Goal: Task Accomplishment & Management: Complete application form

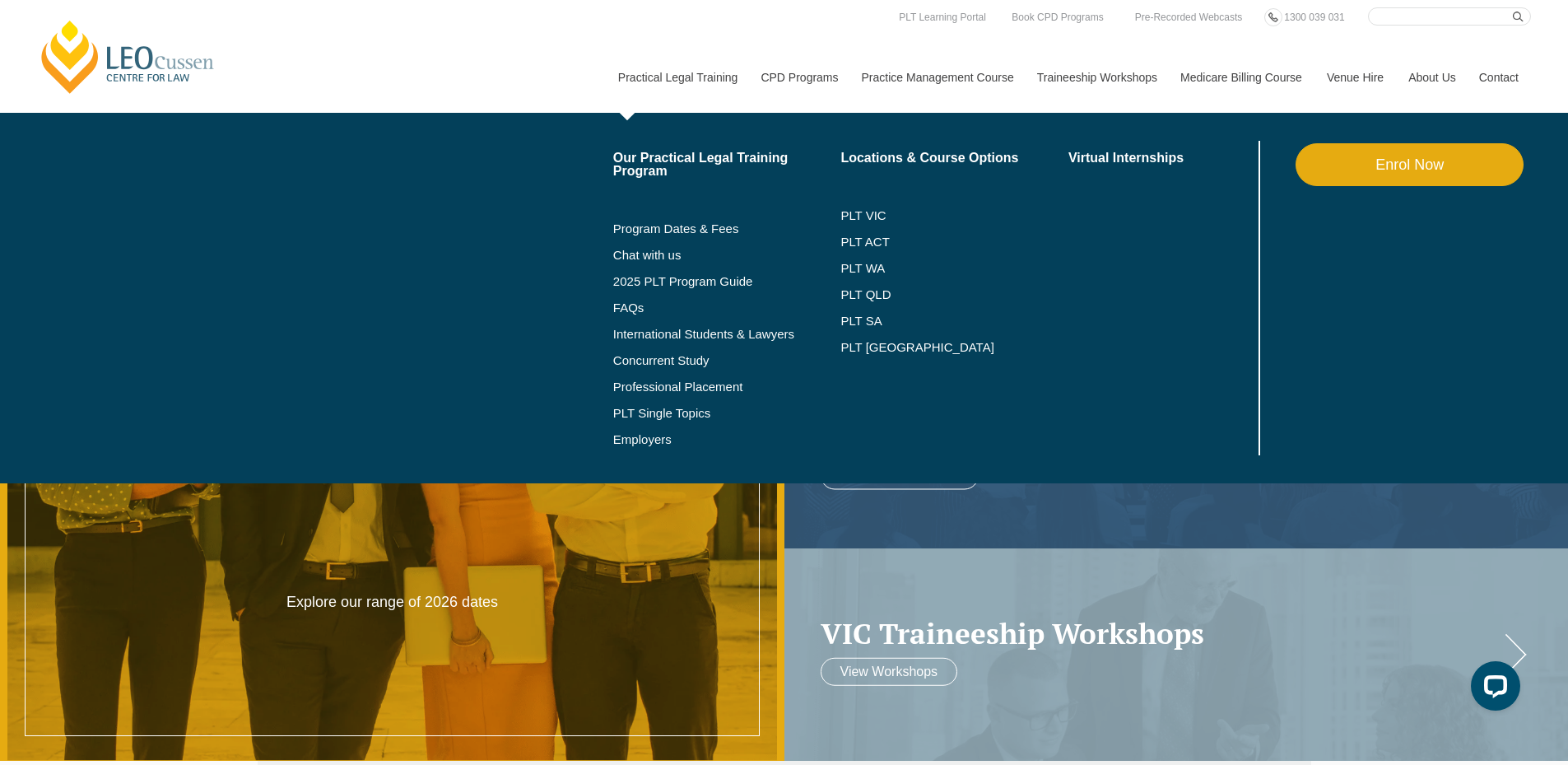
click at [1377, 160] on link "Enrol Now" at bounding box center [1410, 164] width 228 height 42
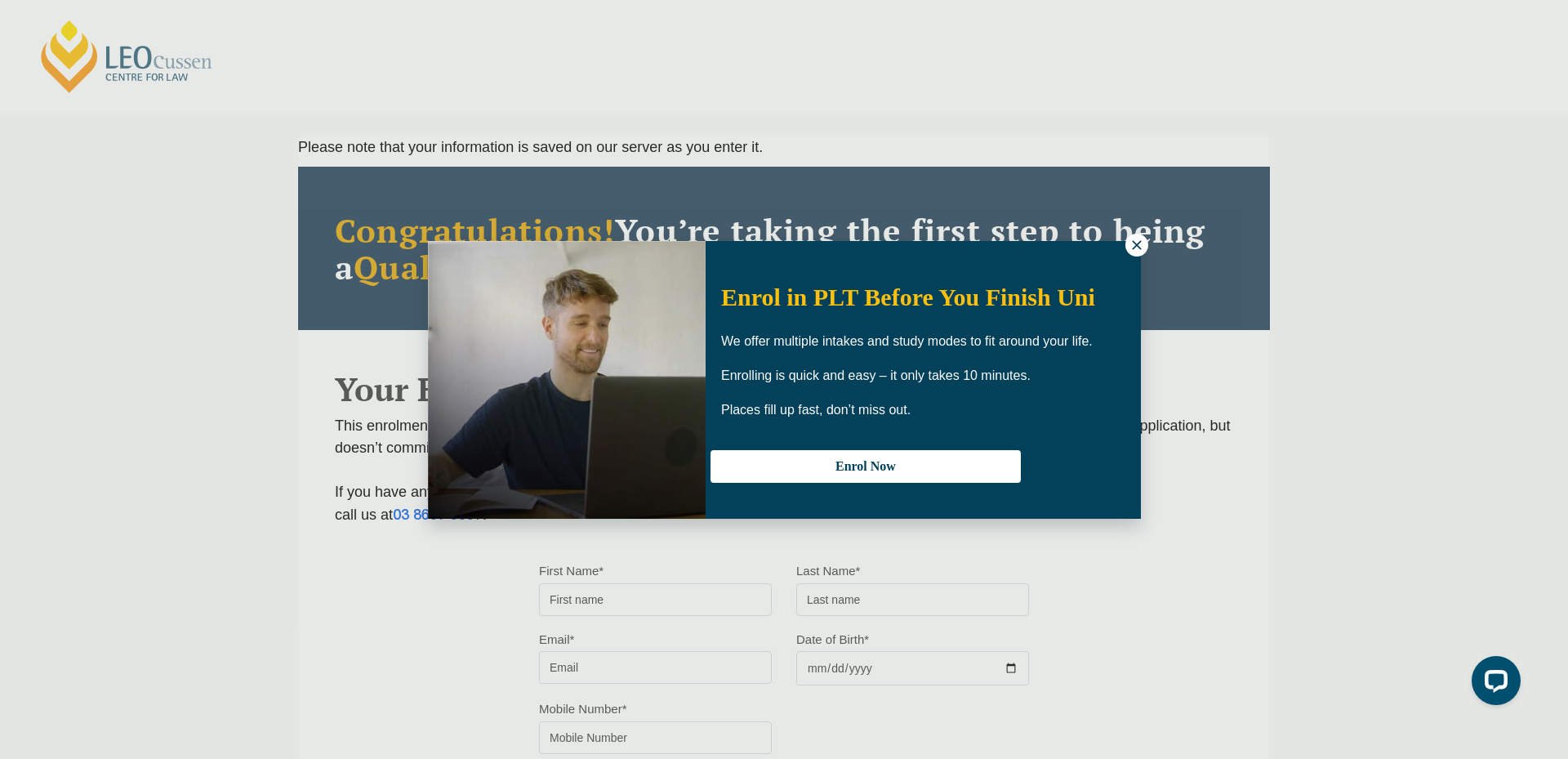
click at [1131, 244] on icon at bounding box center [1137, 245] width 15 height 15
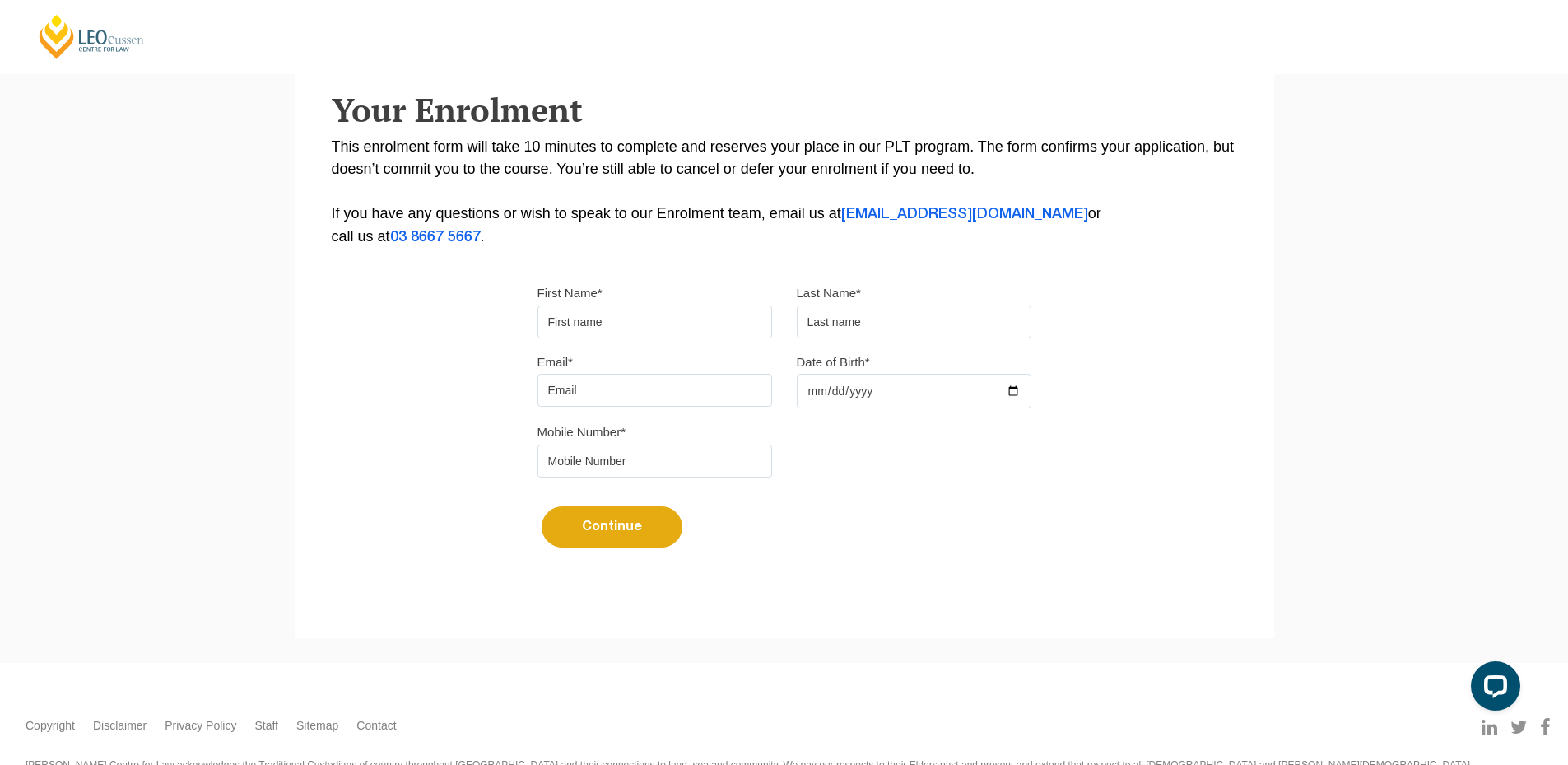
scroll to position [329, 0]
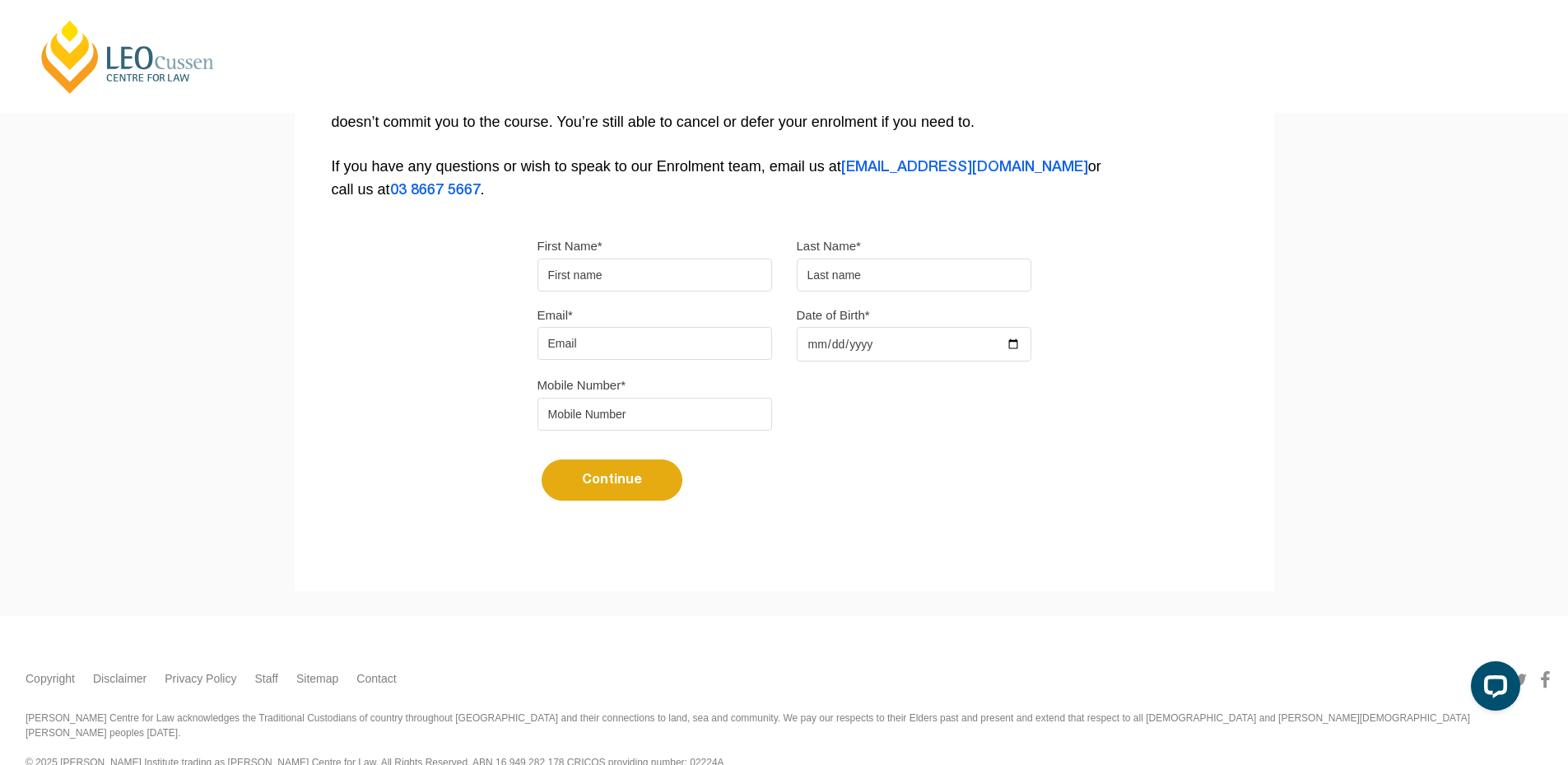
click at [605, 275] on input "First Name*" at bounding box center [654, 274] width 235 height 33
type input "Suresh"
type input "[PERSON_NAME]"
click at [618, 329] on input "Email*" at bounding box center [654, 343] width 235 height 33
type input "[EMAIL_ADDRESS][DOMAIN_NAME]"
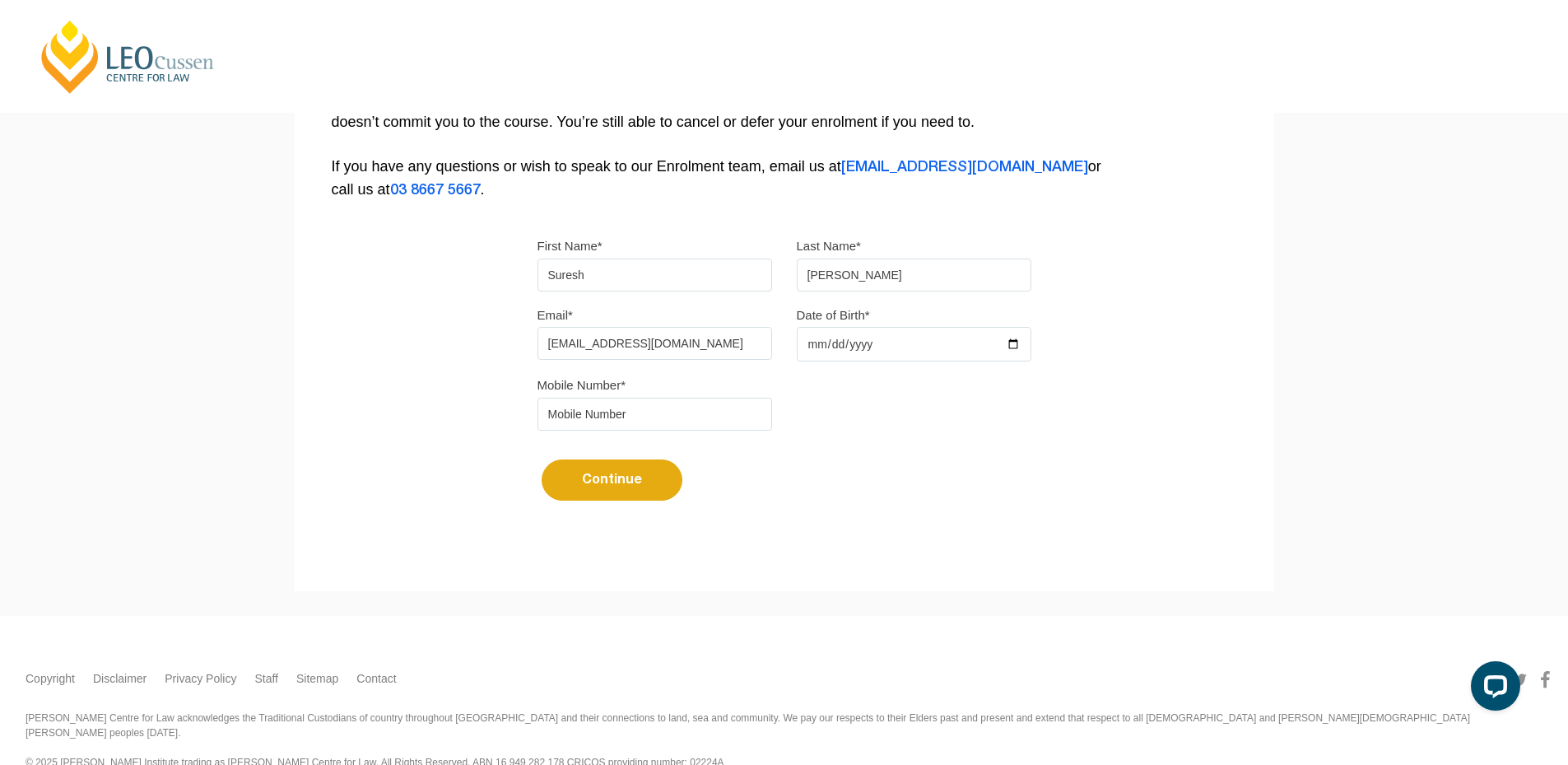
click at [1018, 340] on input "Date of Birth*" at bounding box center [914, 344] width 235 height 35
type input "2025-09-11"
click at [585, 408] on input "tel" at bounding box center [654, 414] width 235 height 33
type input "9724790448"
click at [593, 475] on button "Continue" at bounding box center [611, 480] width 140 height 42
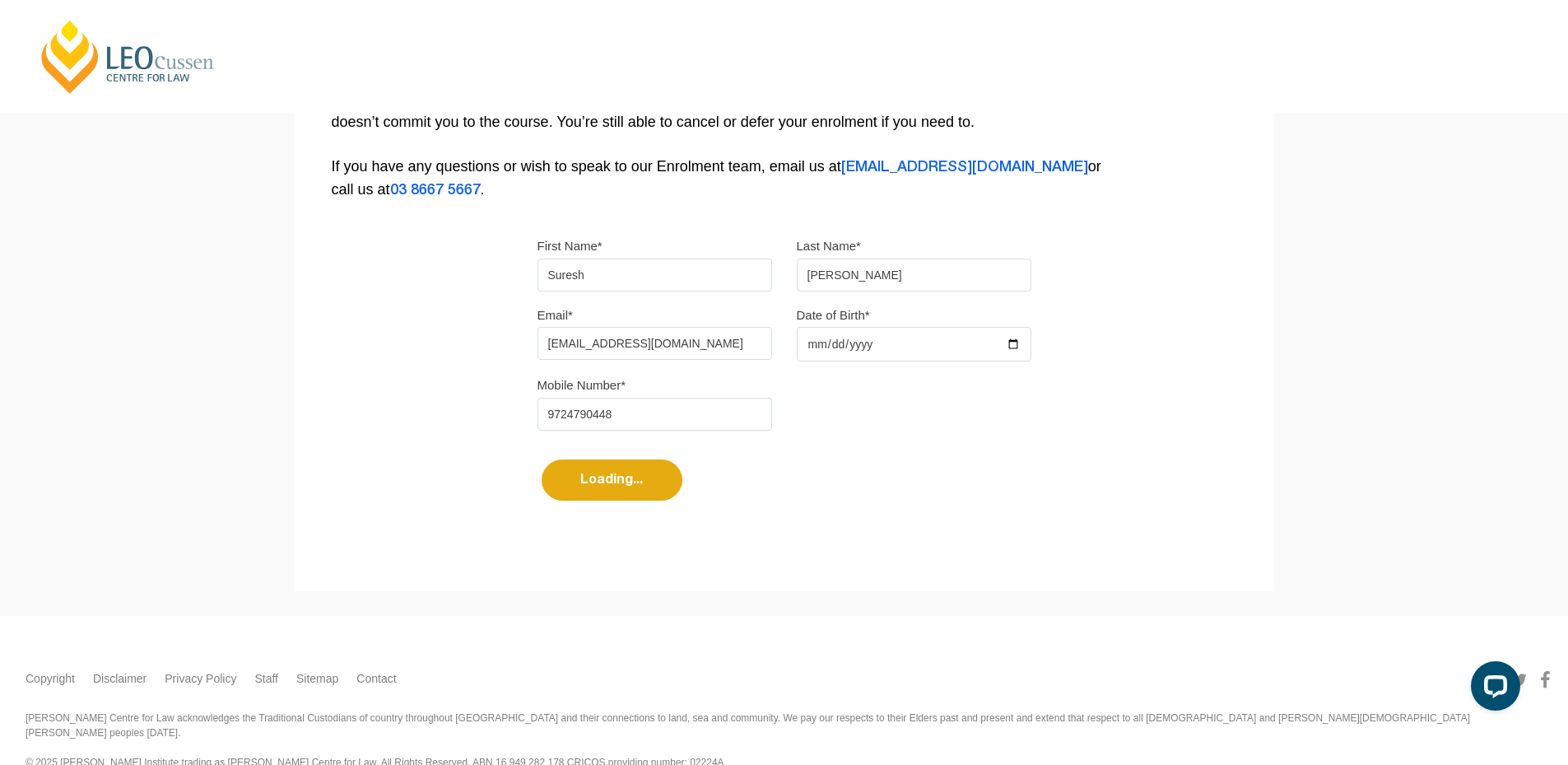
select select
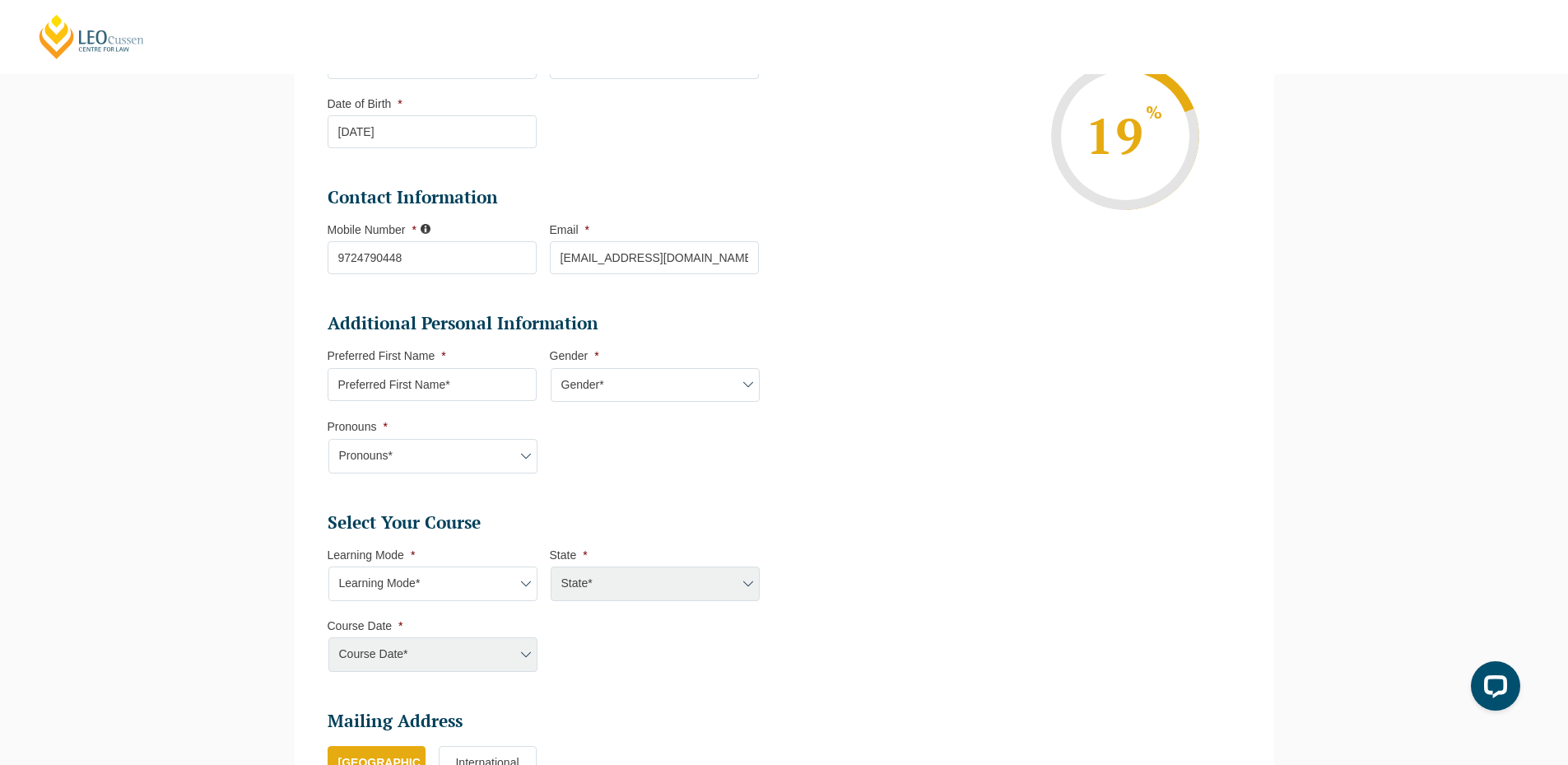
scroll to position [323, 0]
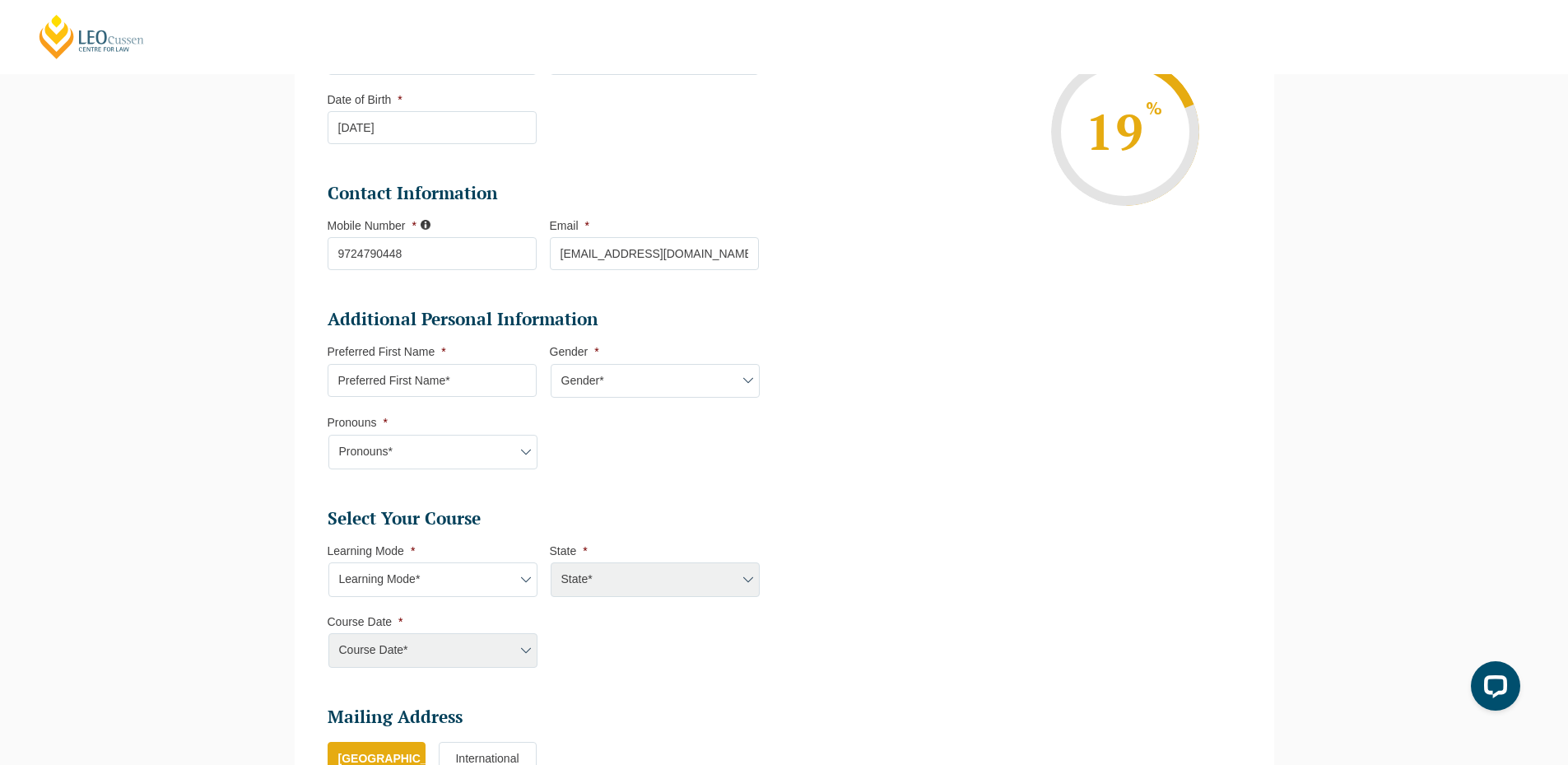
click at [464, 385] on input "Preferred First Name *" at bounding box center [432, 380] width 209 height 33
click at [422, 381] on input "Preferred First Name *" at bounding box center [432, 380] width 209 height 33
type input "Suresh"
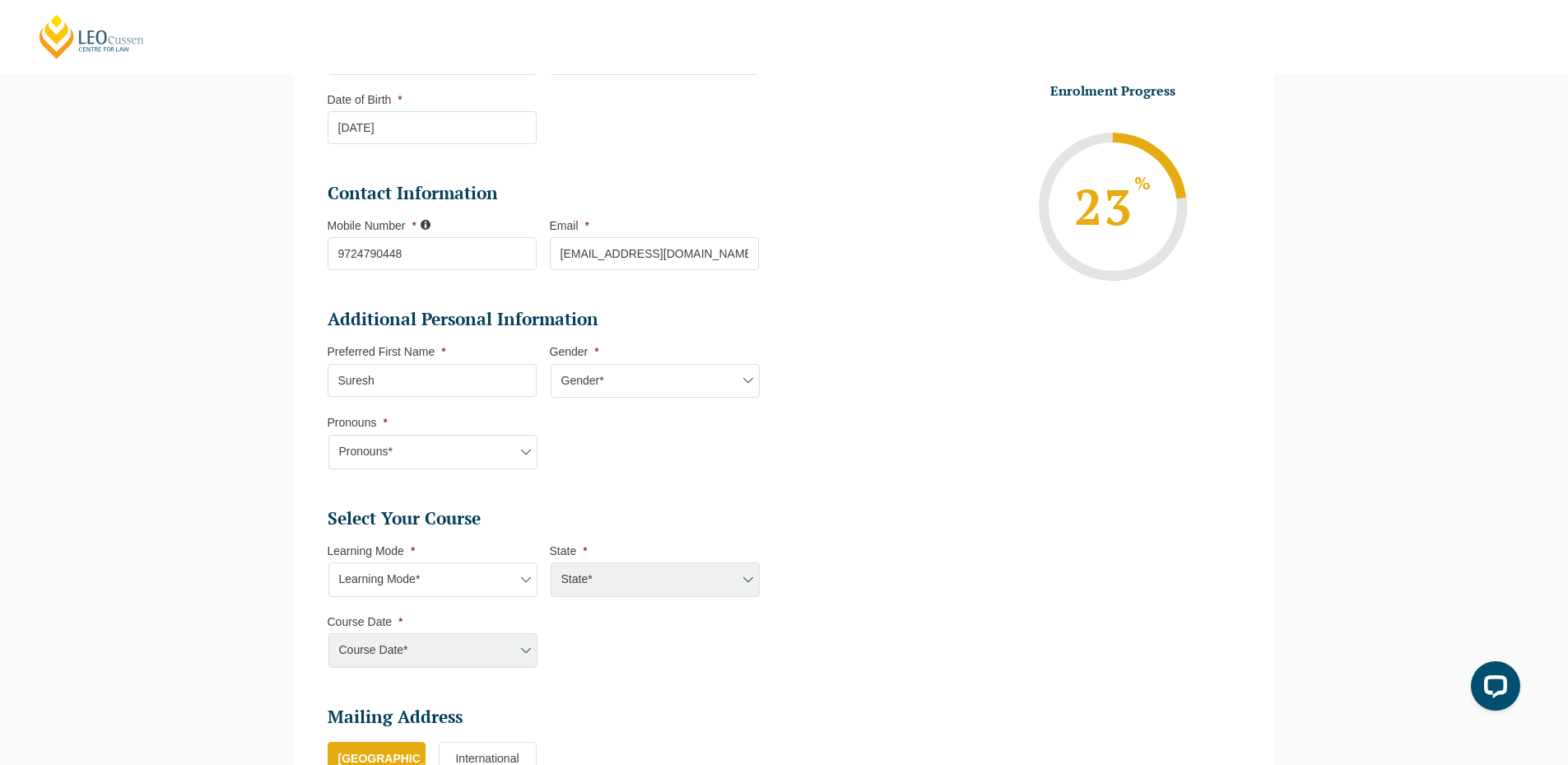
click at [598, 388] on select "Gender* Male Female Nonbinary Intersex Prefer not to disclose Other" at bounding box center [655, 381] width 209 height 35
select select "Male"
click at [551, 364] on select "Gender* Male Female Nonbinary Intersex Prefer not to disclose Other" at bounding box center [655, 381] width 209 height 35
click at [464, 452] on select "Pronouns* She/Her/Hers He/Him/His They/Them/Theirs Other Prefer not to disclose" at bounding box center [433, 452] width 209 height 35
select select "She/Her/Hers"
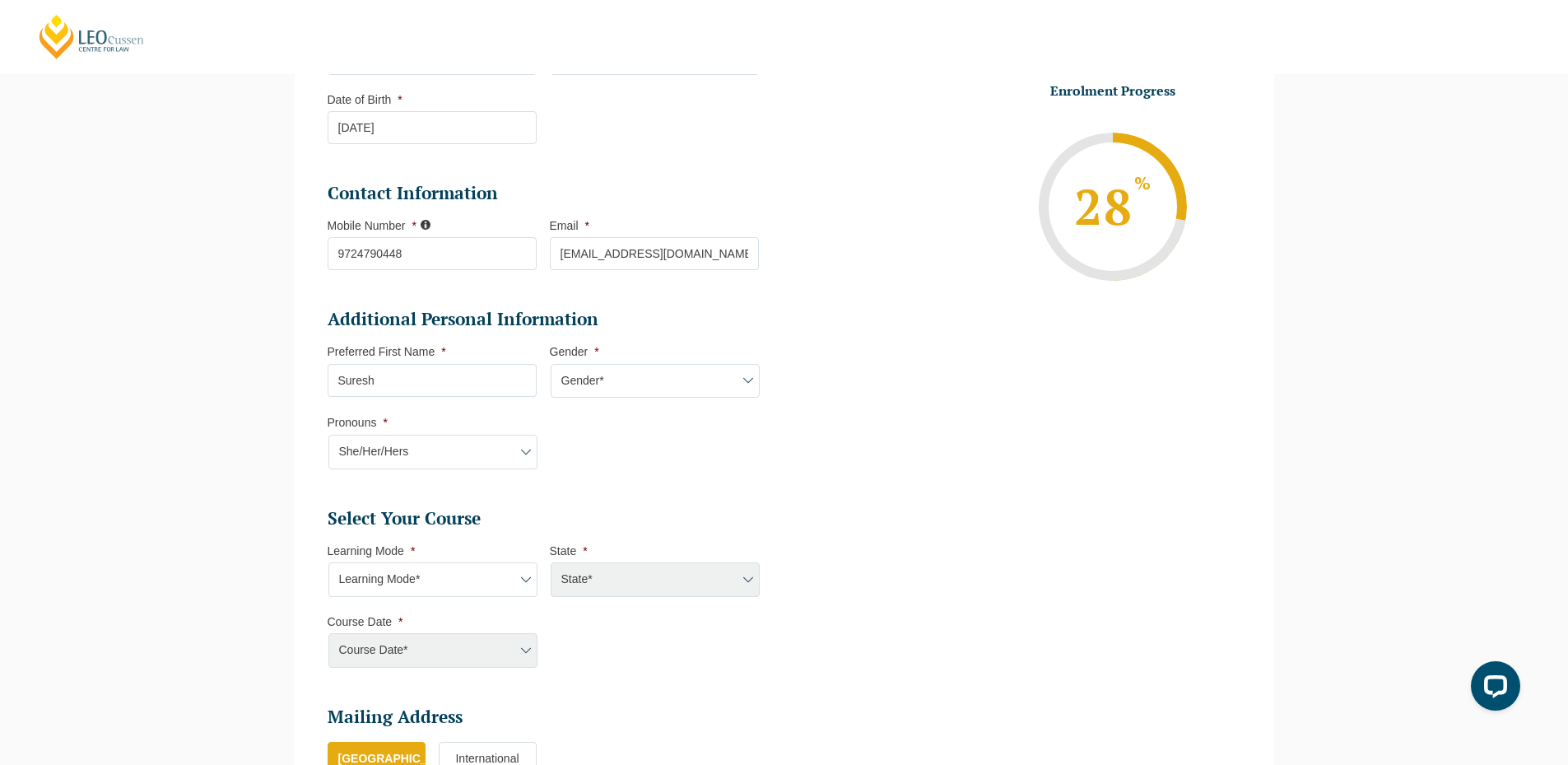
click at [328, 435] on select "Pronouns* She/Her/Hers He/Him/His They/Them/Theirs Other Prefer not to disclose" at bounding box center [433, 452] width 209 height 35
click at [428, 590] on select "Learning Mode* Online Full Time Learning Online Part Time Learning Blended Full…" at bounding box center [433, 579] width 209 height 35
select select "Online Full Time Learning"
click at [328, 562] on select "Learning Mode* Online Full Time Learning Online Part Time Learning Blended Full…" at bounding box center [433, 579] width 209 height 35
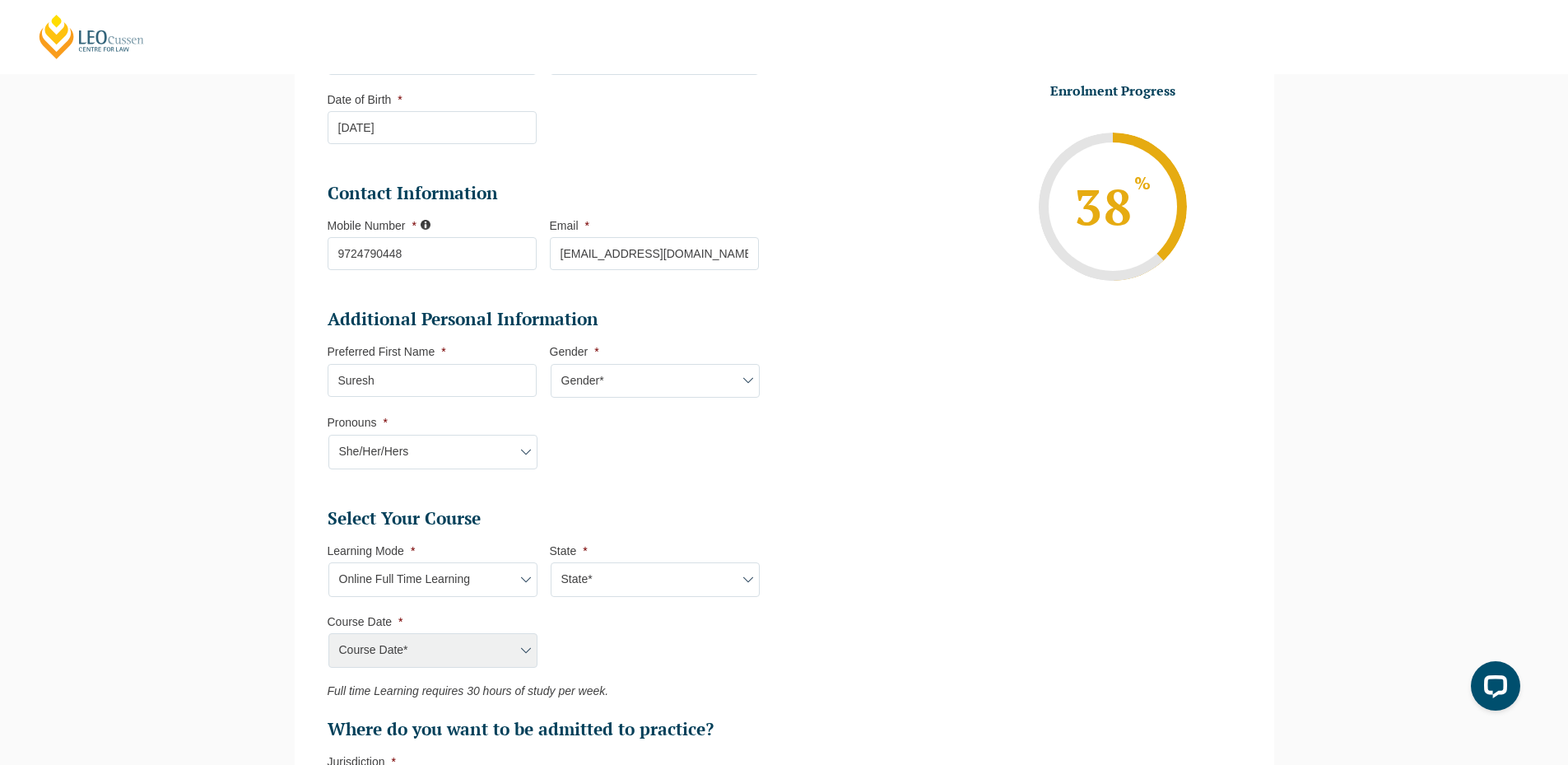
click at [595, 586] on select "State* National (ACT/NSW, VIC, QLD, SA, WA)" at bounding box center [655, 579] width 209 height 35
select select "National (ACT/NSW, VIC, QLD, SA, WA)"
click at [551, 562] on select "State* National (ACT/NSW, VIC, QLD, SA, WA)" at bounding box center [655, 579] width 209 height 35
click at [466, 629] on li "Course Date * Course Date* September 2025 (22-Sep-2025 to 20-Feb-2026) December…" at bounding box center [438, 640] width 223 height 54
drag, startPoint x: 462, startPoint y: 645, endPoint x: 464, endPoint y: 633, distance: 12.2
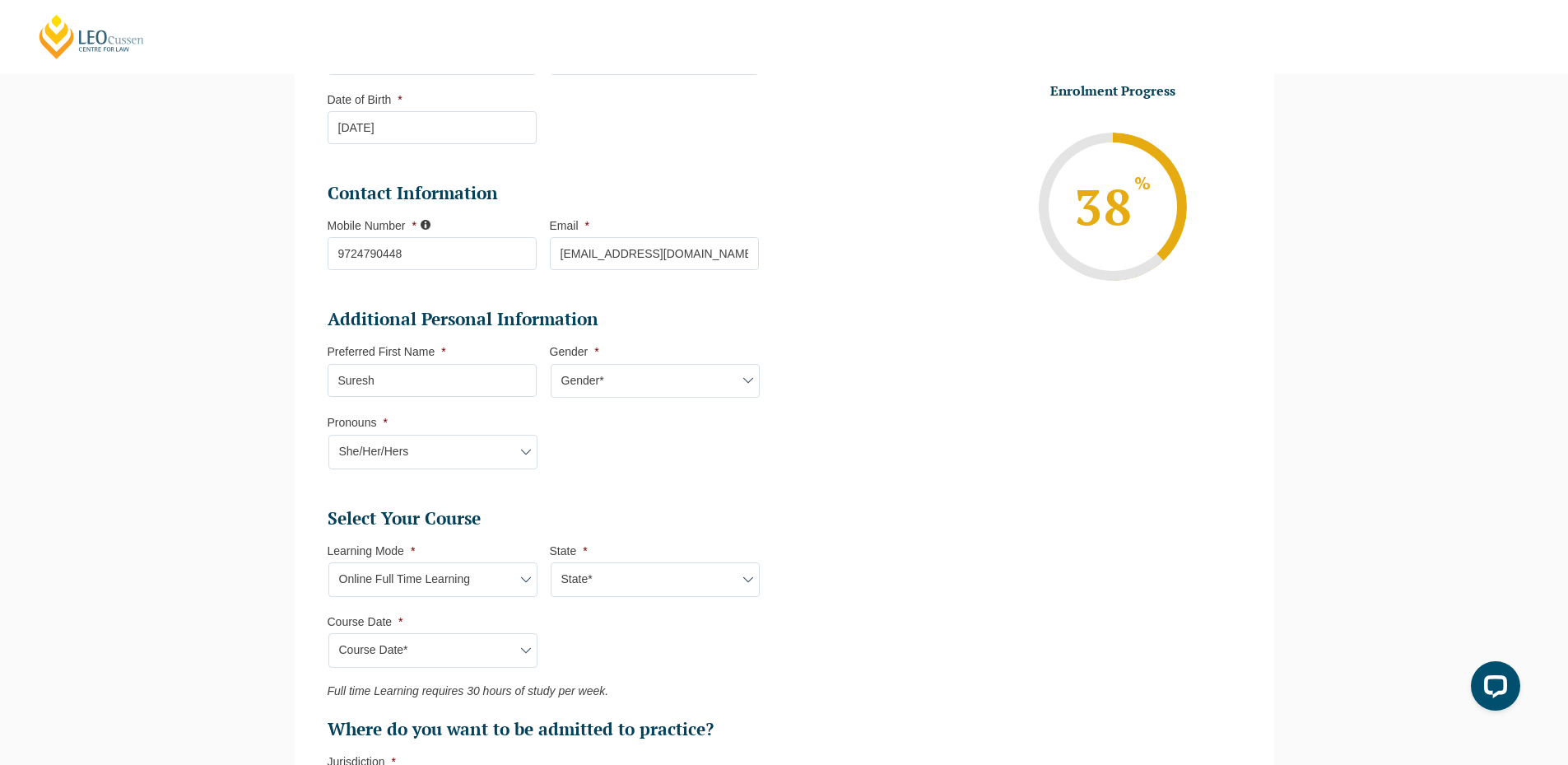
click at [462, 645] on select "Course Date* September 2025 (22-Sep-2025 to 20-Feb-2026) December 2025 (08-Dec-…" at bounding box center [433, 650] width 209 height 35
select select "September 2025 (22-Sep-2025 to 20-Feb-2026)"
click at [328, 633] on select "Course Date* September 2025 (22-Sep-2025 to 20-Feb-2026) December 2025 (08-Dec-…" at bounding box center [433, 650] width 209 height 35
type input "Intake 10 September 2025 FT"
type input "Practical Legal Training (NAT)"
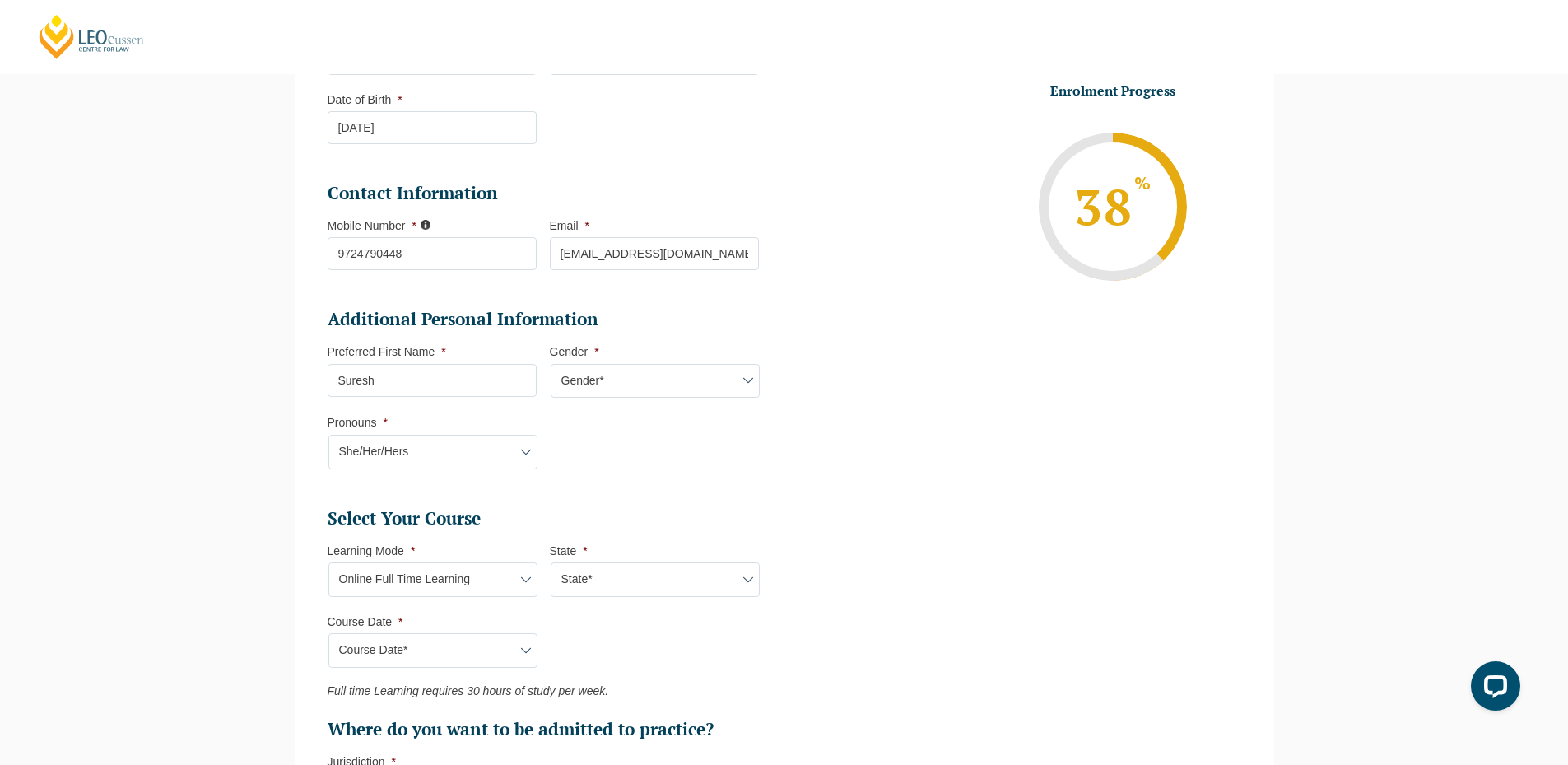
select select "NAT PLT (SEP) 2025 Full Time Online"
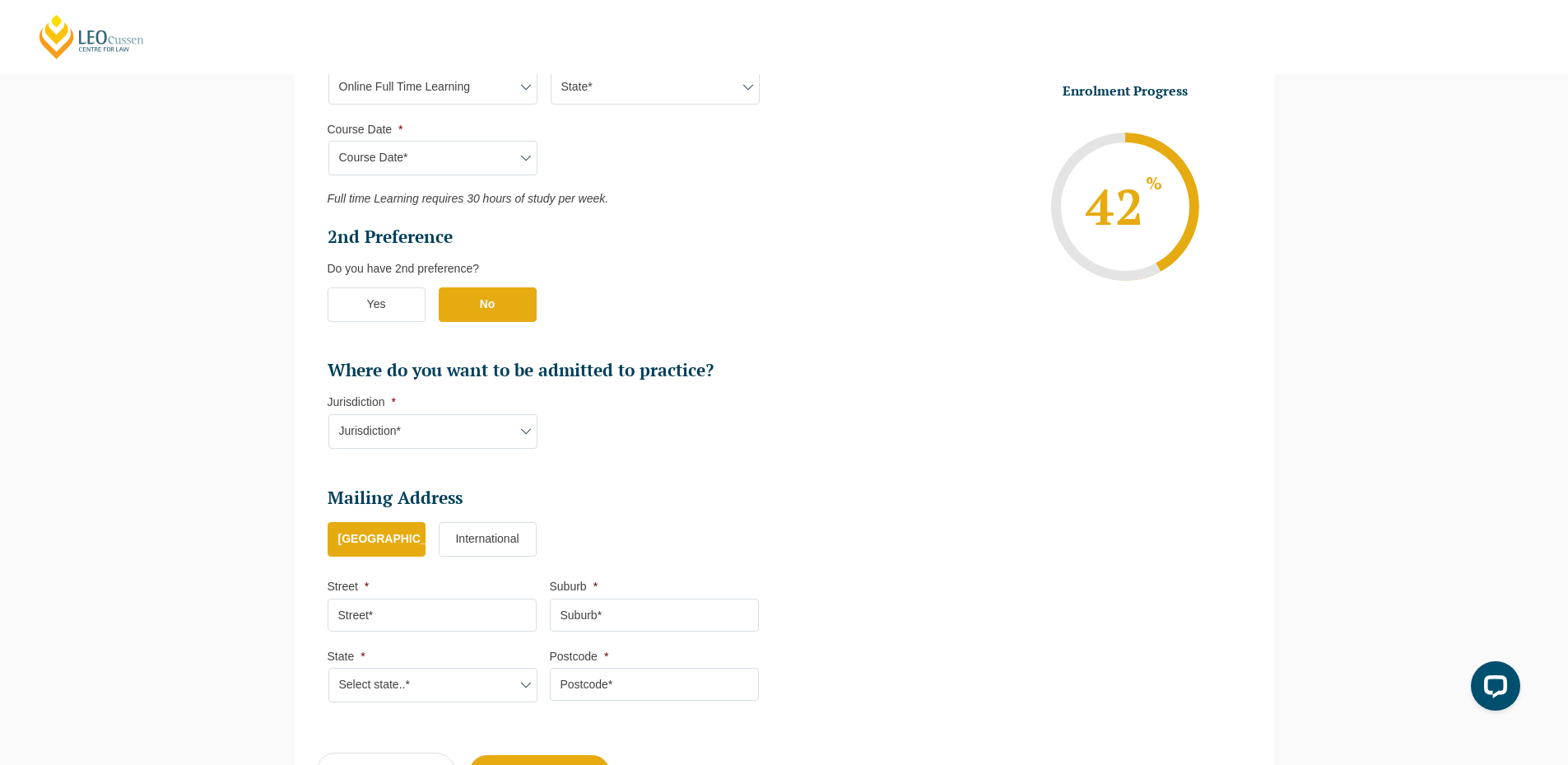
scroll to position [817, 0]
click at [419, 444] on select "Jurisdiction* VIC ACT/NSW SA WA QLD" at bounding box center [433, 429] width 209 height 35
select select "VIC"
click at [328, 412] on select "Jurisdiction* VIC ACT/NSW SA WA QLD" at bounding box center [433, 429] width 209 height 35
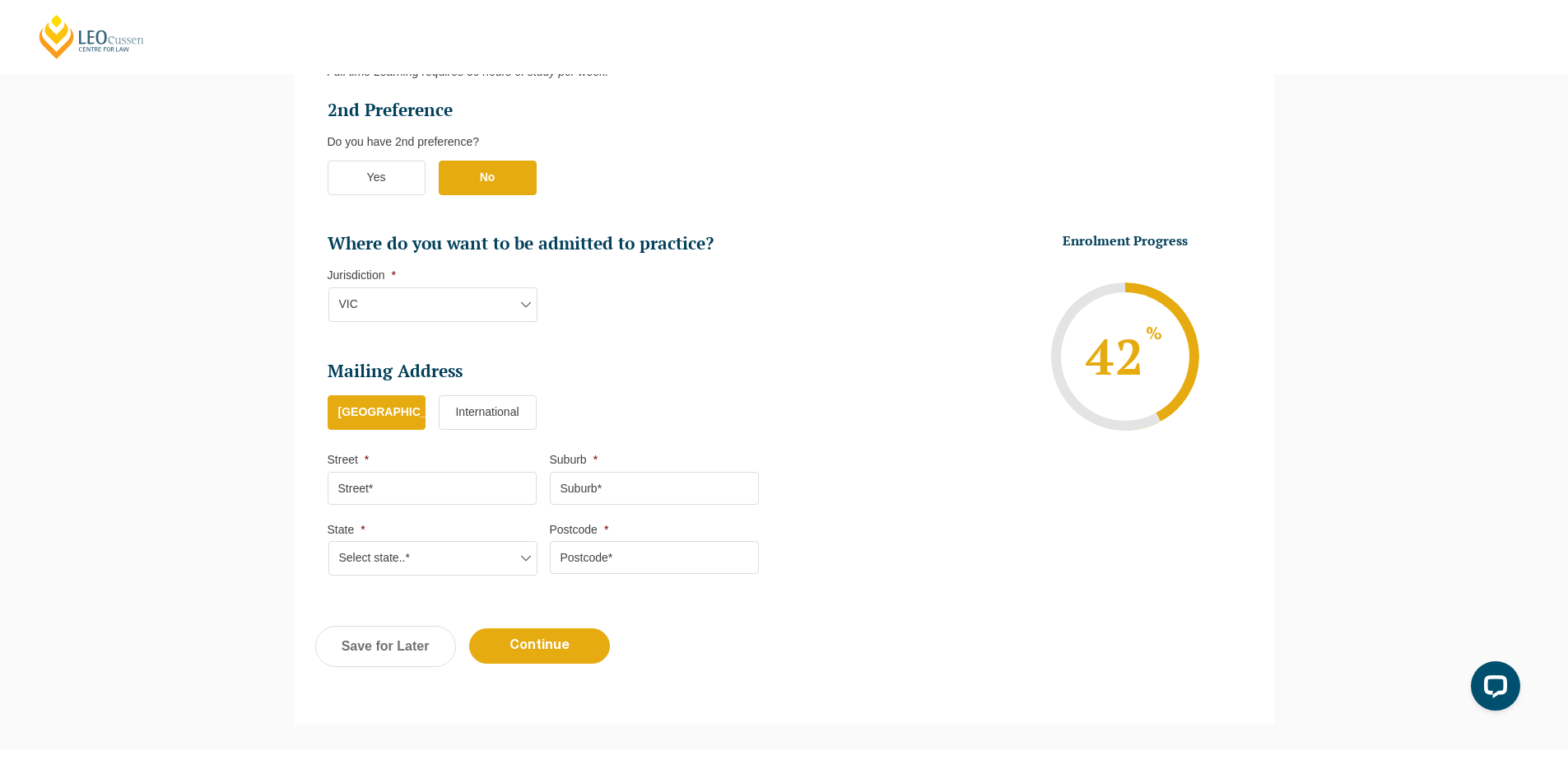
scroll to position [1090, 0]
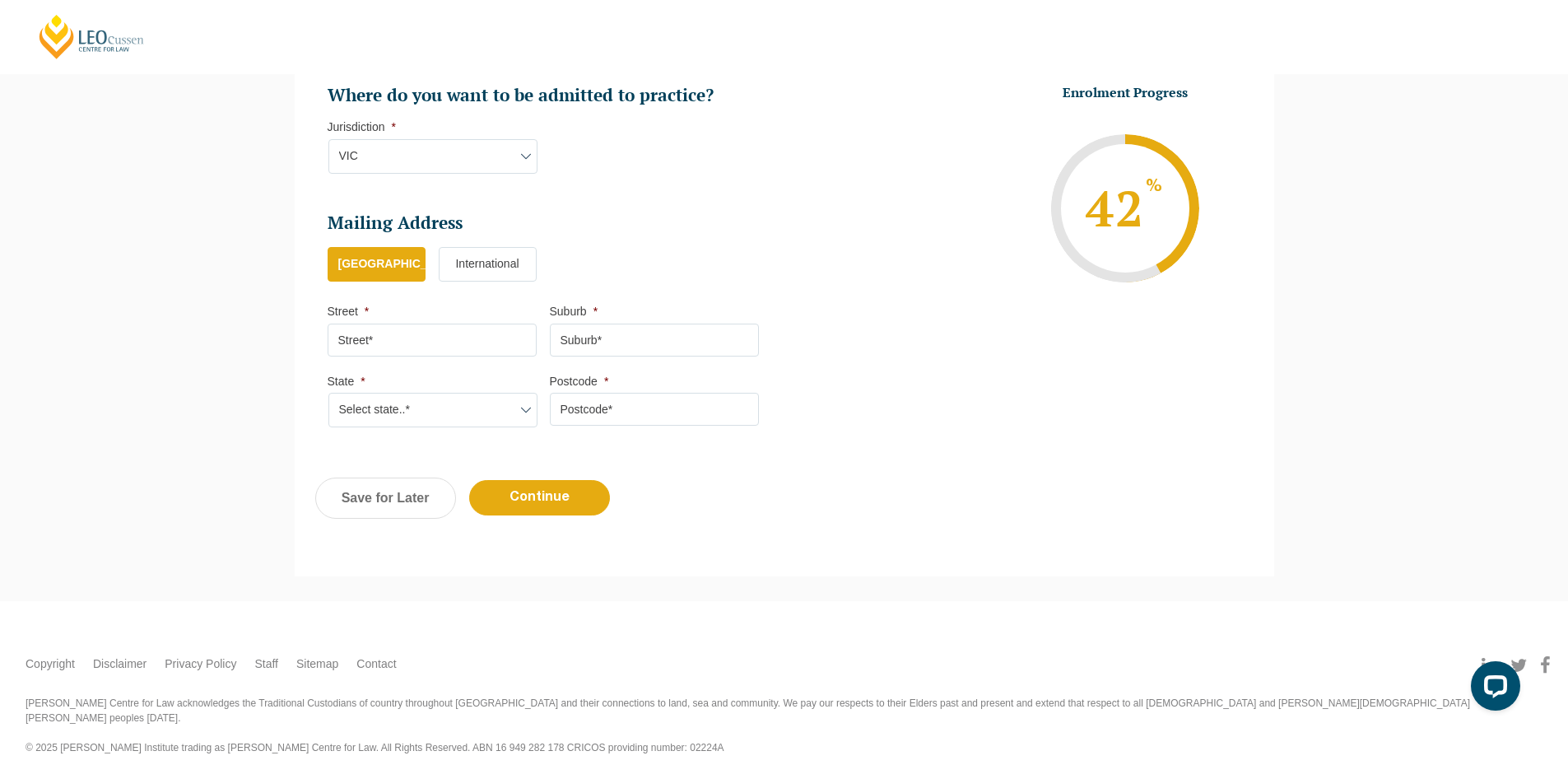
click at [426, 342] on input "Street *" at bounding box center [432, 340] width 209 height 33
type input "301, Mangla Marvel"
type input "Vadodara"
type input "390009"
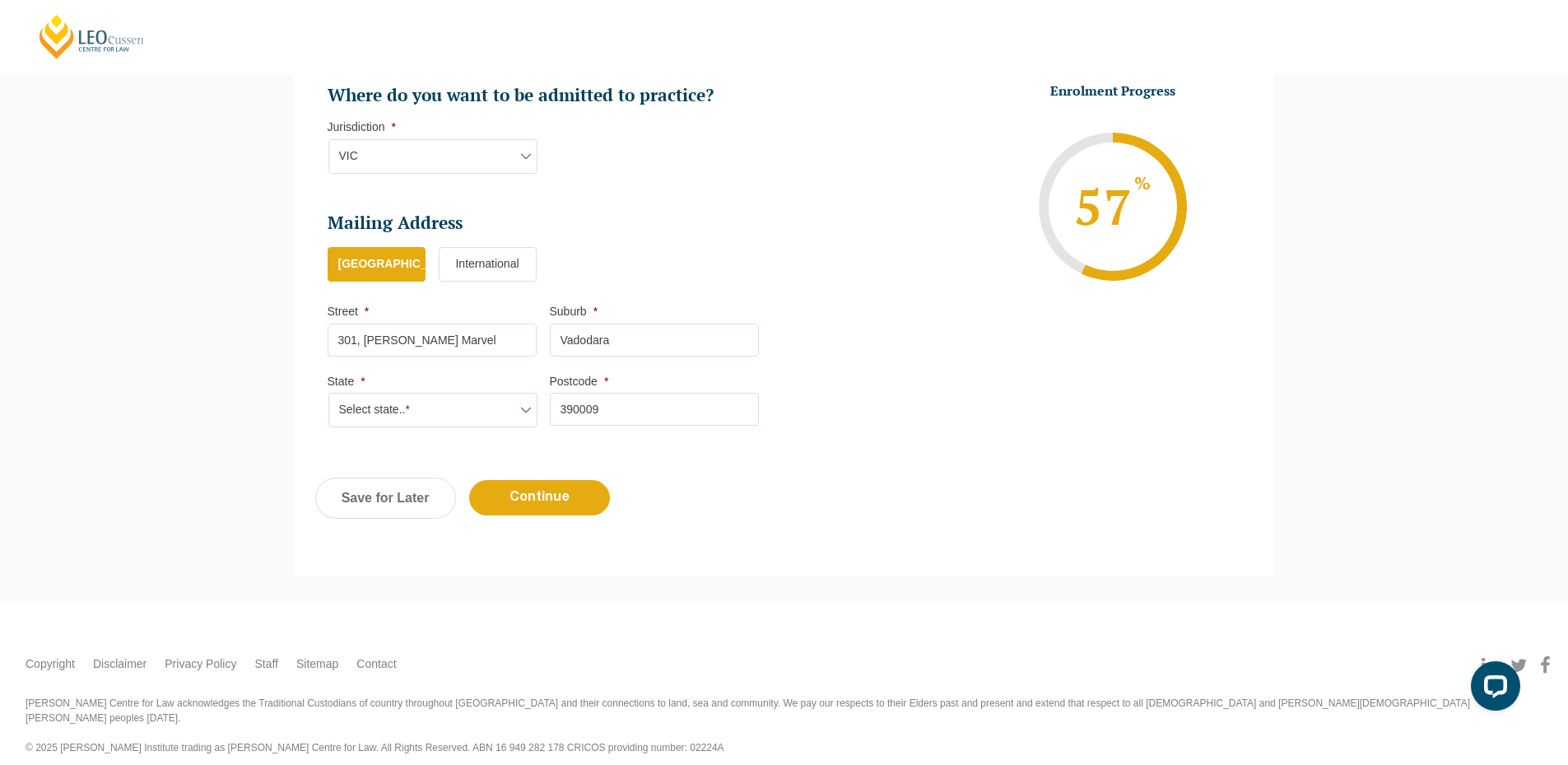
click at [414, 406] on select "Select state..* VIC WA QLD SA NSW NT ACT TAS" at bounding box center [433, 409] width 209 height 35
select select "VIC"
click at [328, 392] on select "Select state..* VIC WA QLD SA NSW NT ACT TAS" at bounding box center [433, 409] width 209 height 35
click at [569, 486] on input "Continue" at bounding box center [539, 498] width 140 height 36
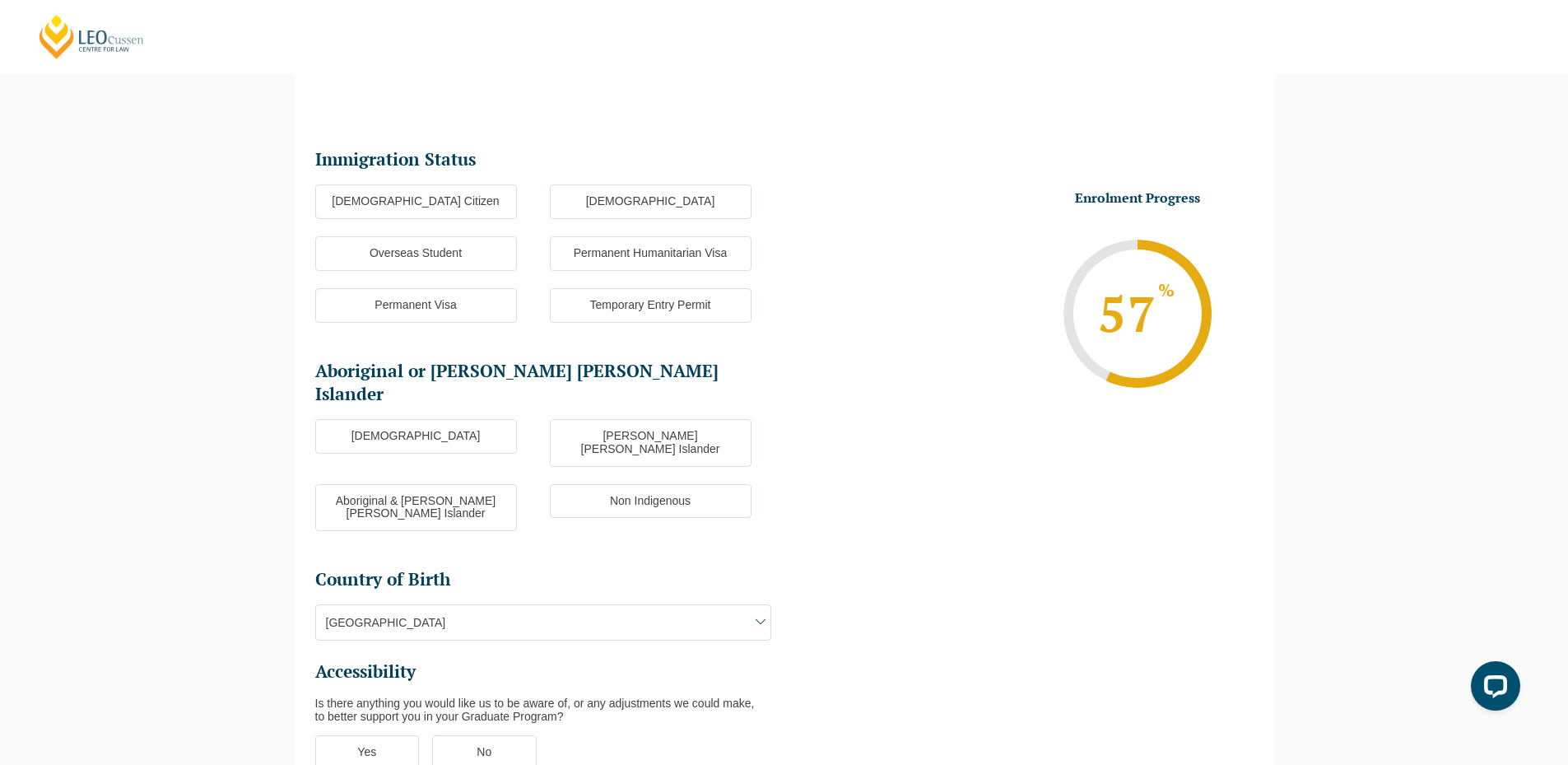
scroll to position [142, 0]
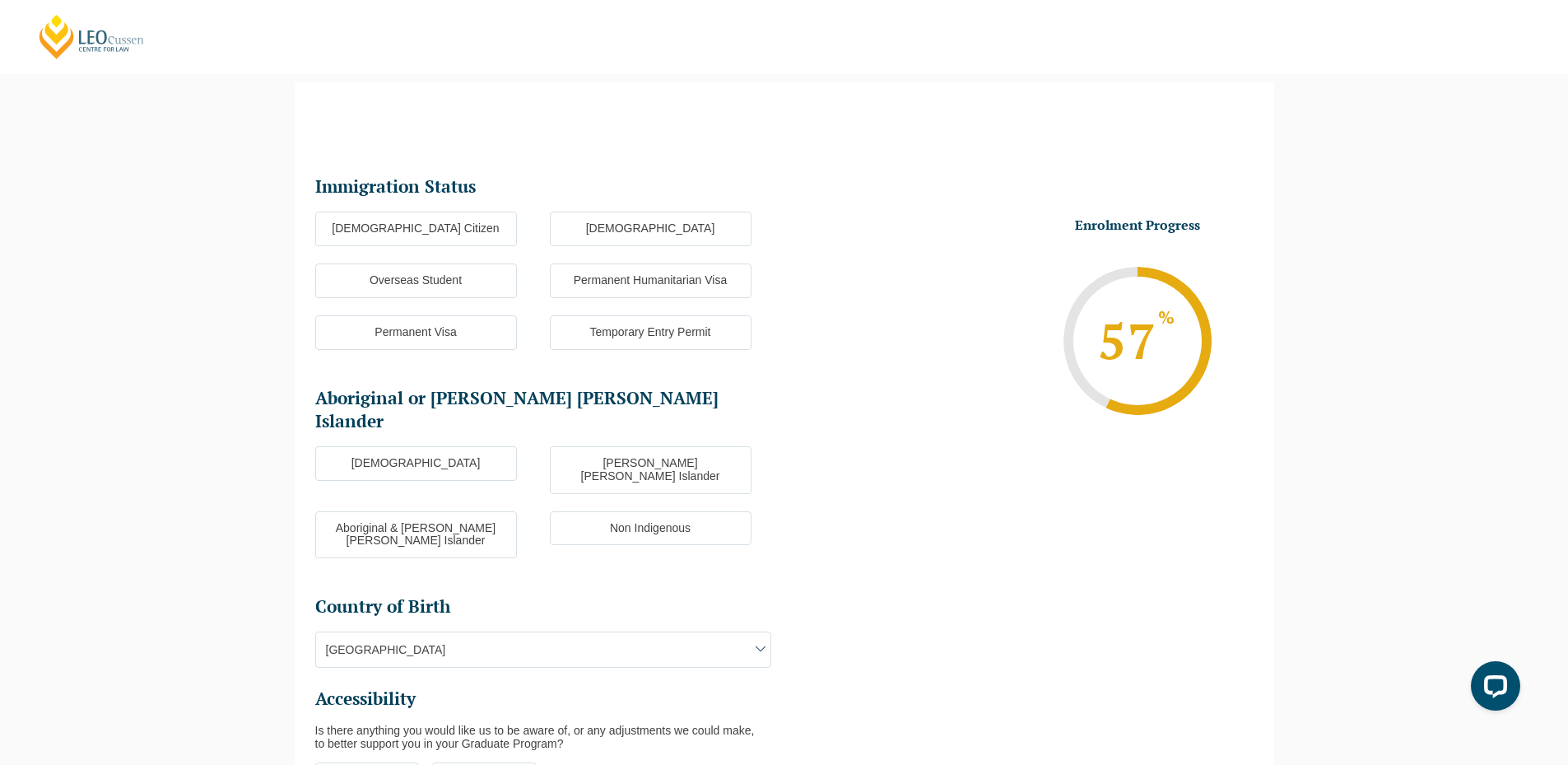
click at [453, 230] on label "Australian Citizen" at bounding box center [416, 228] width 202 height 35
click at [0, 0] on input "Australian Citizen" at bounding box center [0, 0] width 0 height 0
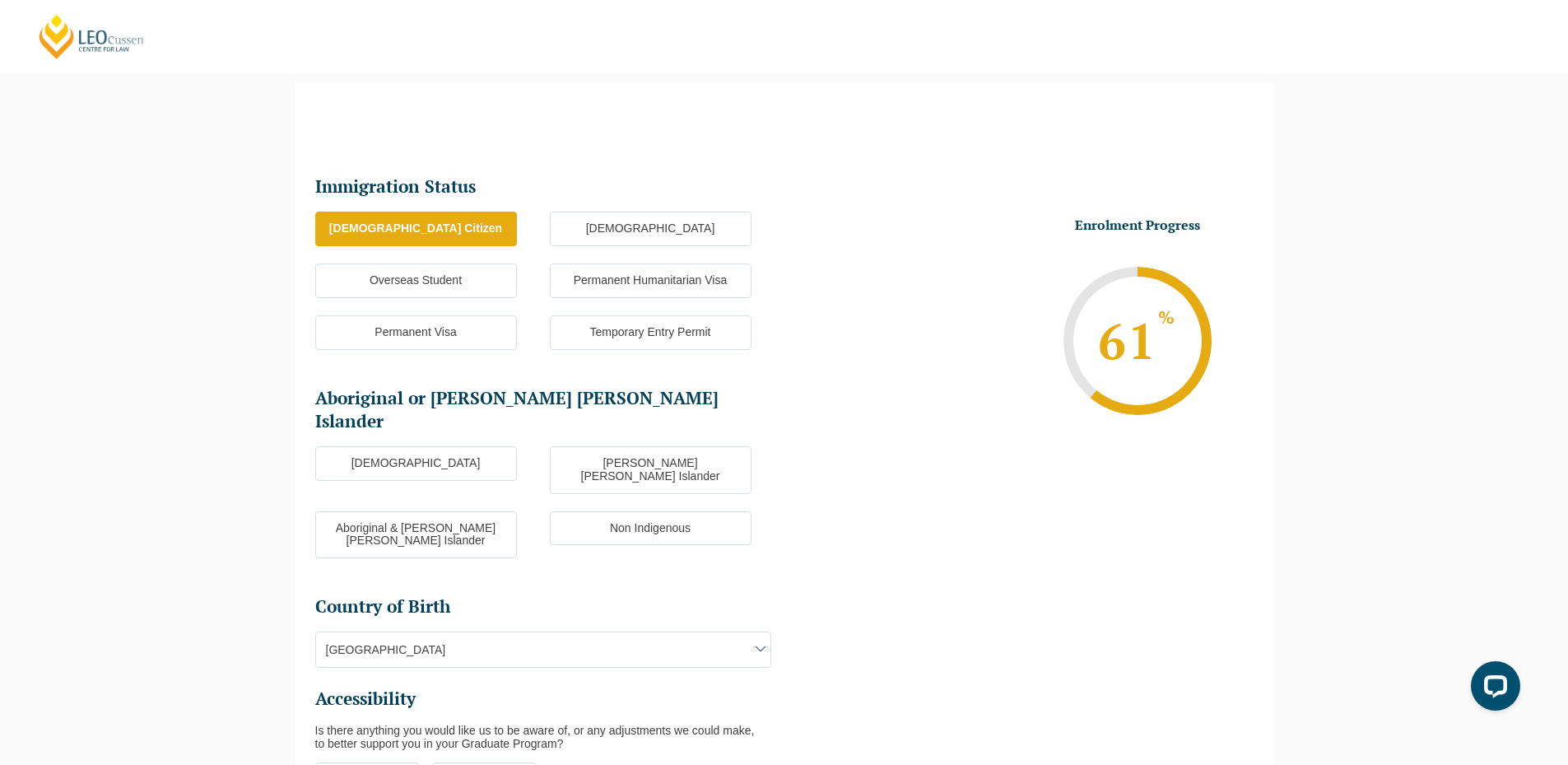
click at [437, 446] on label "Aboriginal" at bounding box center [416, 463] width 202 height 35
click at [0, 0] on input "Aboriginal" at bounding box center [0, 0] width 0 height 0
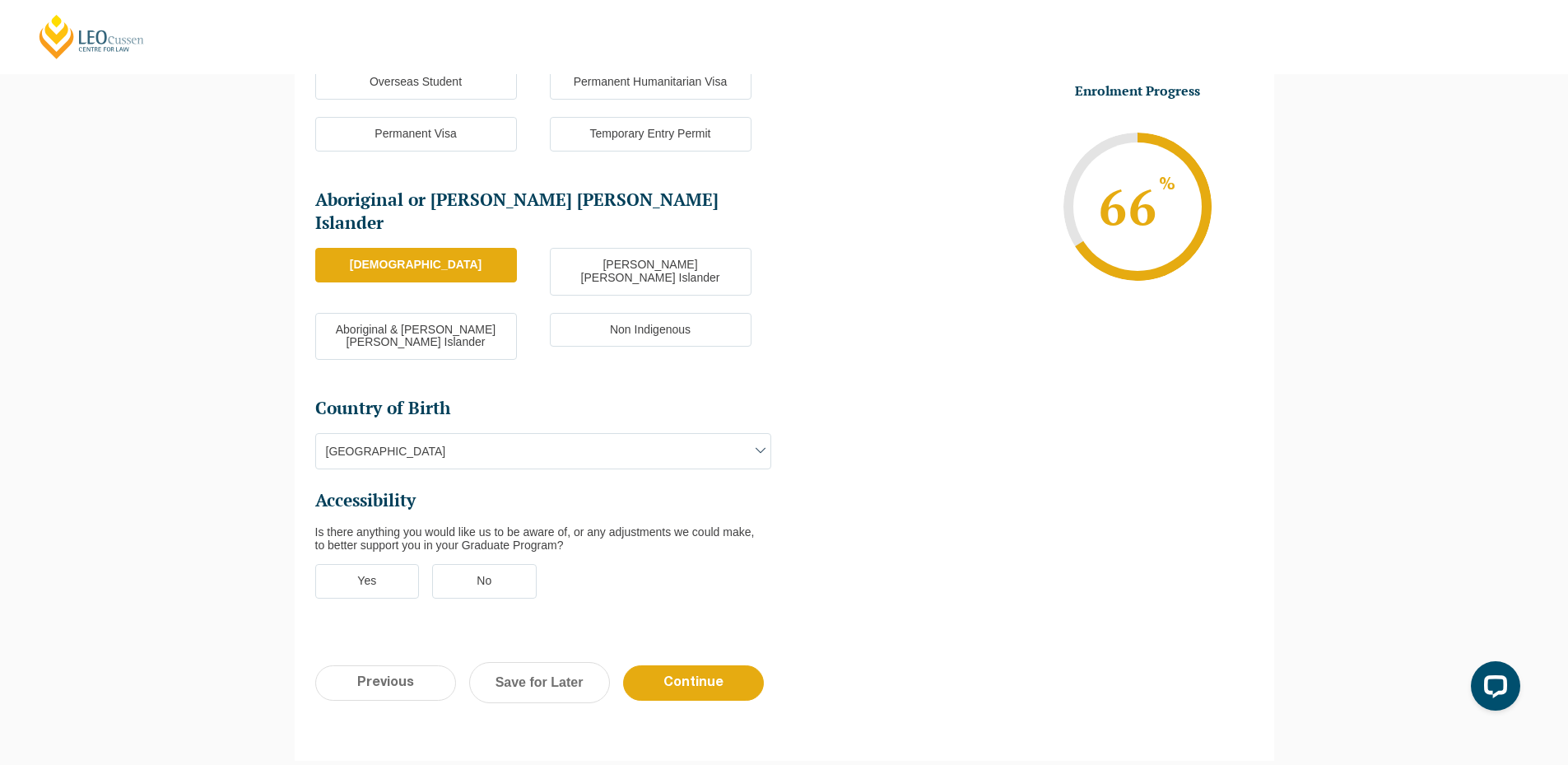
scroll to position [390, 0]
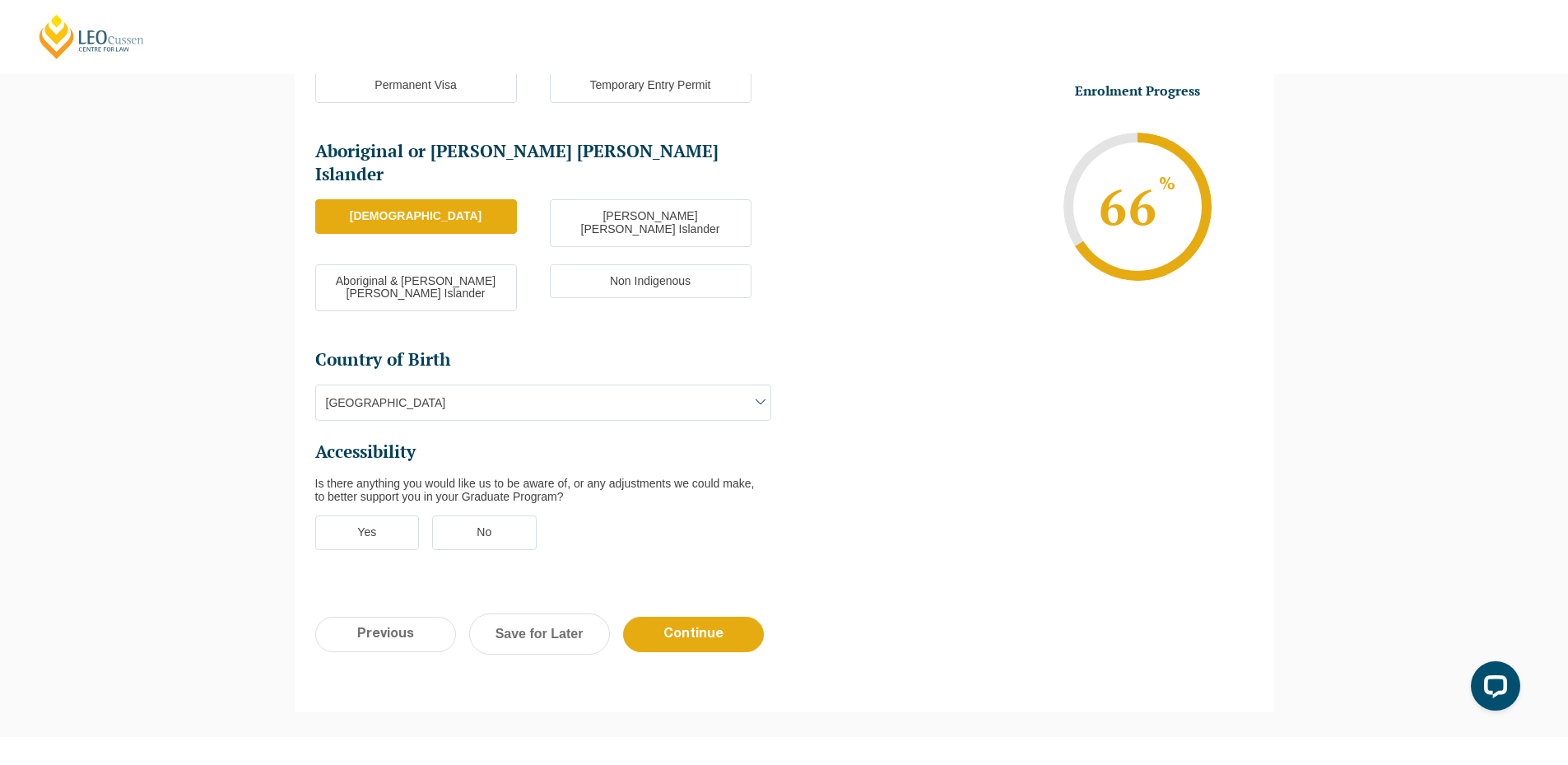
click at [475, 516] on label "No" at bounding box center [484, 533] width 105 height 35
click at [0, 0] on input "No" at bounding box center [0, 0] width 0 height 0
click at [673, 617] on input "Continue" at bounding box center [693, 635] width 140 height 36
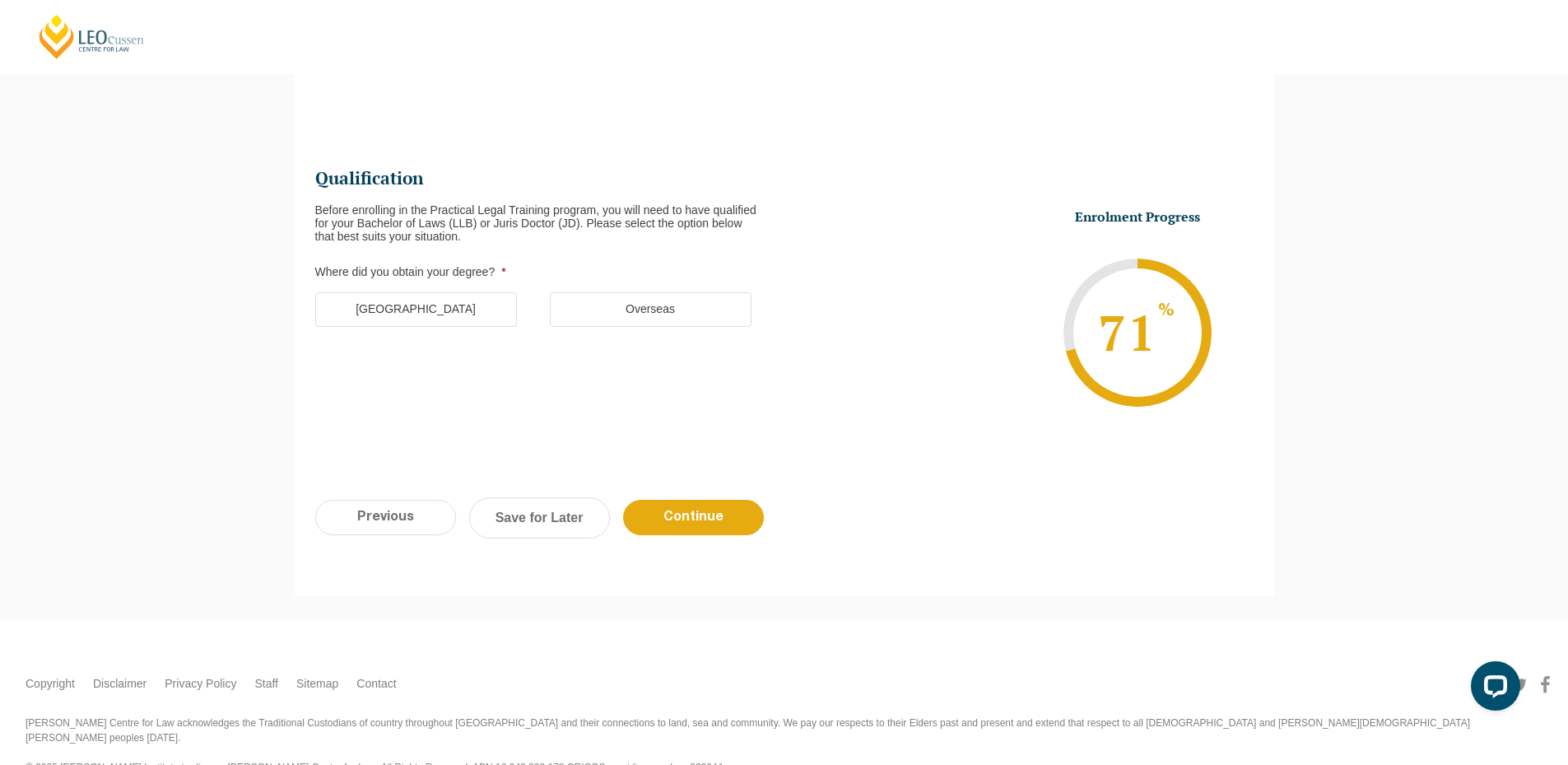
scroll to position [142, 0]
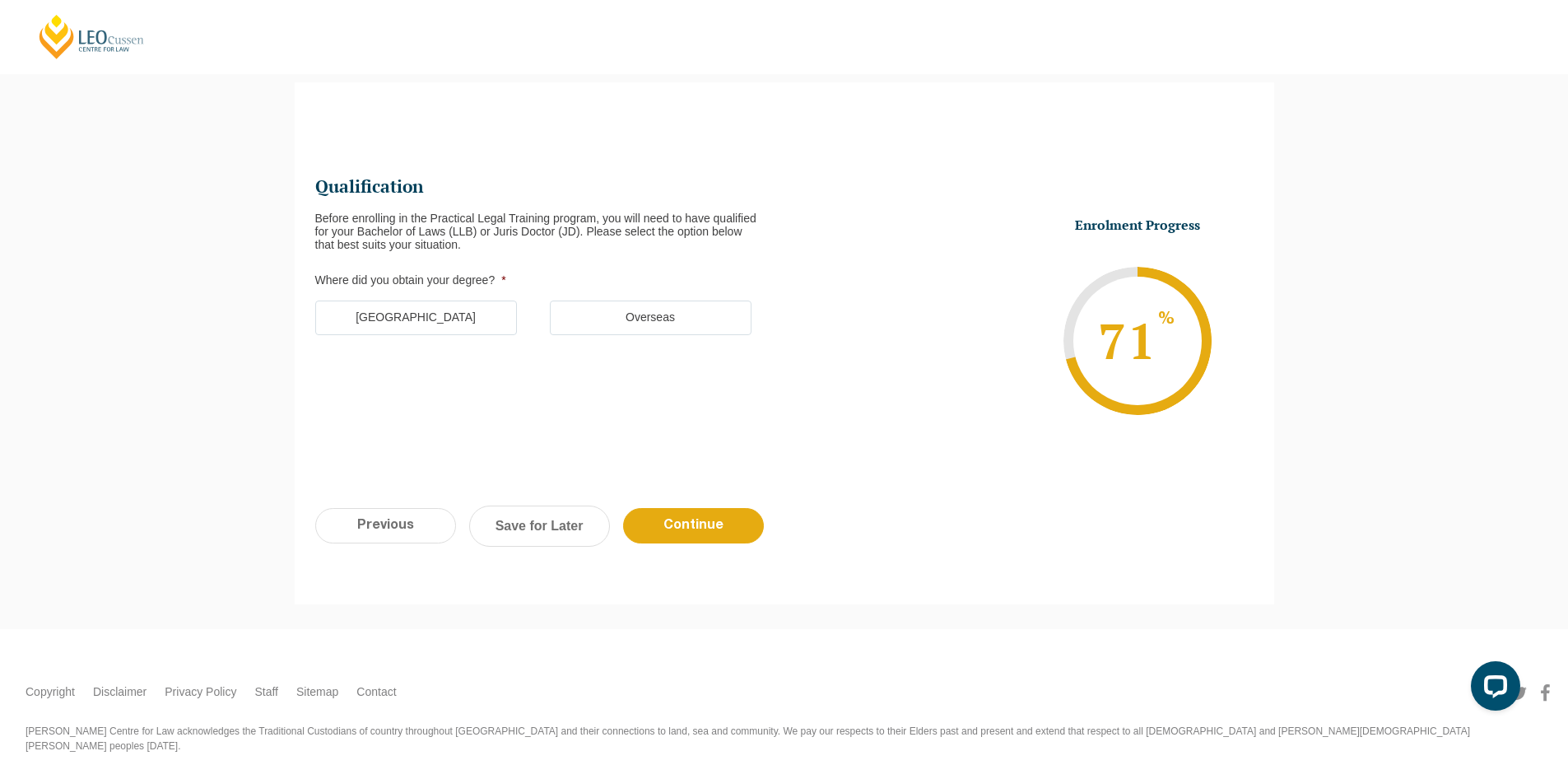
click at [471, 303] on label "Australia" at bounding box center [416, 318] width 202 height 35
click at [0, 0] on input "Australia" at bounding box center [0, 0] width 0 height 0
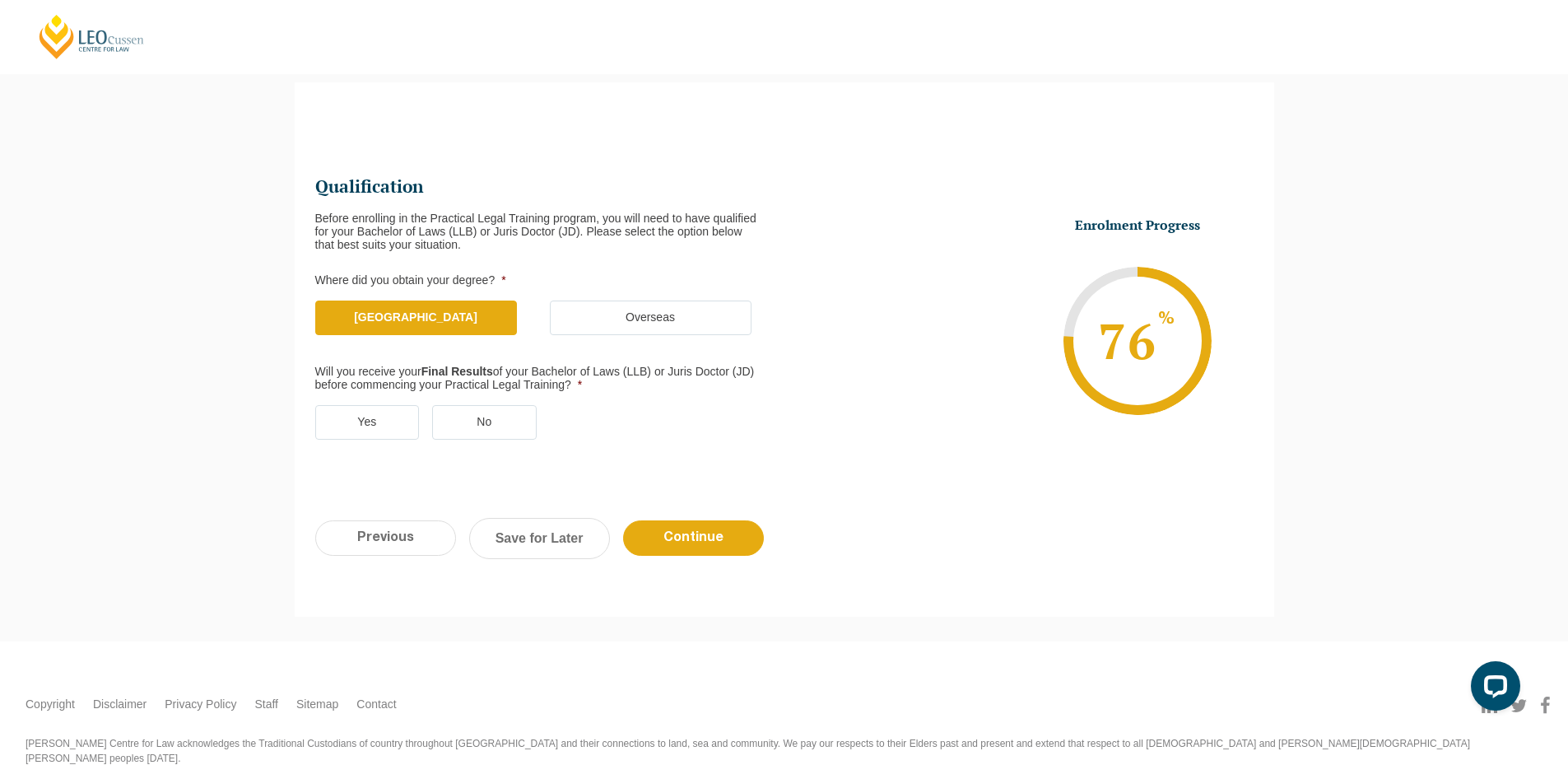
click at [358, 417] on label "Yes" at bounding box center [367, 423] width 105 height 35
click at [0, 0] on input "Yes" at bounding box center [0, 0] width 0 height 0
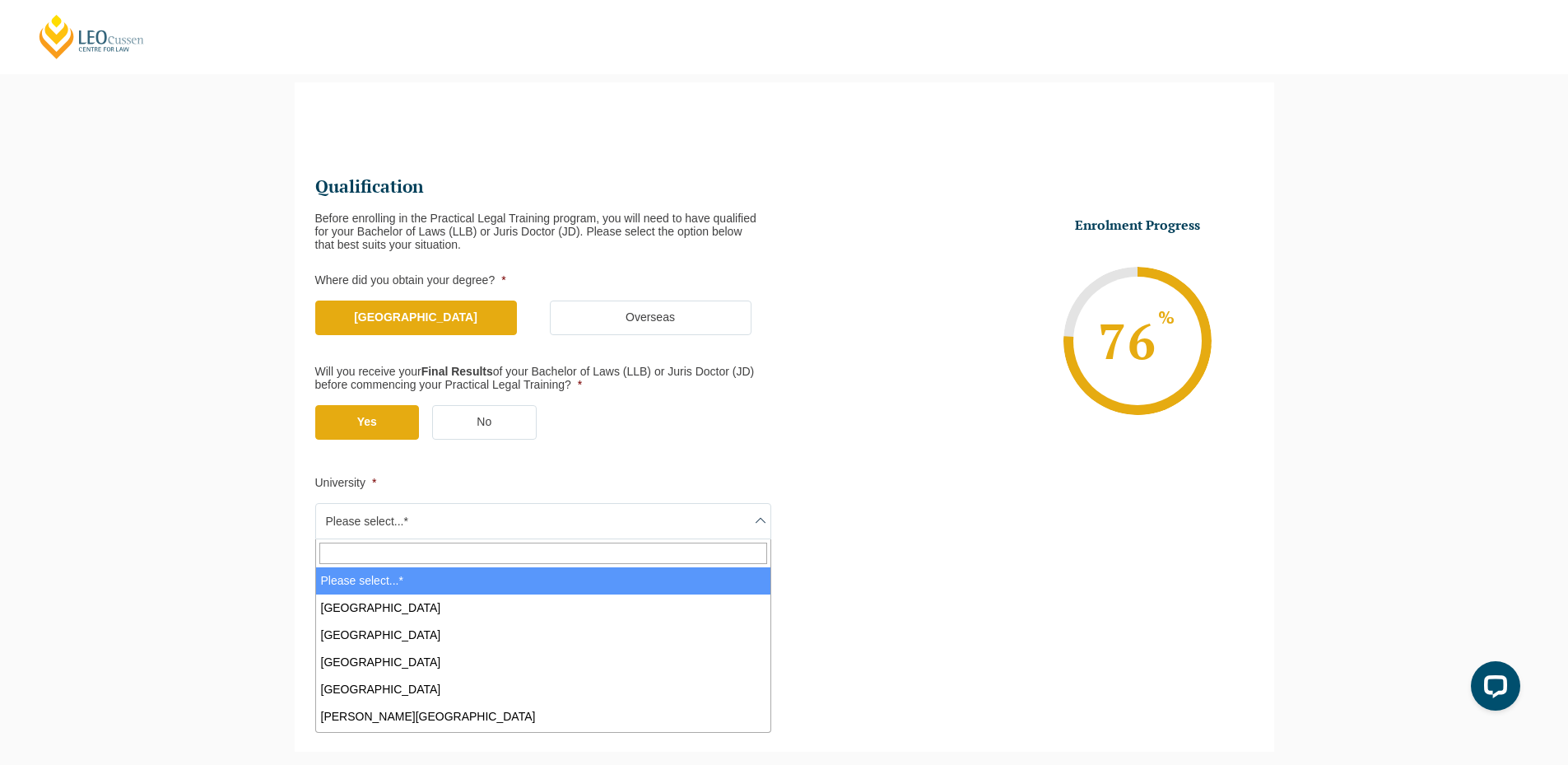
click at [401, 520] on span "Please select...*" at bounding box center [543, 521] width 454 height 35
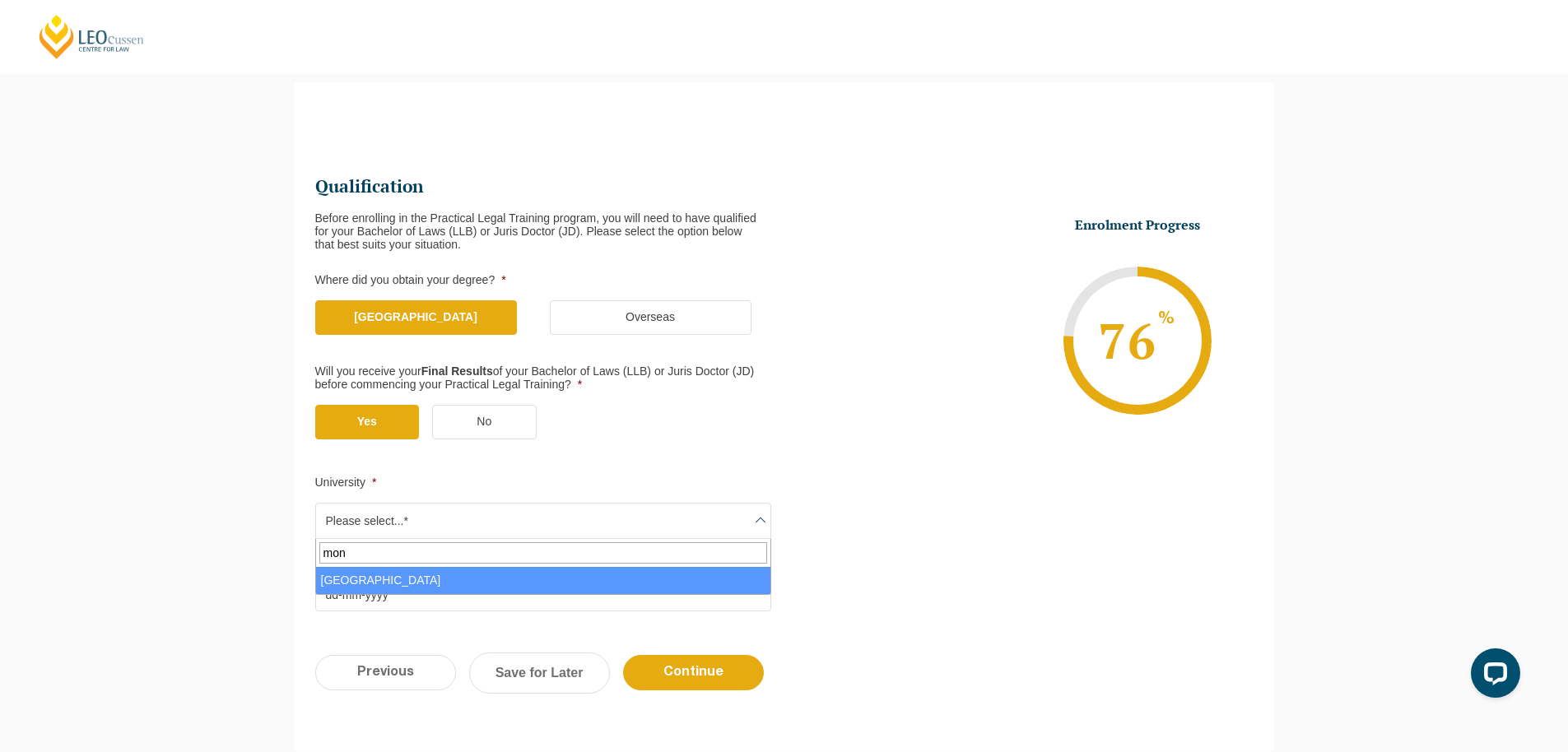
type input "mon"
select select "Monash University"
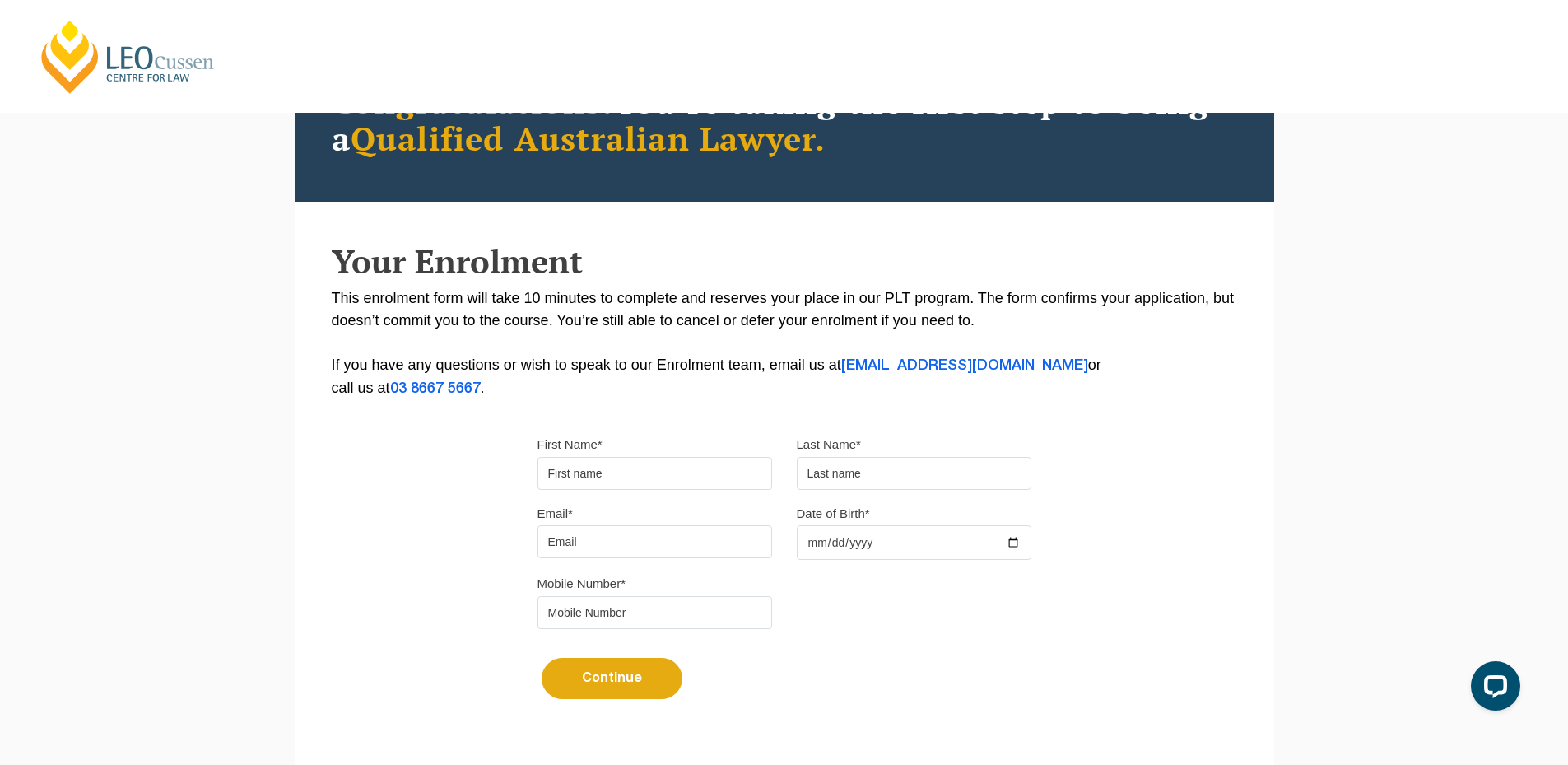
click at [46, 286] on div "Please note that your information is saved on our server as you enter it. Congr…" at bounding box center [784, 398] width 1568 height 833
click at [614, 471] on input "First Name*" at bounding box center [654, 474] width 235 height 33
type input "Suresh"
type input "[PERSON_NAME]"
click at [633, 545] on input "Email*" at bounding box center [654, 541] width 235 height 33
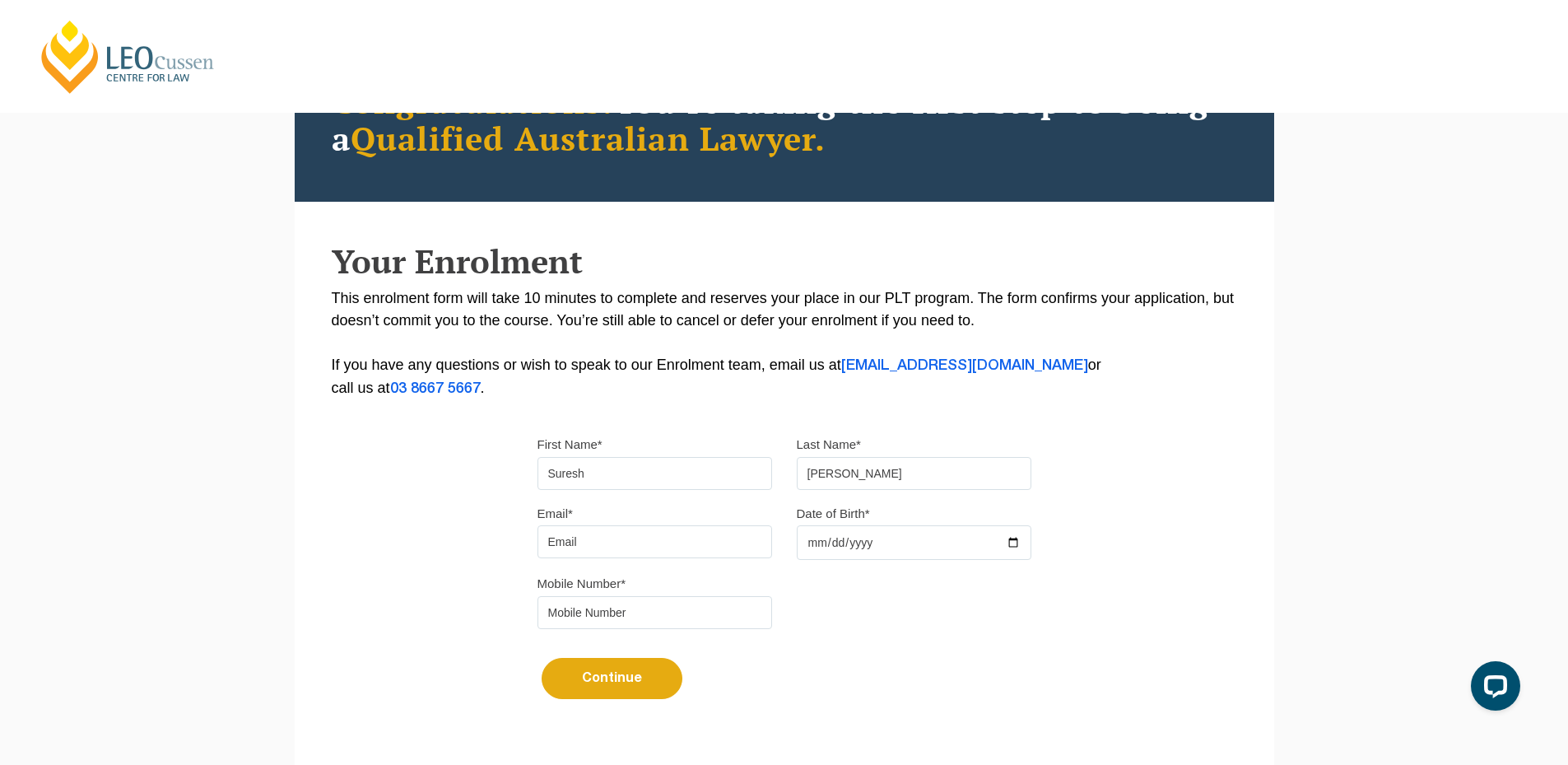
type input "[EMAIL_ADDRESS][DOMAIN_NAME]"
click at [1015, 539] on div at bounding box center [914, 542] width 235 height 35
click at [1017, 538] on input "Date of Birth*" at bounding box center [914, 542] width 235 height 35
type input "[DATE]"
click at [613, 607] on input "tel" at bounding box center [654, 612] width 235 height 33
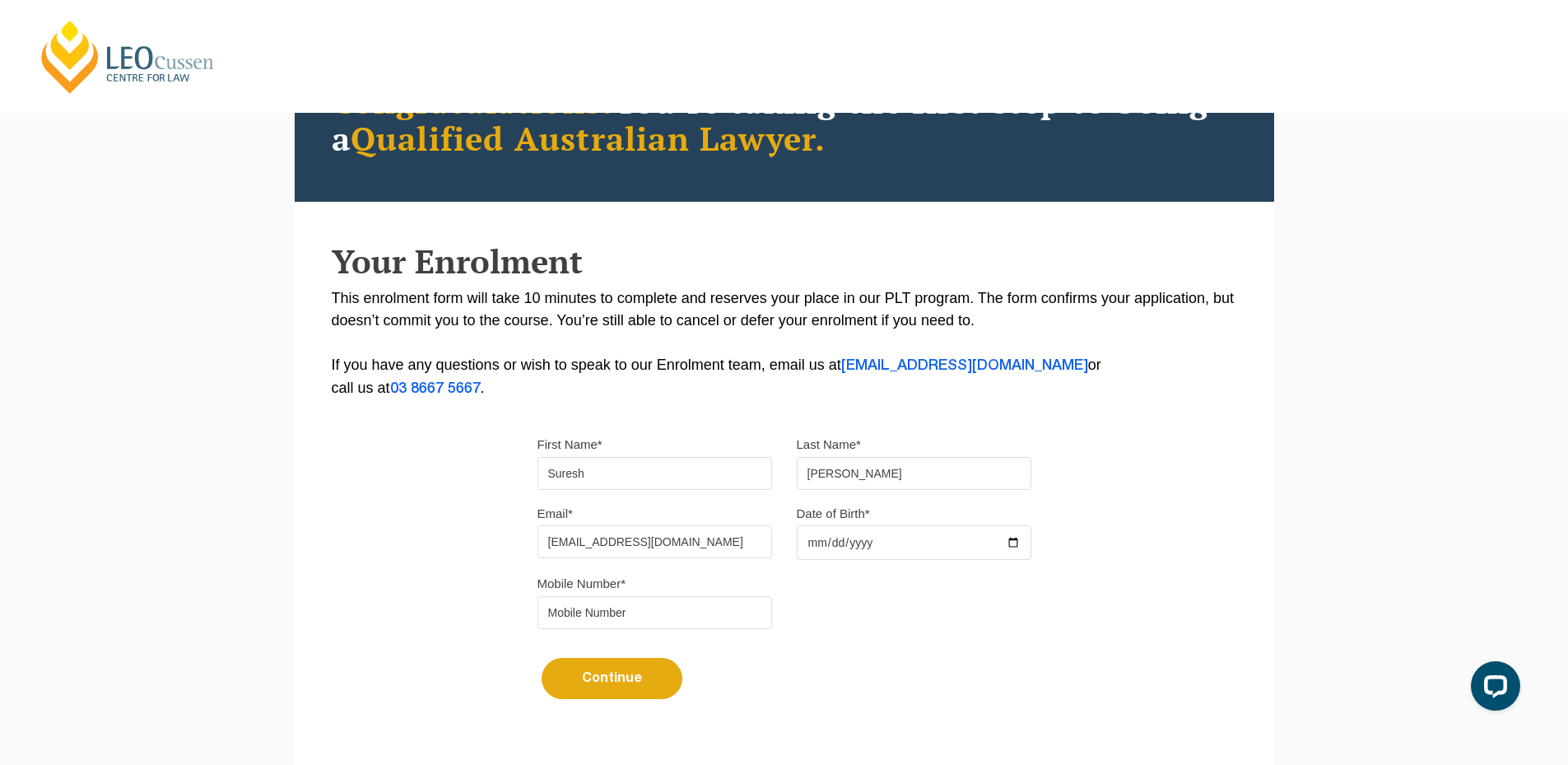
type input "9724790448"
drag, startPoint x: 613, startPoint y: 691, endPoint x: 660, endPoint y: 659, distance: 56.9
click at [613, 691] on button "Continue" at bounding box center [611, 679] width 140 height 42
select select
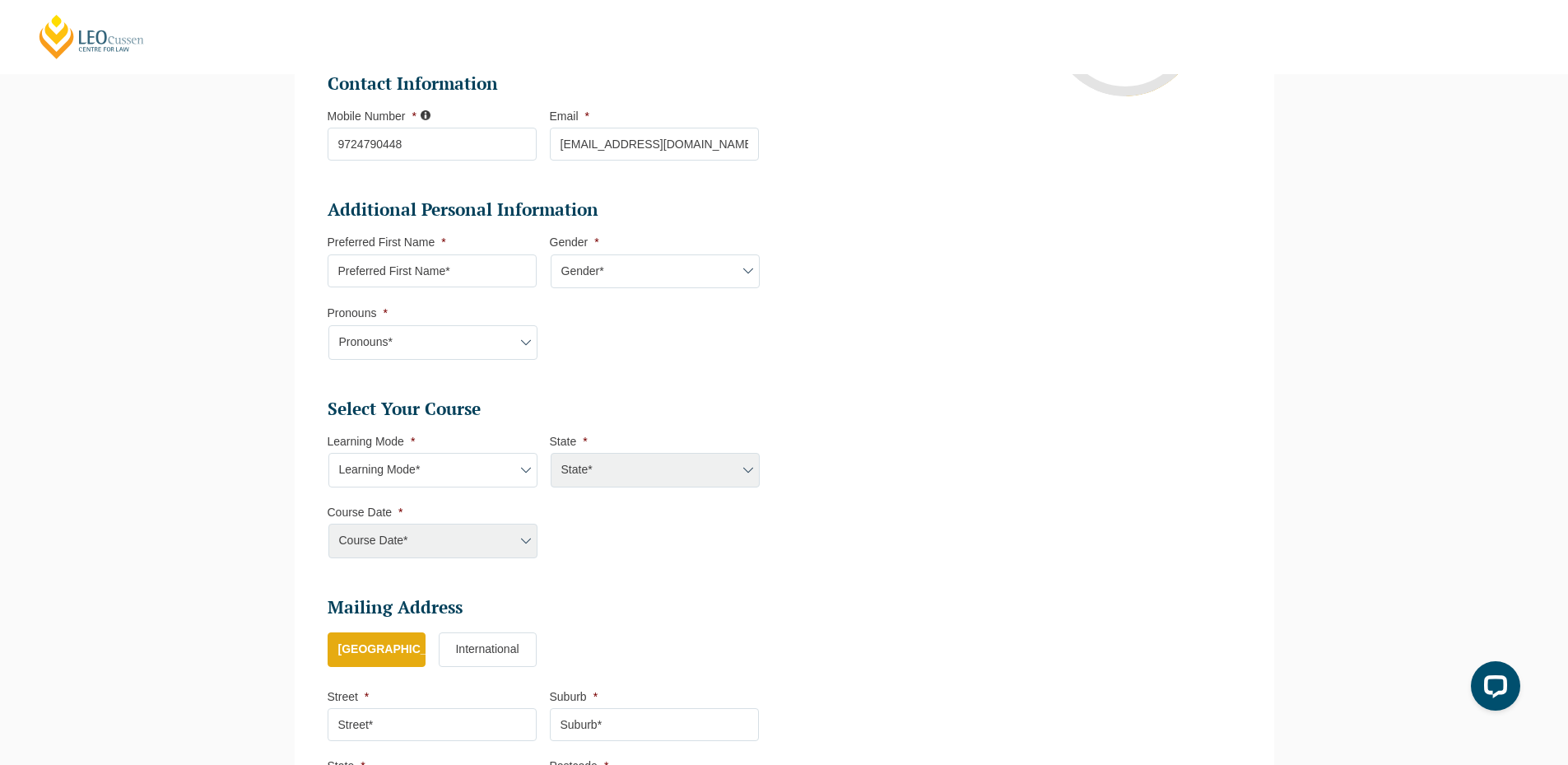
scroll to position [472, 0]
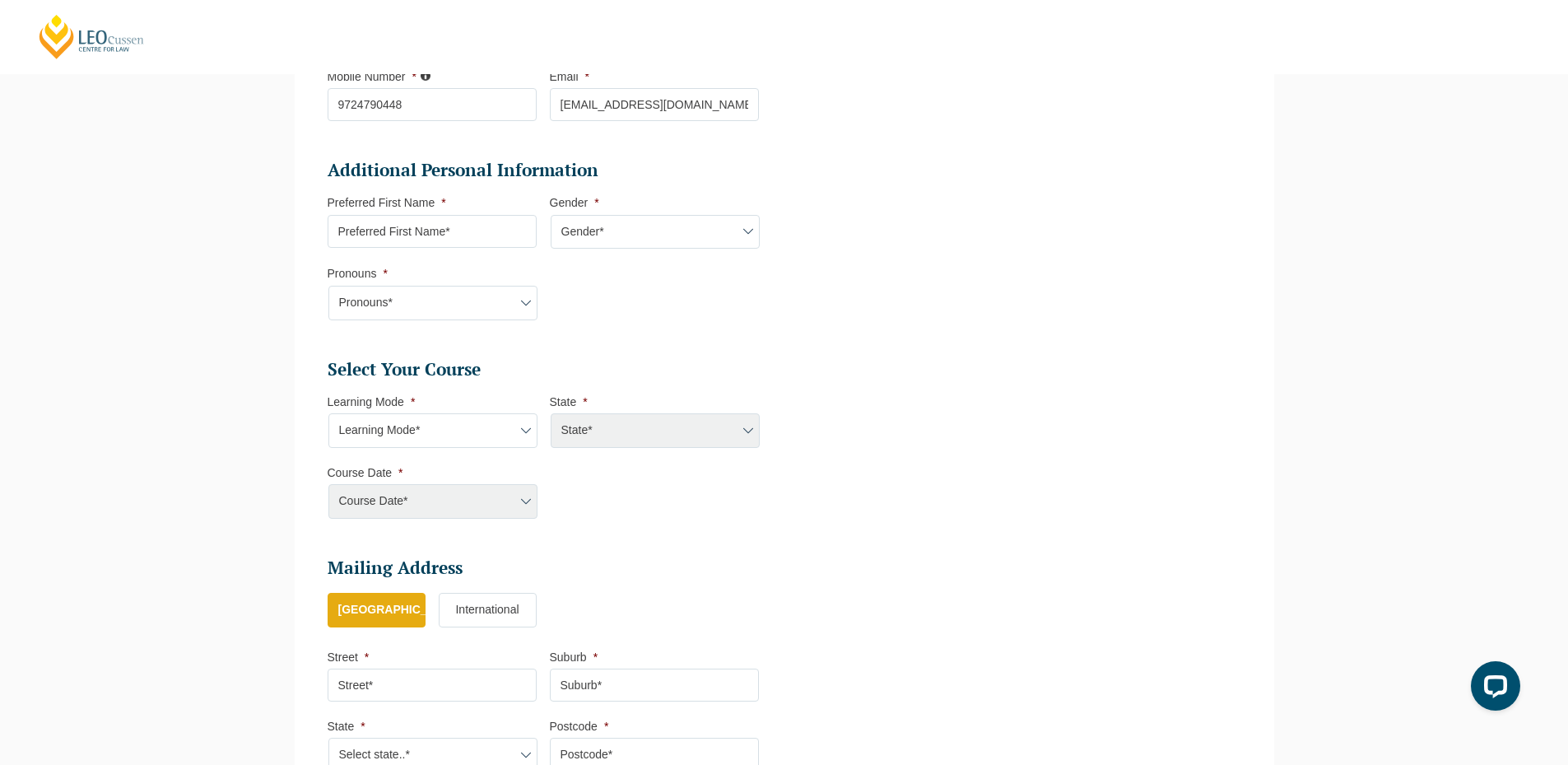
click at [423, 436] on select "Learning Mode* Online Full Time Learning Online Part Time Learning Blended Full…" at bounding box center [433, 430] width 209 height 35
select select "Online Full Time Learning"
click at [328, 413] on select "Learning Mode* Online Full Time Learning Online Part Time Learning Blended Full…" at bounding box center [433, 430] width 209 height 35
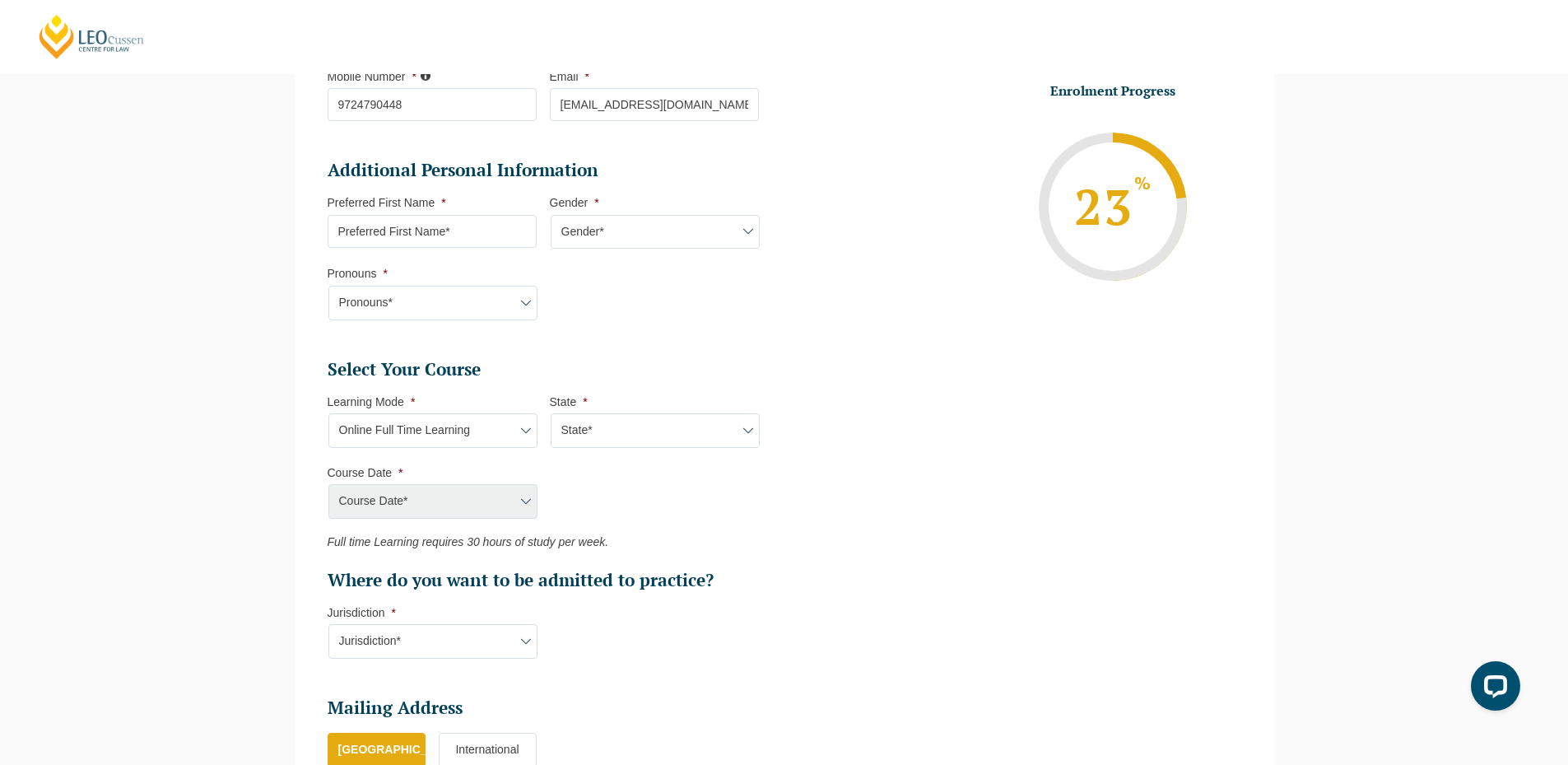
drag, startPoint x: 676, startPoint y: 426, endPoint x: 676, endPoint y: 437, distance: 11.0
click at [676, 426] on select "State* National (ACT/NSW, VIC, QLD, SA, WA)" at bounding box center [655, 430] width 209 height 35
select select "National (ACT/NSW, VIC, QLD, SA, WA)"
click at [551, 413] on select "State* National (ACT/NSW, VIC, QLD, SA, WA)" at bounding box center [655, 430] width 209 height 35
click at [487, 514] on select "Course Date* September 2025 (22-Sep-2025 to 20-Feb-2026) December 2025 (08-Dec-…" at bounding box center [433, 501] width 209 height 35
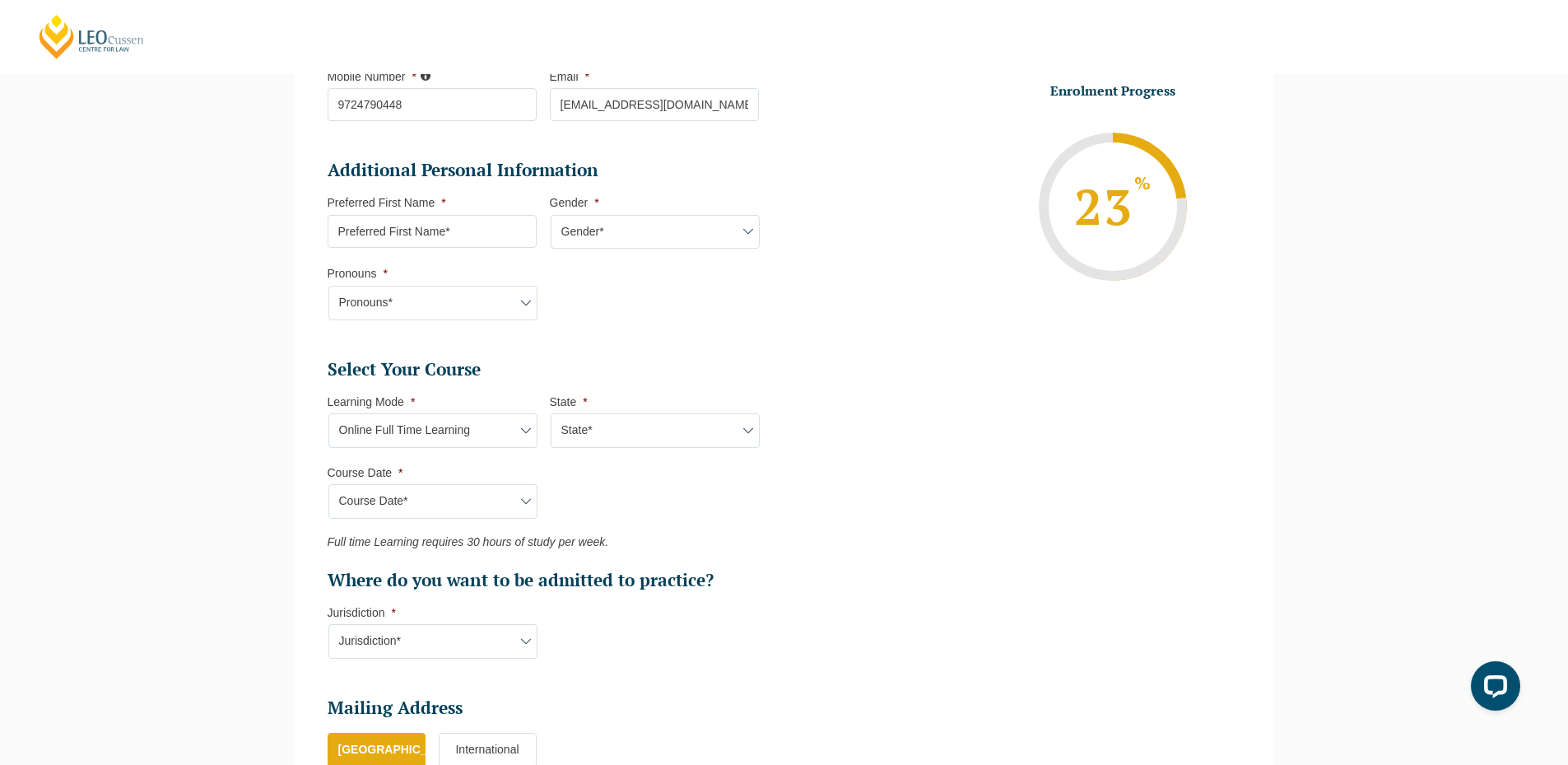
select select "September 2025 (22-Sep-2025 to 20-Feb-2026)"
click at [328, 484] on select "Course Date* September 2025 (22-Sep-2025 to 20-Feb-2026) December 2025 (08-Dec-…" at bounding box center [433, 501] width 209 height 35
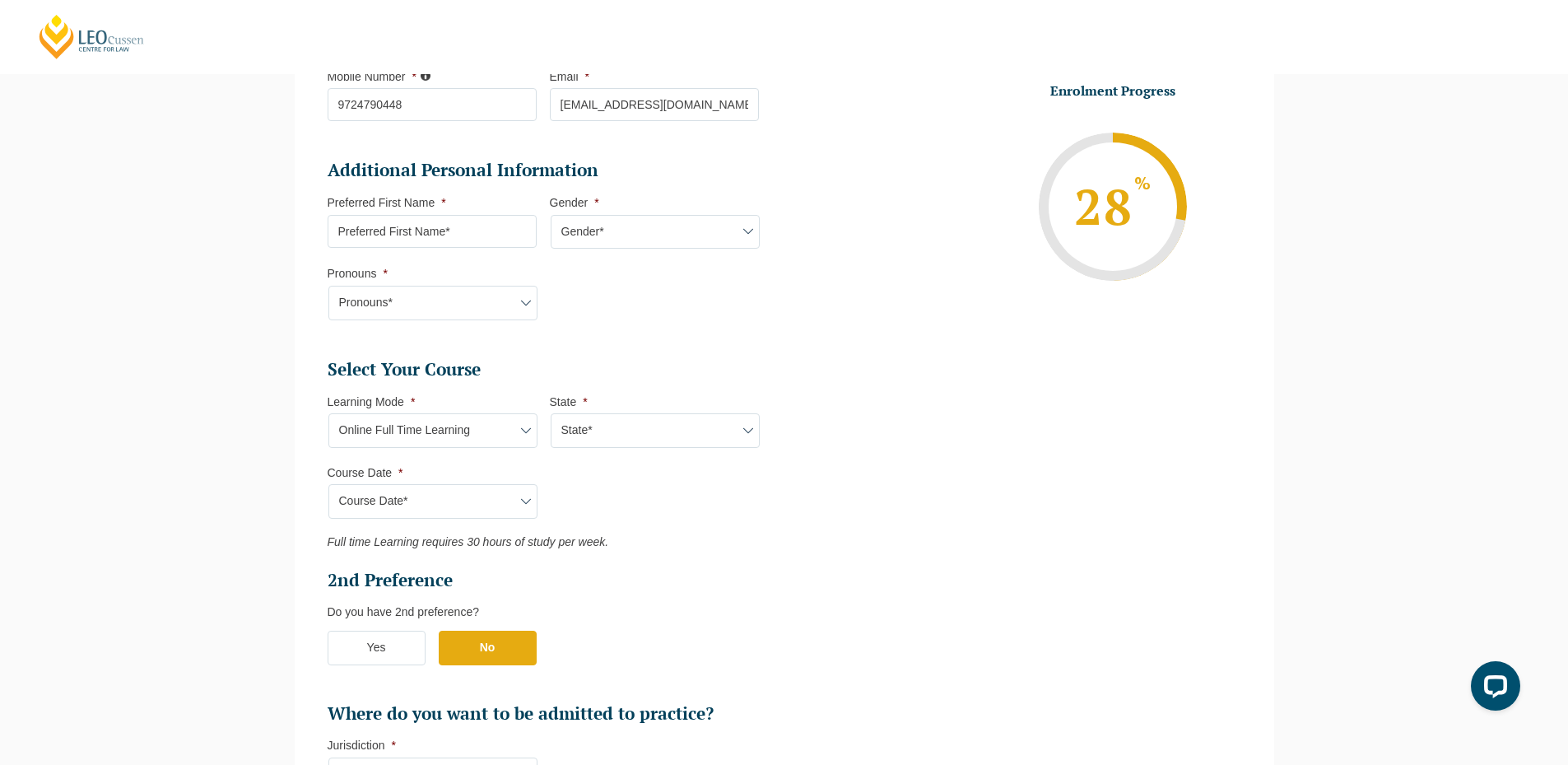
type input "Intake 10 September 2025 FT"
type input "Practical Legal Training (NAT)"
select select "NAT PLT (SEP) 2025 Full Time Online"
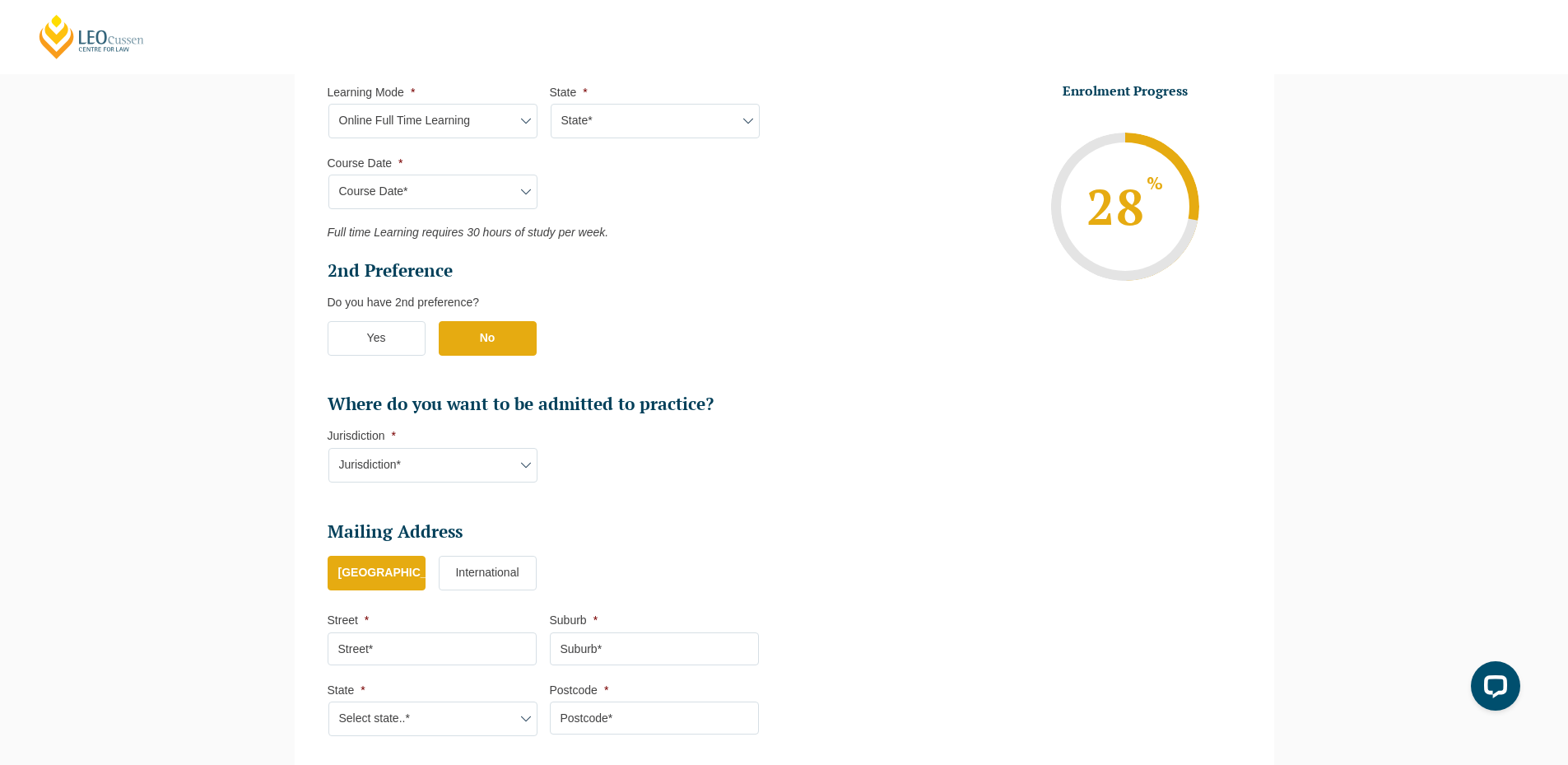
scroll to position [884, 0]
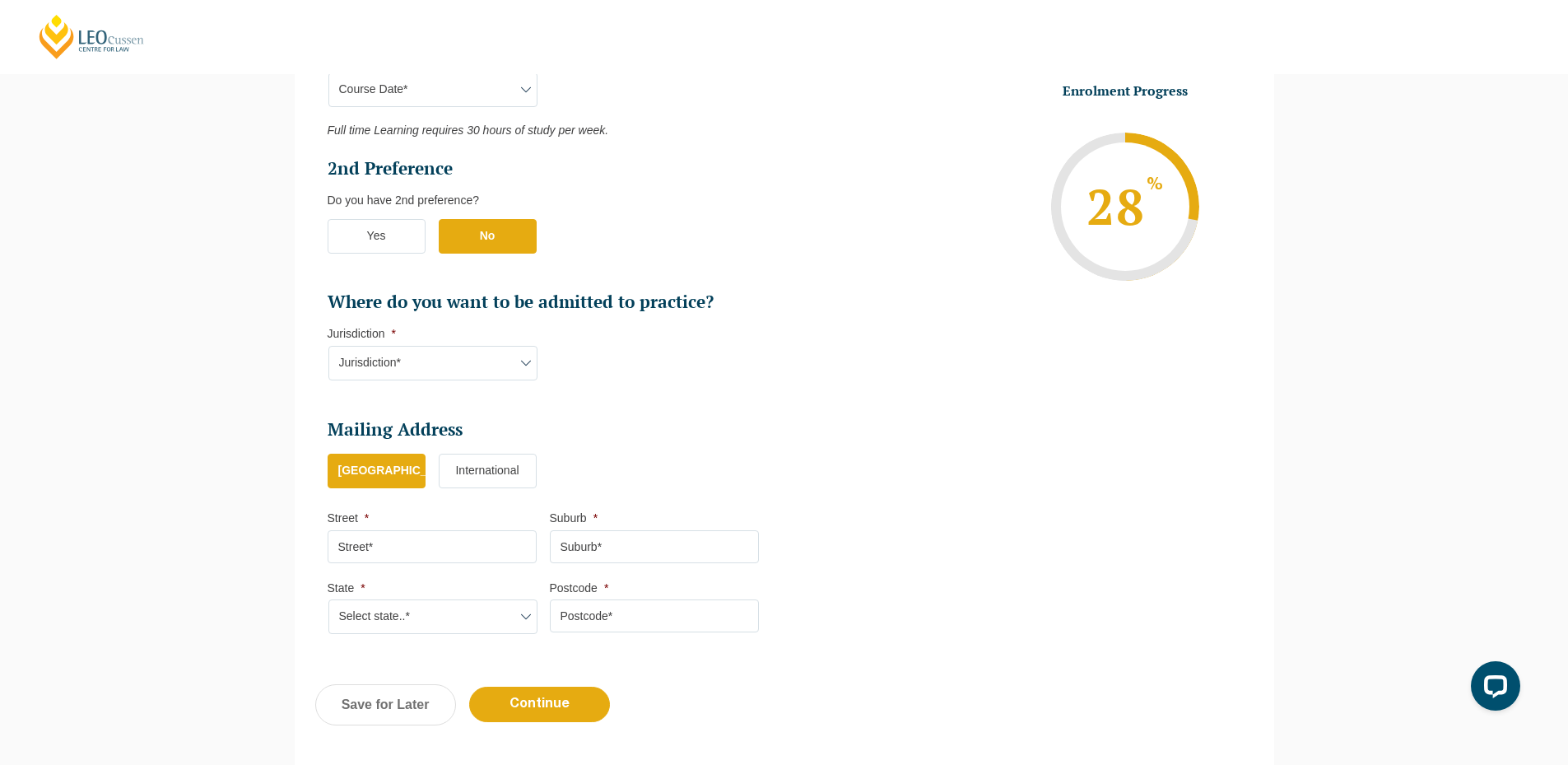
click at [443, 360] on select "Jurisdiction* VIC ACT/NSW SA WA QLD" at bounding box center [433, 363] width 209 height 35
select select "VIC"
click at [328, 346] on select "Jurisdiction* VIC ACT/NSW SA WA QLD" at bounding box center [433, 363] width 209 height 35
click at [421, 544] on input "Street *" at bounding box center [432, 546] width 209 height 33
type input "301, Mangla Marvel"
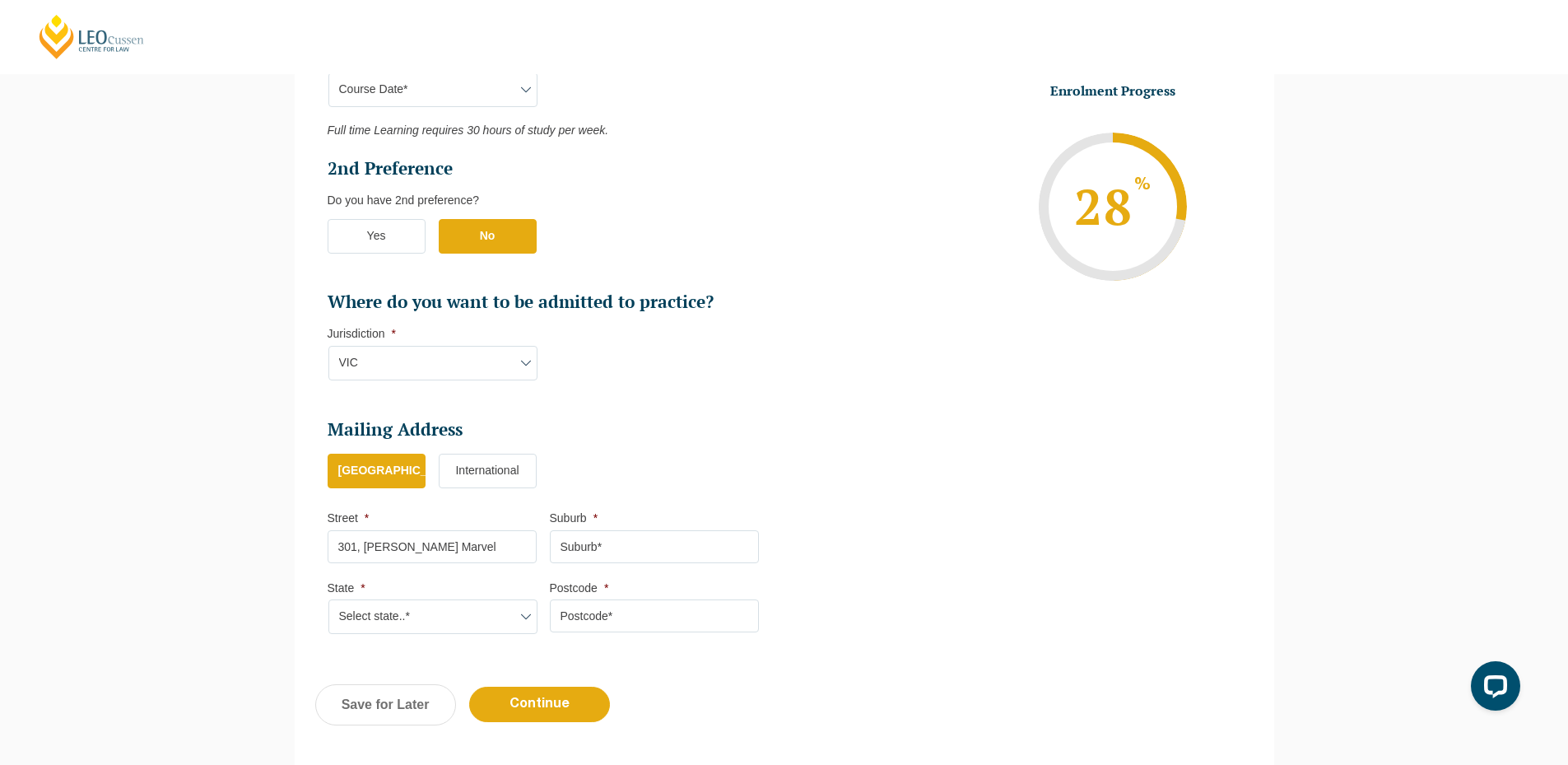
type input "Vadodara"
type input "390009"
click at [441, 607] on select "Select state..* VIC WA QLD SA NSW NT ACT TAS" at bounding box center [433, 617] width 209 height 35
select select "VIC"
click at [328, 600] on select "Select state..* VIC WA QLD SA NSW NT ACT TAS" at bounding box center [433, 617] width 209 height 35
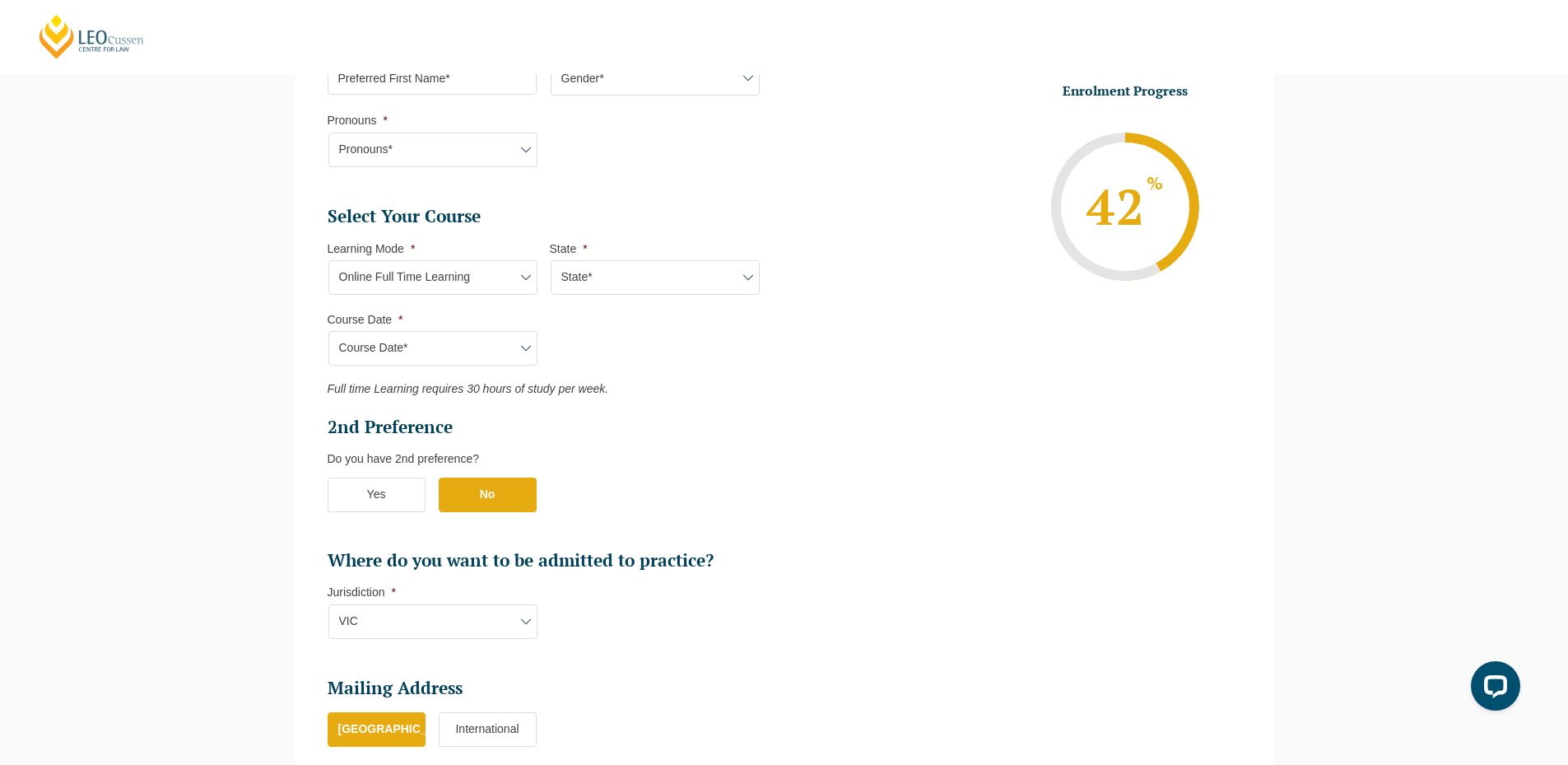
scroll to position [472, 0]
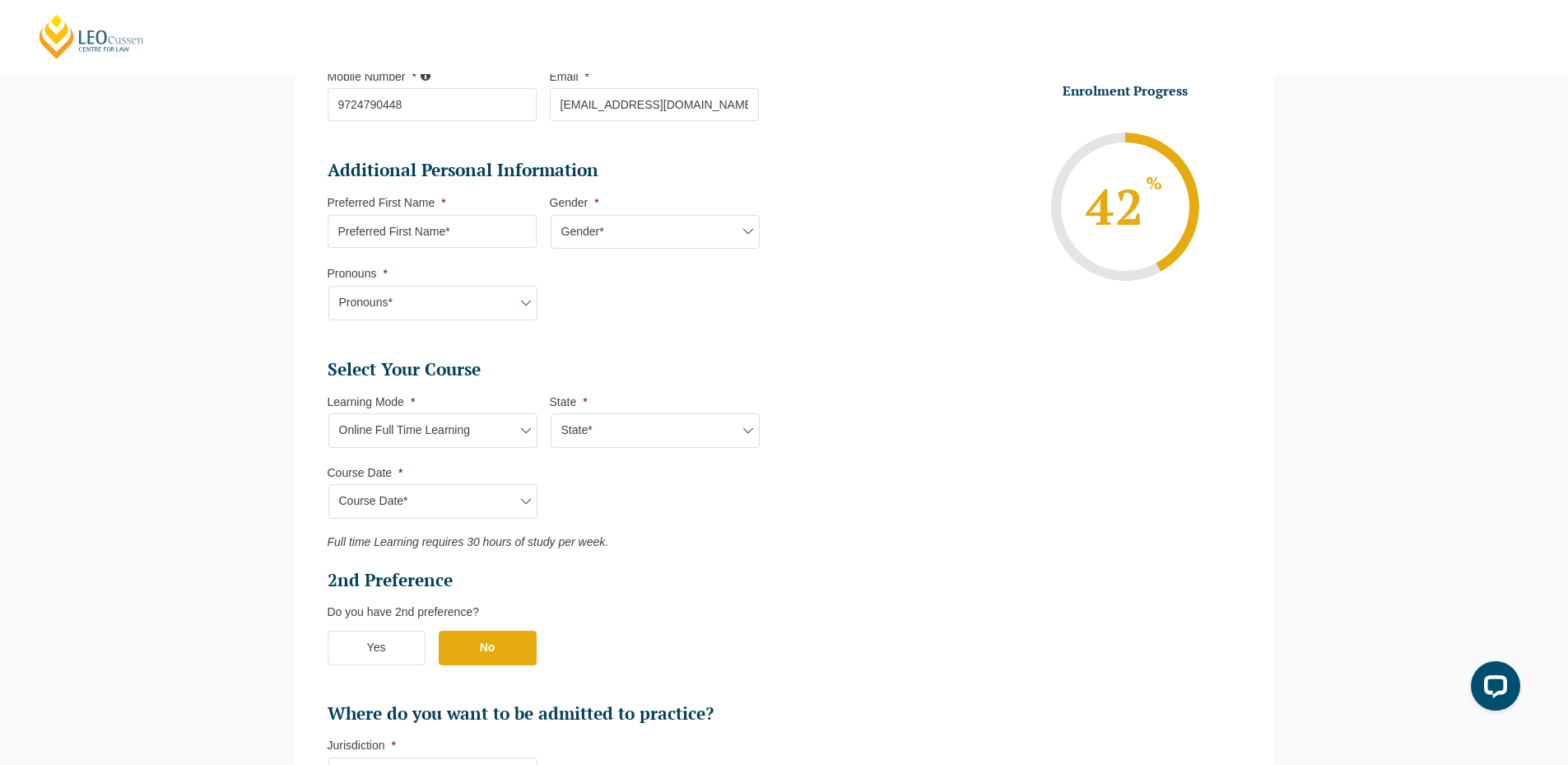
click at [443, 244] on input "Preferred First Name *" at bounding box center [432, 231] width 209 height 33
click at [631, 238] on select "Gender* Male Female Nonbinary Intersex Prefer not to disclose Other" at bounding box center [655, 232] width 209 height 35
select select "Male"
click at [551, 215] on select "Gender* Male Female Nonbinary Intersex Prefer not to disclose Other" at bounding box center [655, 232] width 209 height 35
click at [442, 320] on select "Pronouns* She/Her/Hers He/Him/His They/Them/Theirs Other Prefer not to disclose" at bounding box center [433, 303] width 209 height 35
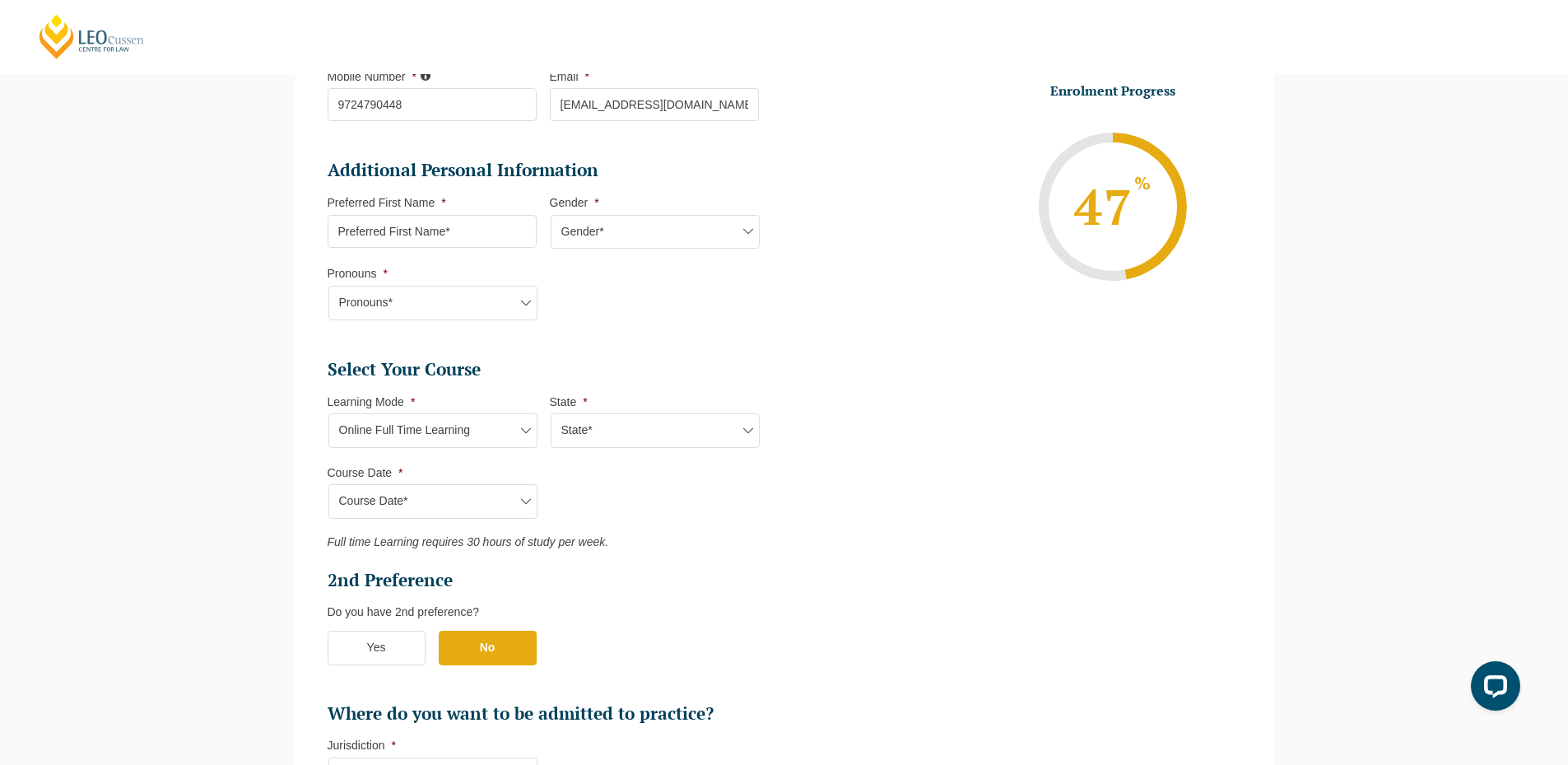
select select "She/Her/Hers"
click at [328, 286] on select "Pronouns* She/Her/Hers He/Him/His They/Them/Theirs Other Prefer not to disclose" at bounding box center [433, 303] width 209 height 35
click at [428, 237] on input "Preferred First Name *" at bounding box center [432, 231] width 209 height 33
type input "Suresh"
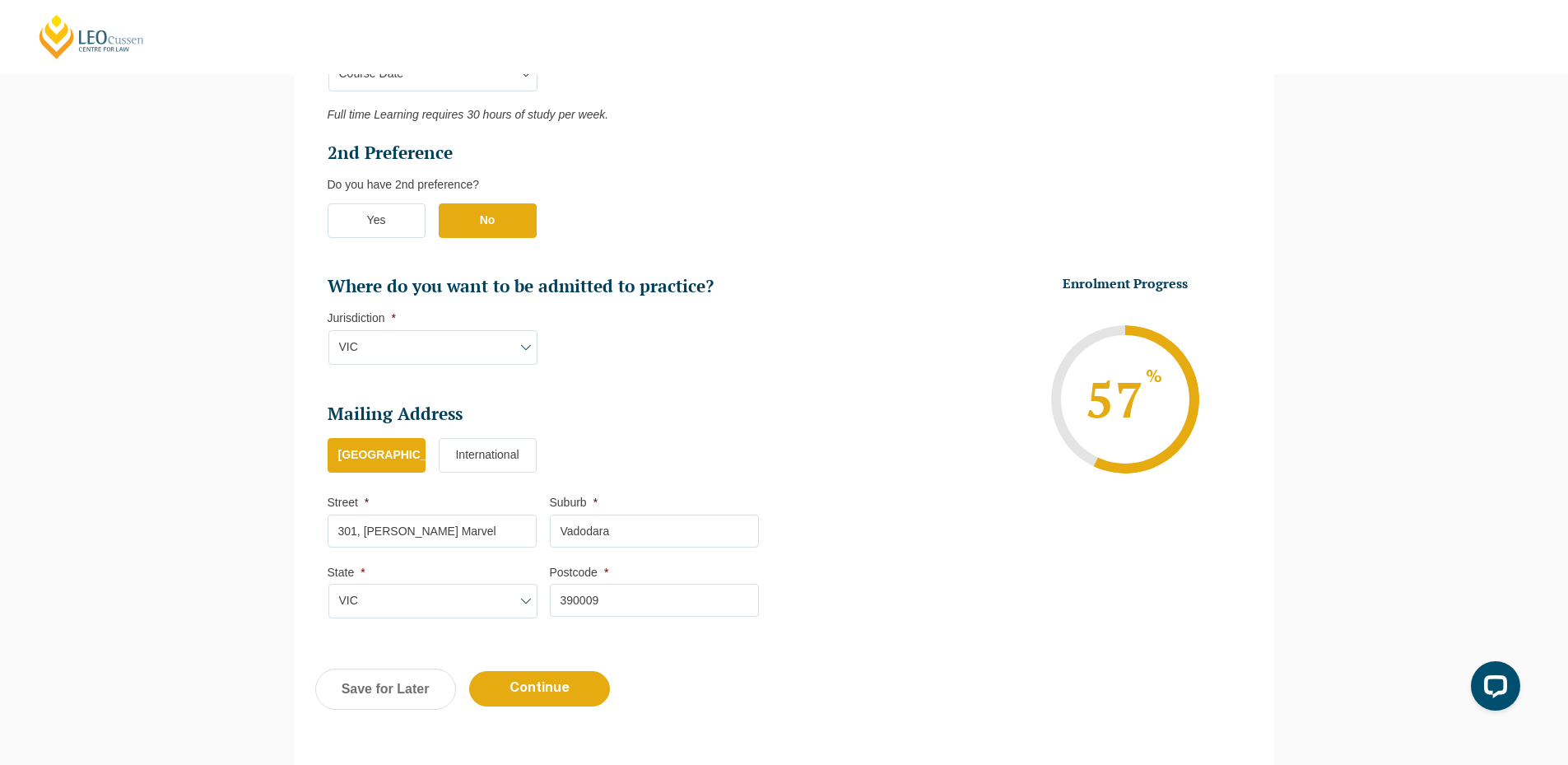
scroll to position [1090, 0]
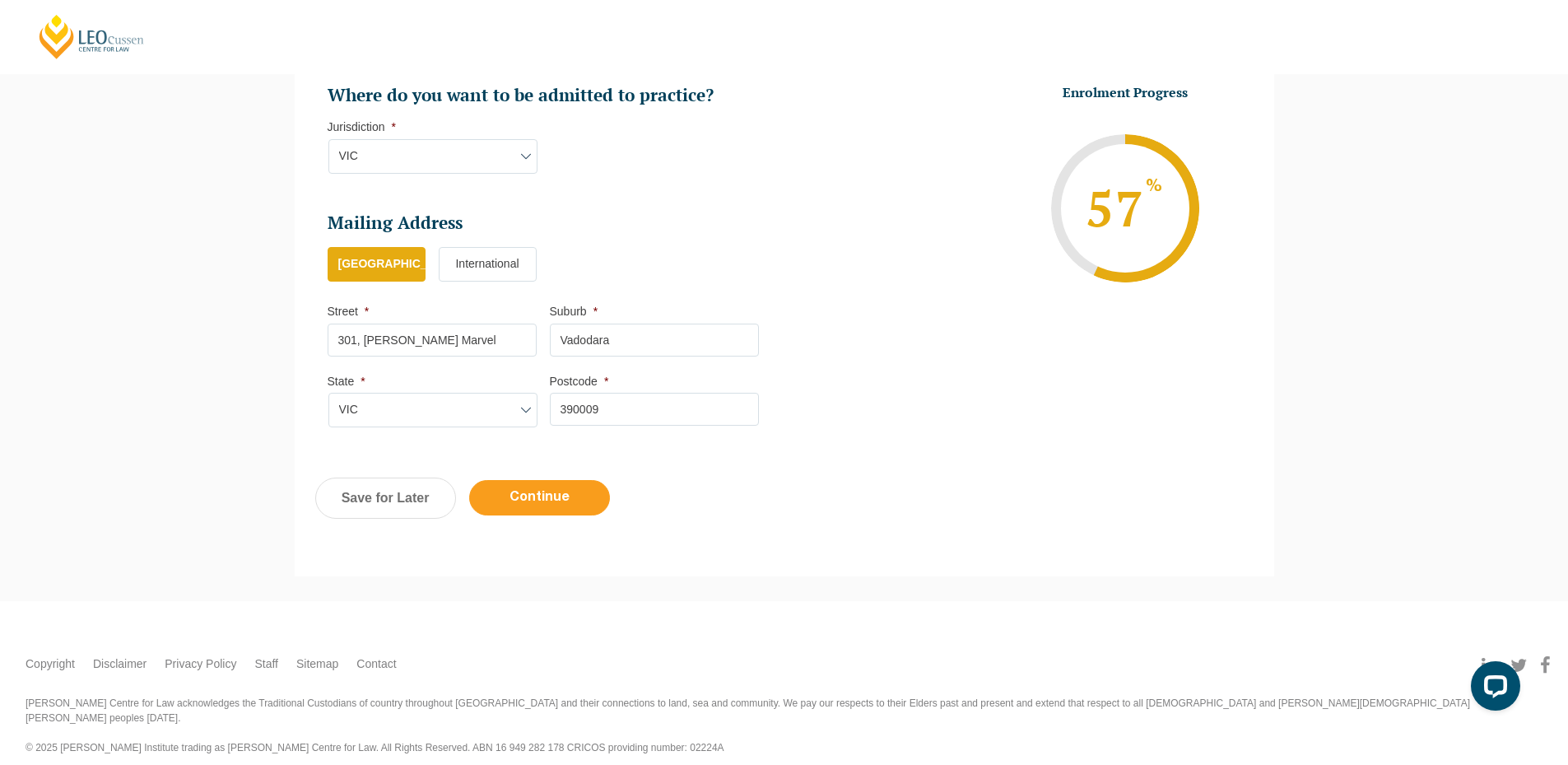
click at [569, 503] on input "Continue" at bounding box center [539, 498] width 140 height 36
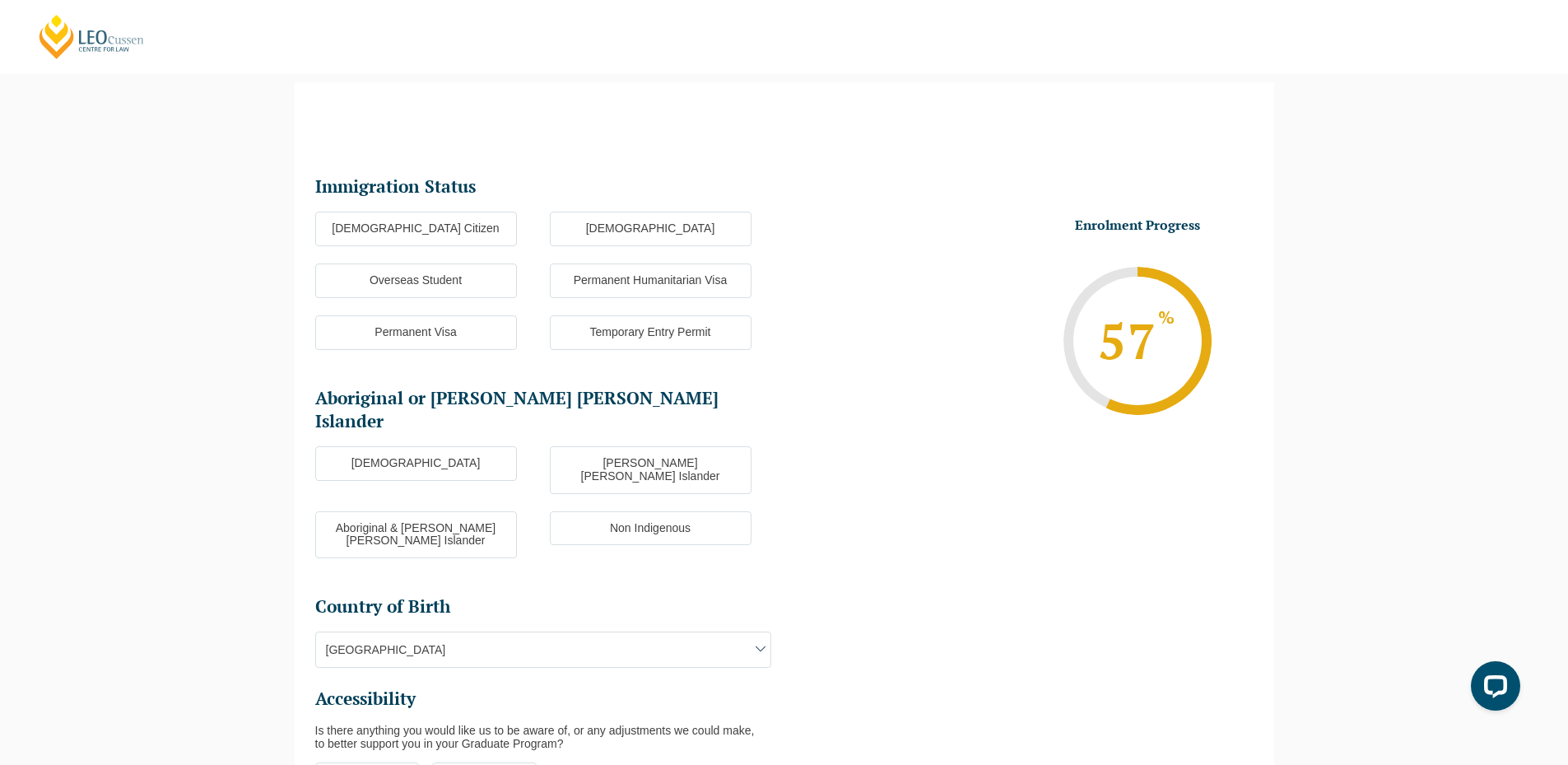
scroll to position [0, 0]
click at [30, 434] on div "Please note that your information is saved on our server as you enter it. Congr…" at bounding box center [784, 521] width 1568 height 926
click at [477, 227] on label "Australian Citizen" at bounding box center [416, 228] width 202 height 35
click at [0, 0] on input "Australian Citizen" at bounding box center [0, 0] width 0 height 0
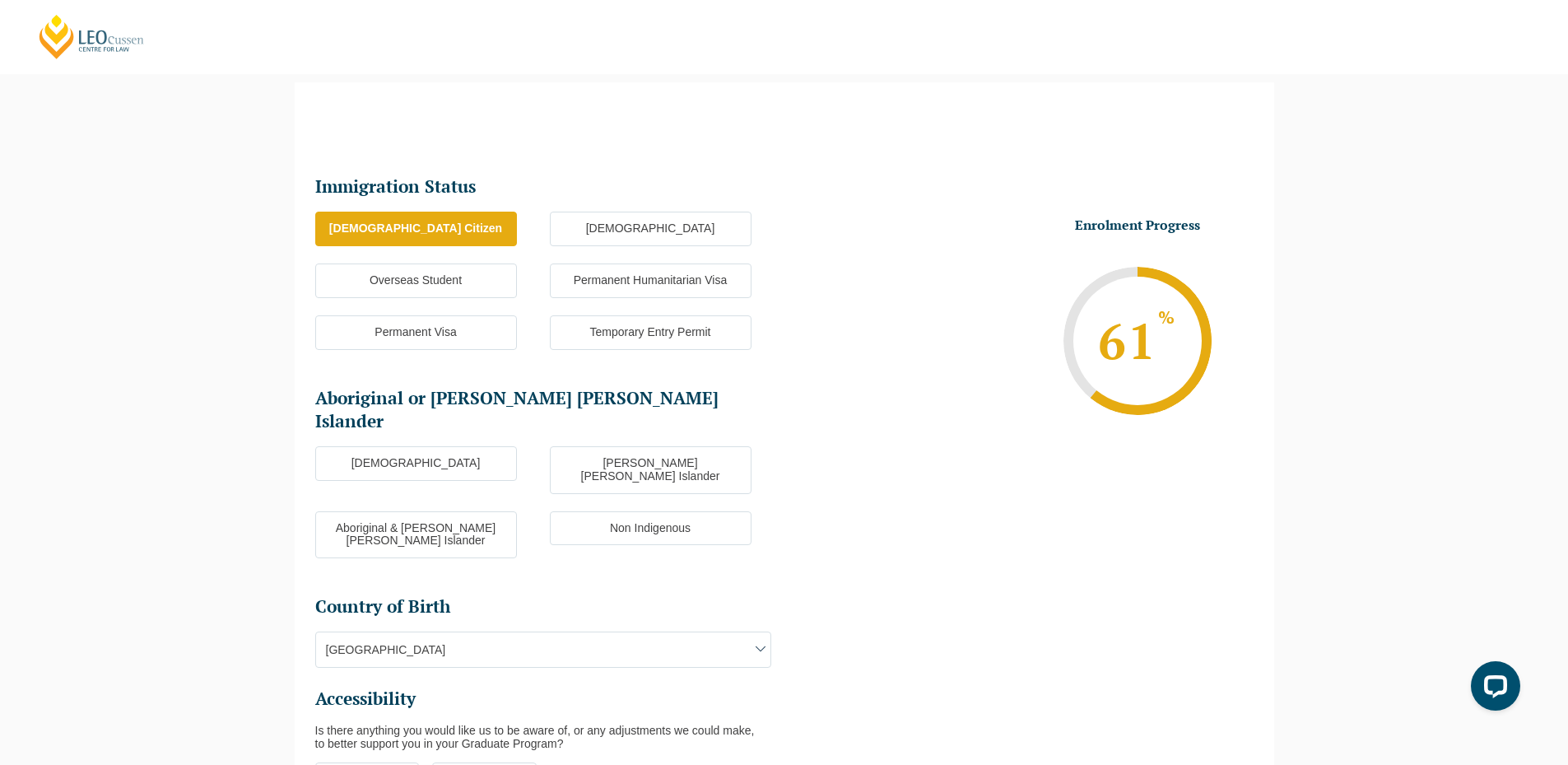
click at [469, 446] on label "Aboriginal" at bounding box center [416, 463] width 202 height 35
click at [0, 0] on input "Aboriginal" at bounding box center [0, 0] width 0 height 0
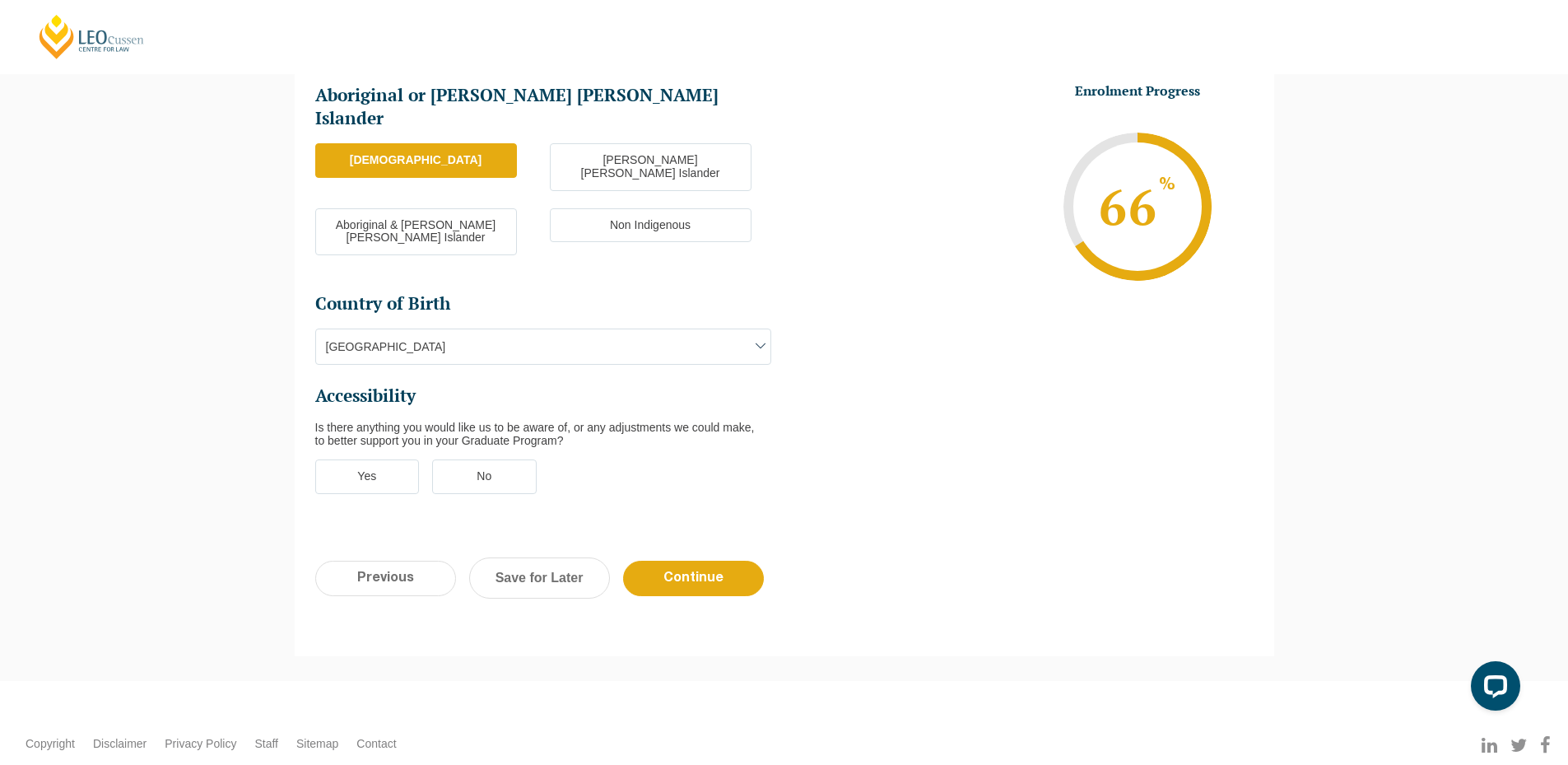
scroll to position [476, 0]
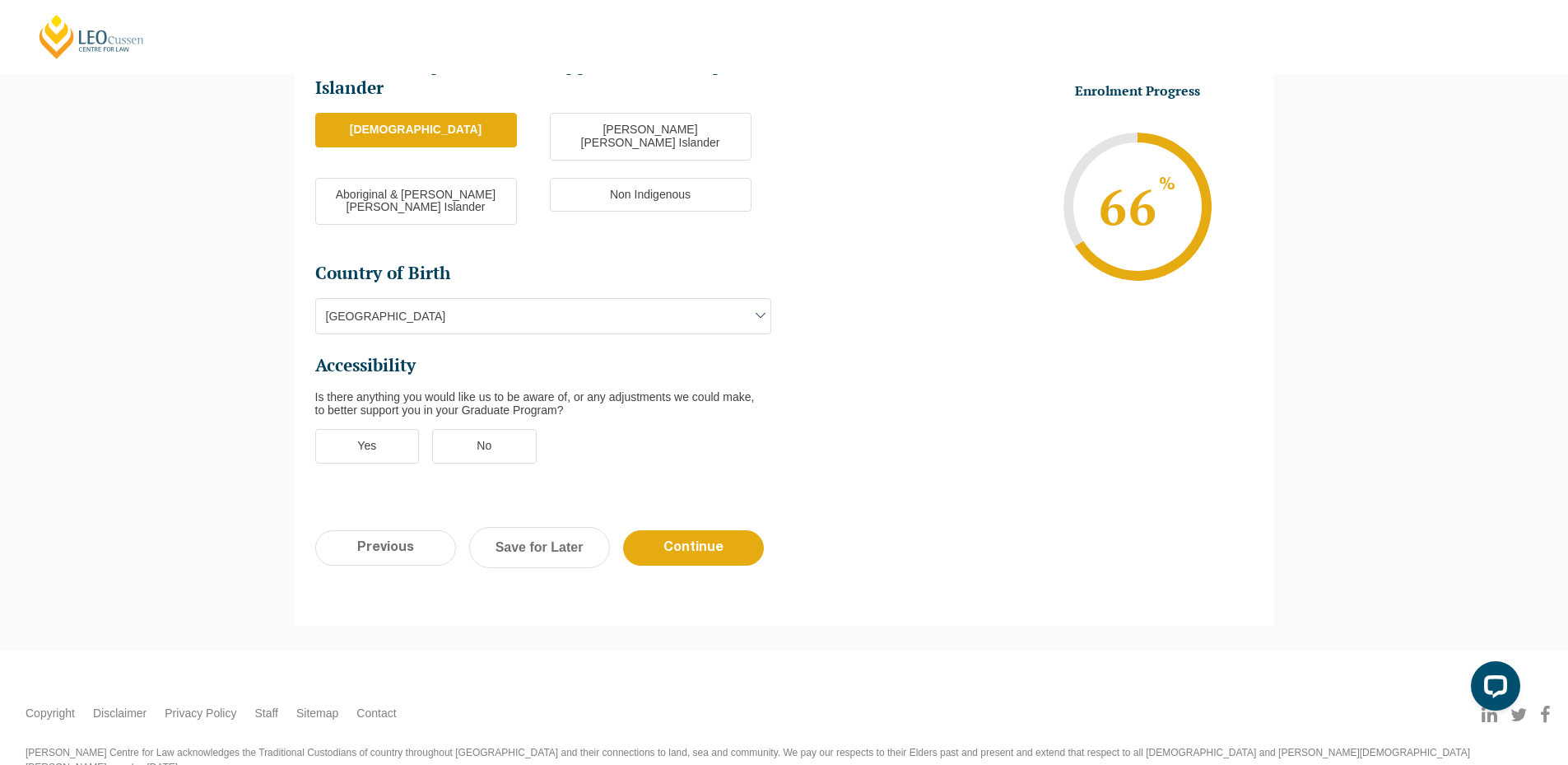
click at [495, 429] on label "No" at bounding box center [484, 446] width 105 height 35
click at [0, 0] on input "No" at bounding box center [0, 0] width 0 height 0
click at [737, 530] on input "Continue" at bounding box center [693, 548] width 140 height 36
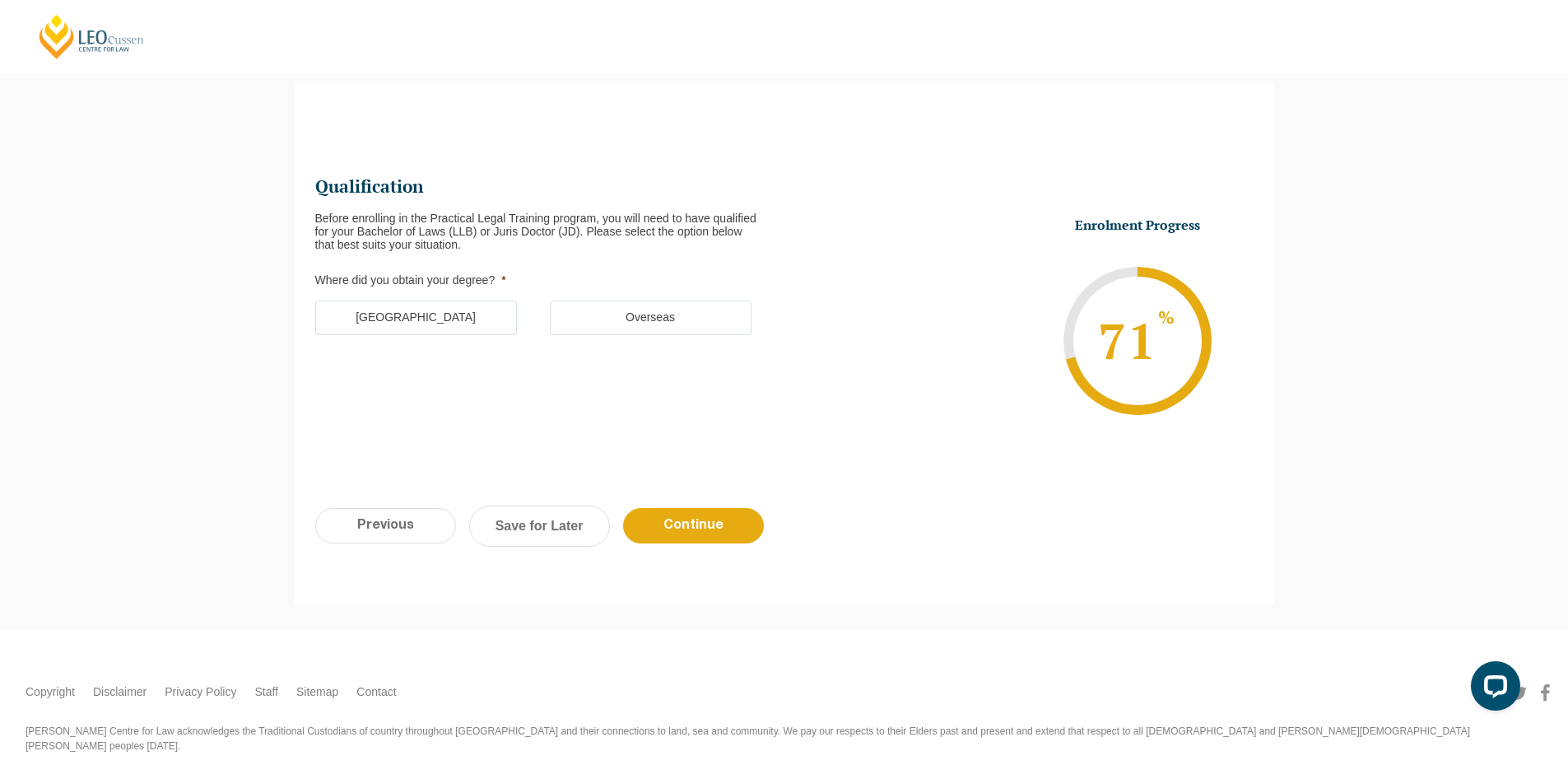
scroll to position [0, 0]
click at [58, 460] on div "Please note that your information is saved on our server as you enter it. Congr…" at bounding box center [784, 343] width 1568 height 572
click at [451, 328] on label "Australia" at bounding box center [416, 318] width 202 height 35
click at [0, 0] on input "Australia" at bounding box center [0, 0] width 0 height 0
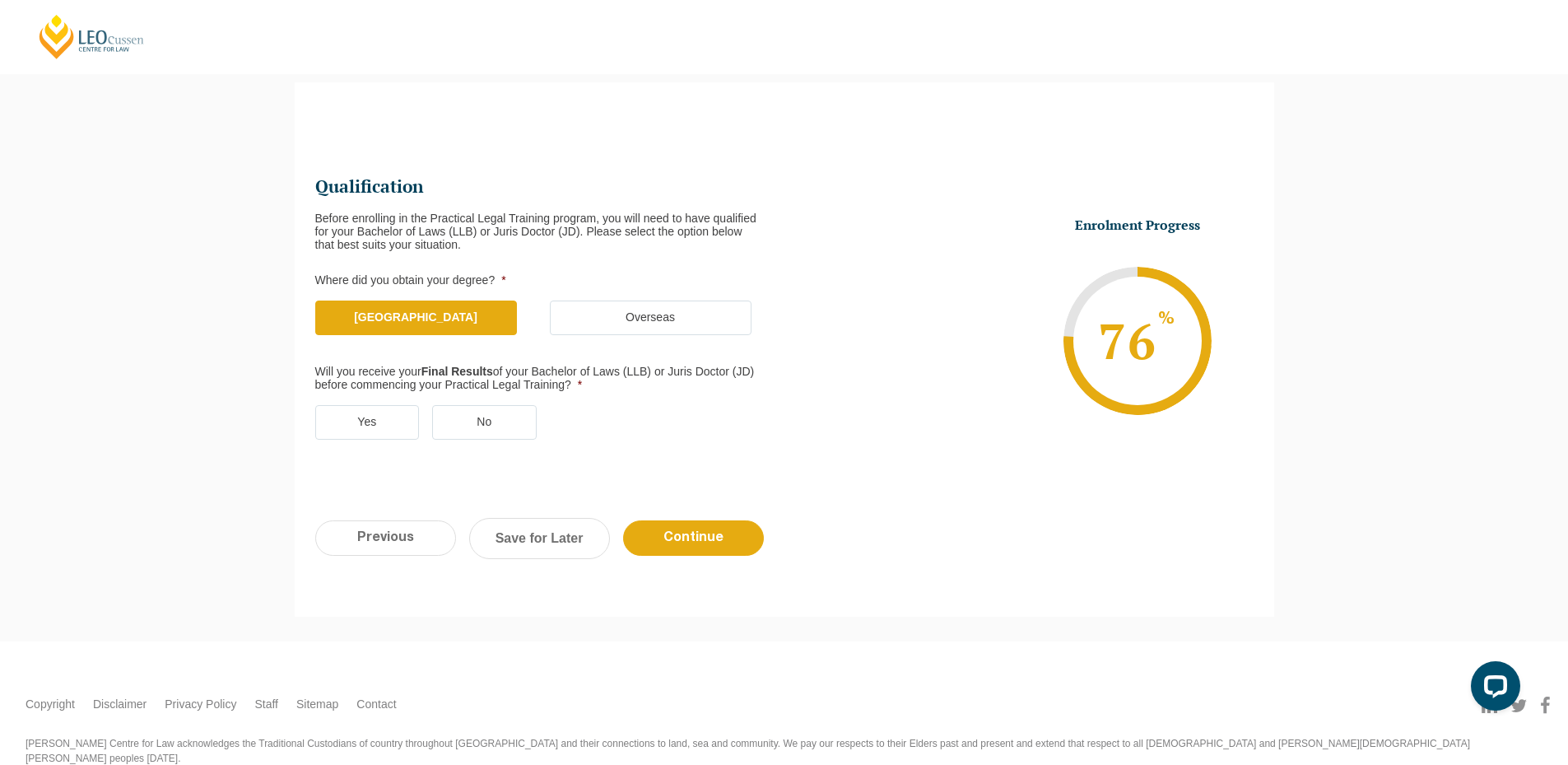
click at [362, 415] on label "Yes" at bounding box center [367, 423] width 105 height 35
click at [0, 0] on input "Yes" at bounding box center [0, 0] width 0 height 0
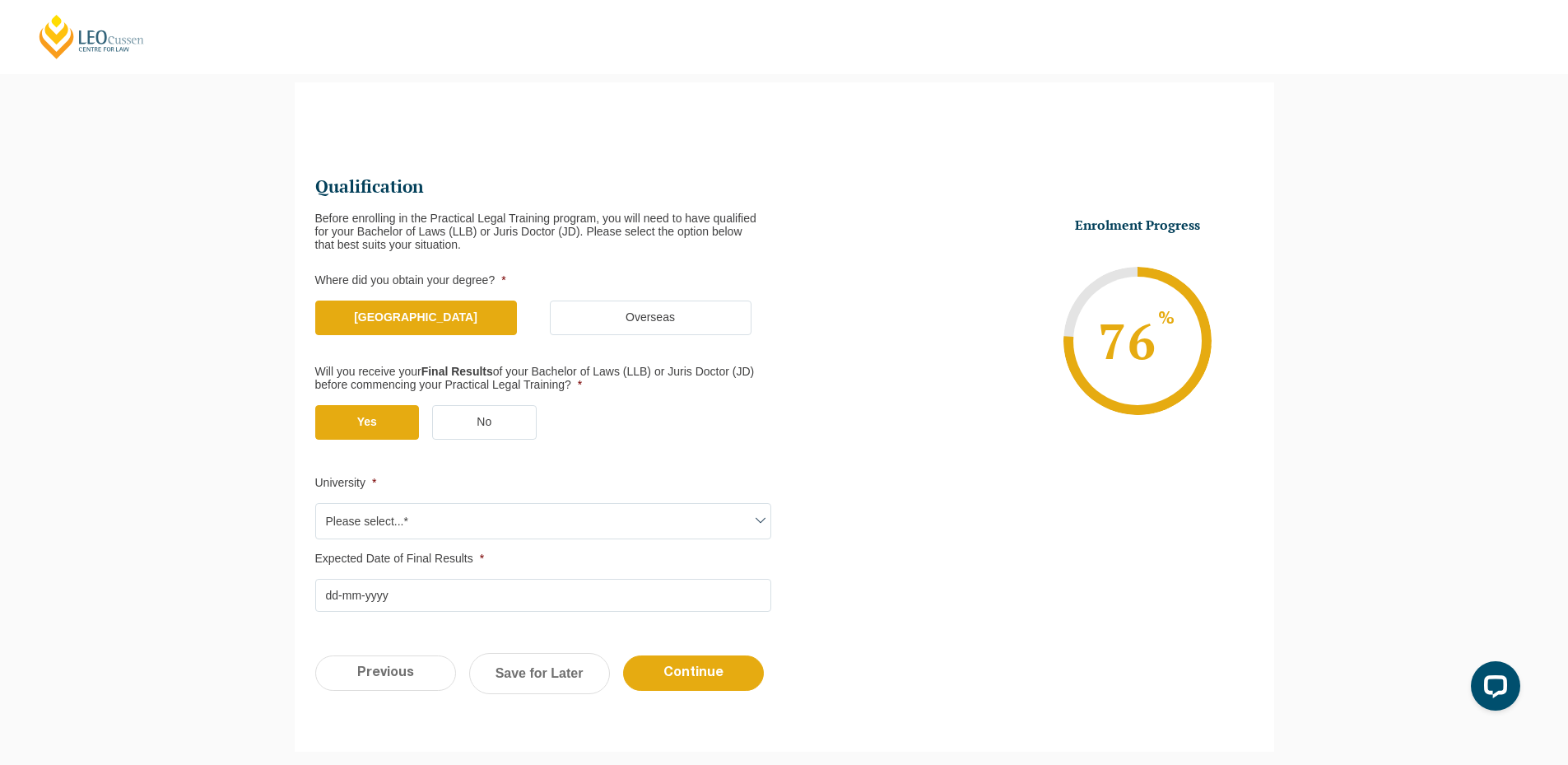
click at [484, 424] on label "No" at bounding box center [484, 423] width 105 height 35
click at [0, 0] on input "No" at bounding box center [0, 0] width 0 height 0
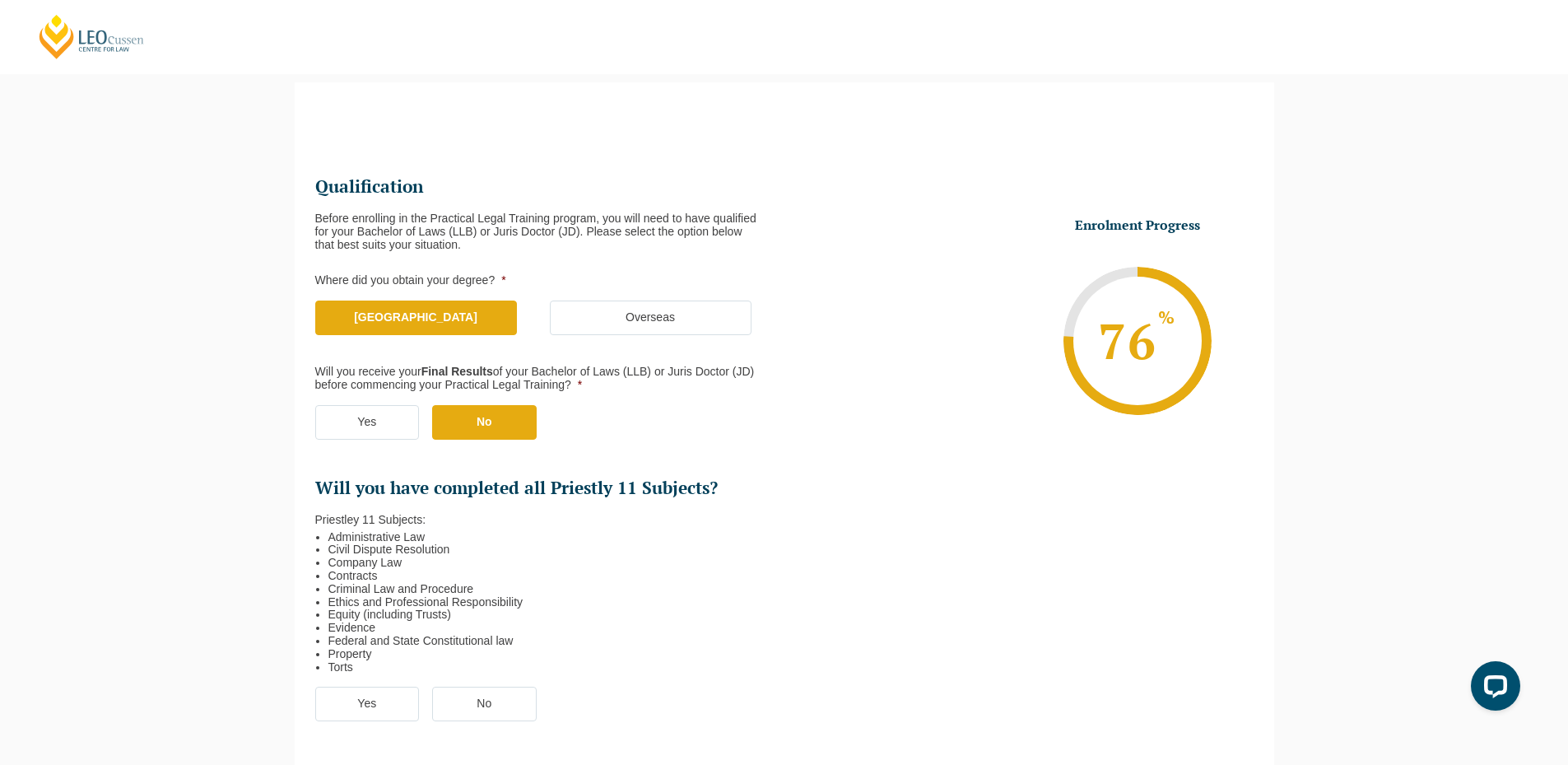
click at [367, 430] on label "Yes" at bounding box center [367, 423] width 105 height 35
click at [0, 0] on input "Yes" at bounding box center [0, 0] width 0 height 0
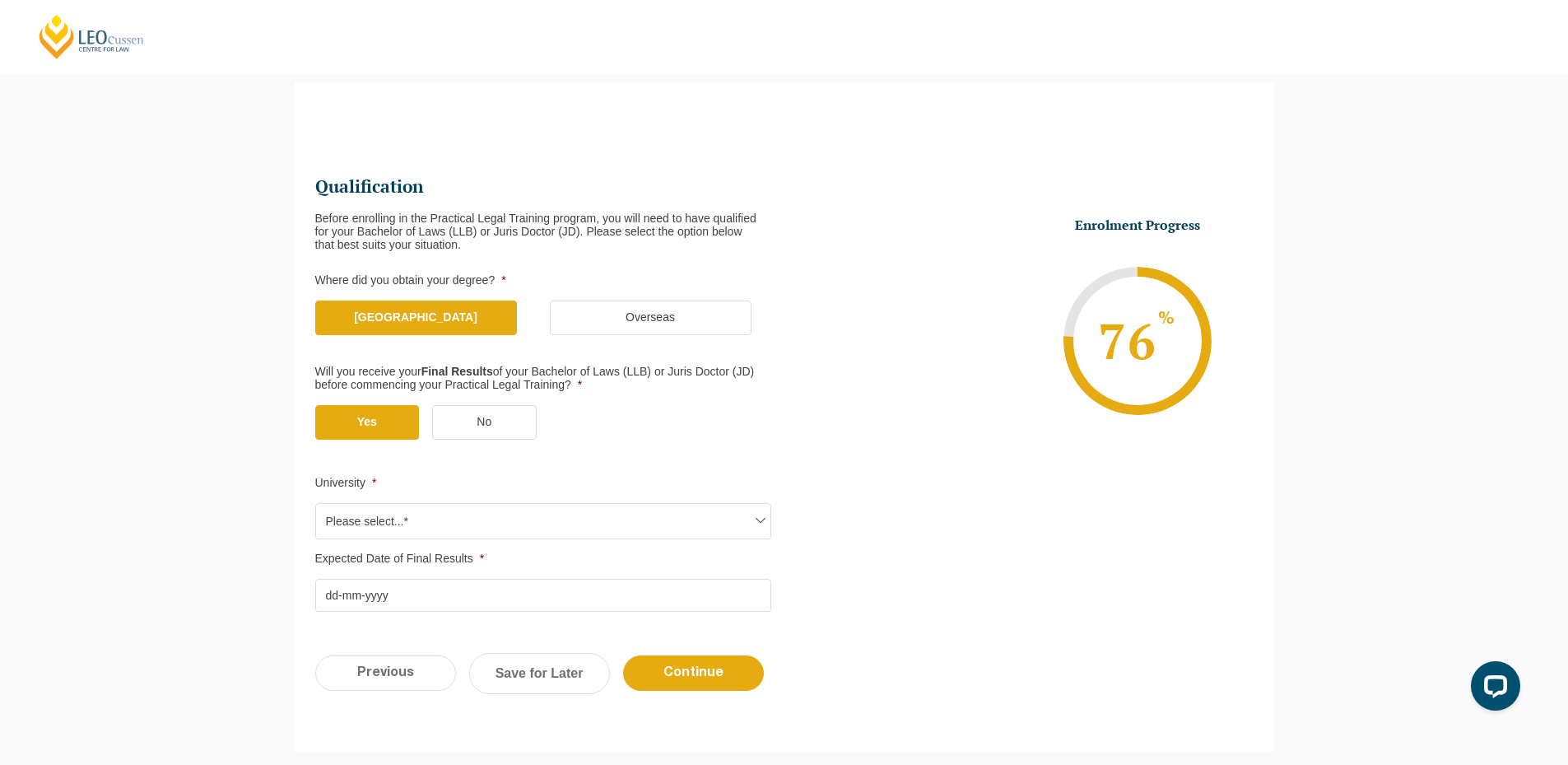
click at [398, 524] on span "Please select...*" at bounding box center [543, 521] width 454 height 35
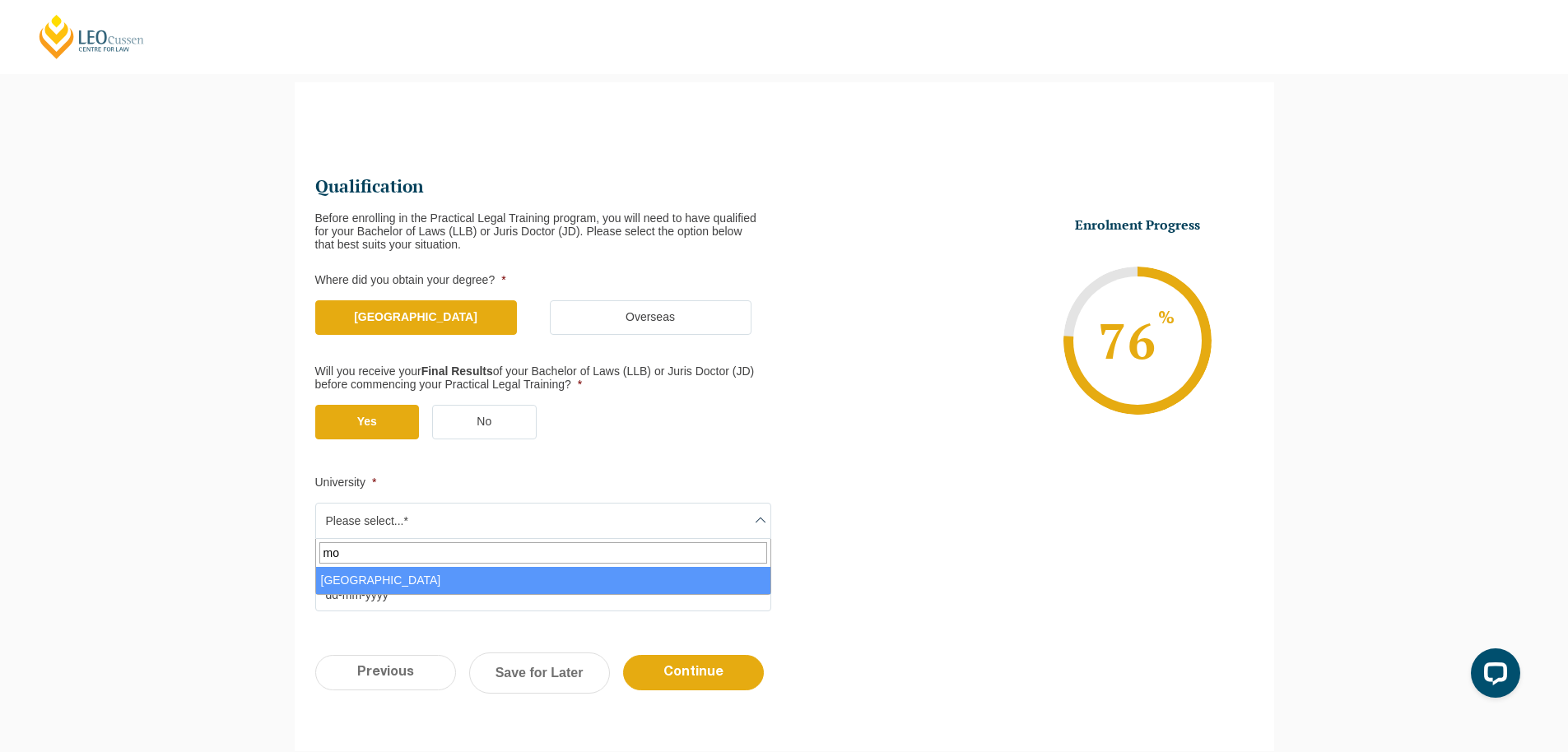
type input "mo"
select select "Monash University"
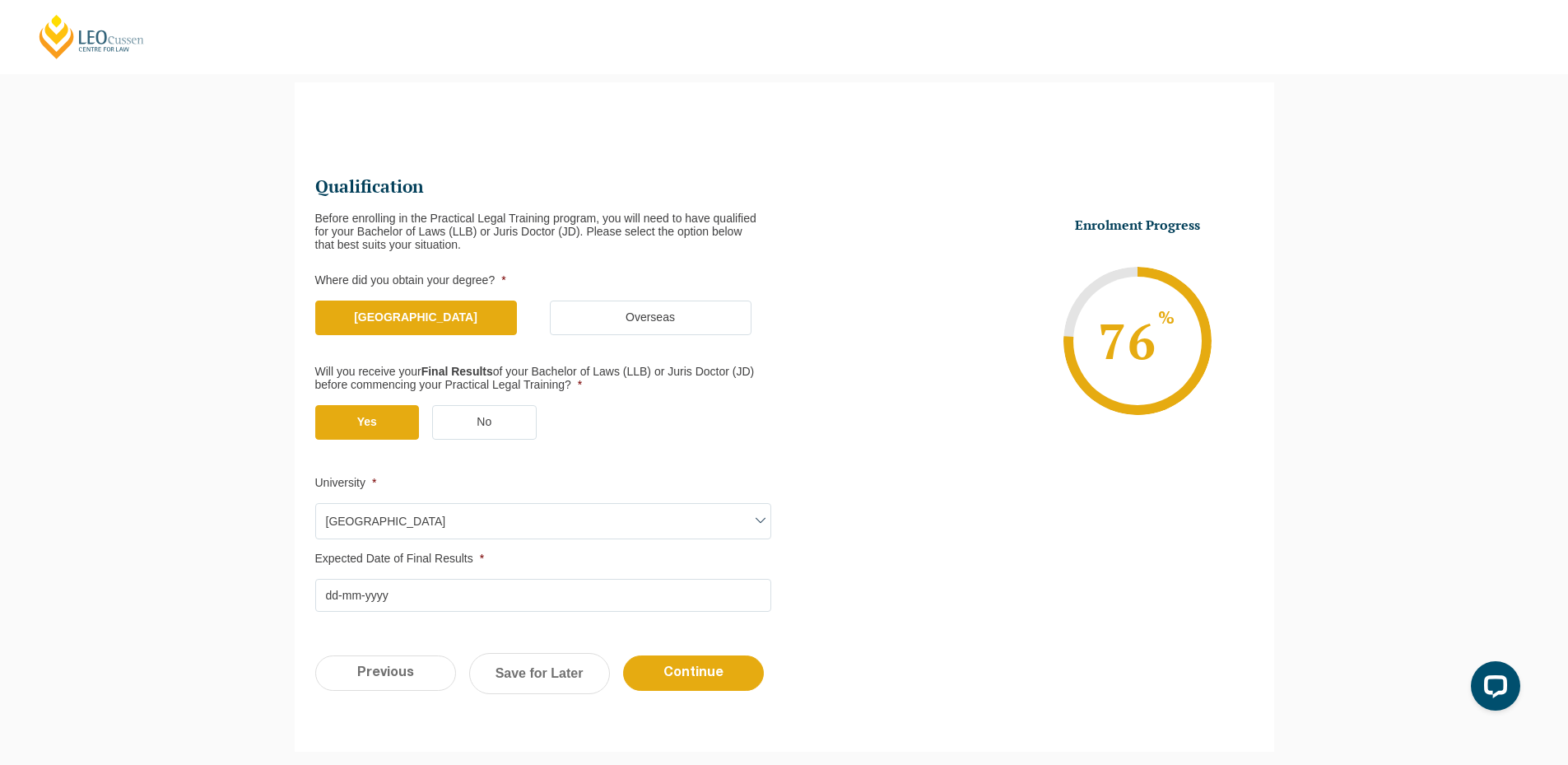
click at [406, 583] on input "Expected Date of Final Results *" at bounding box center [543, 595] width 456 height 33
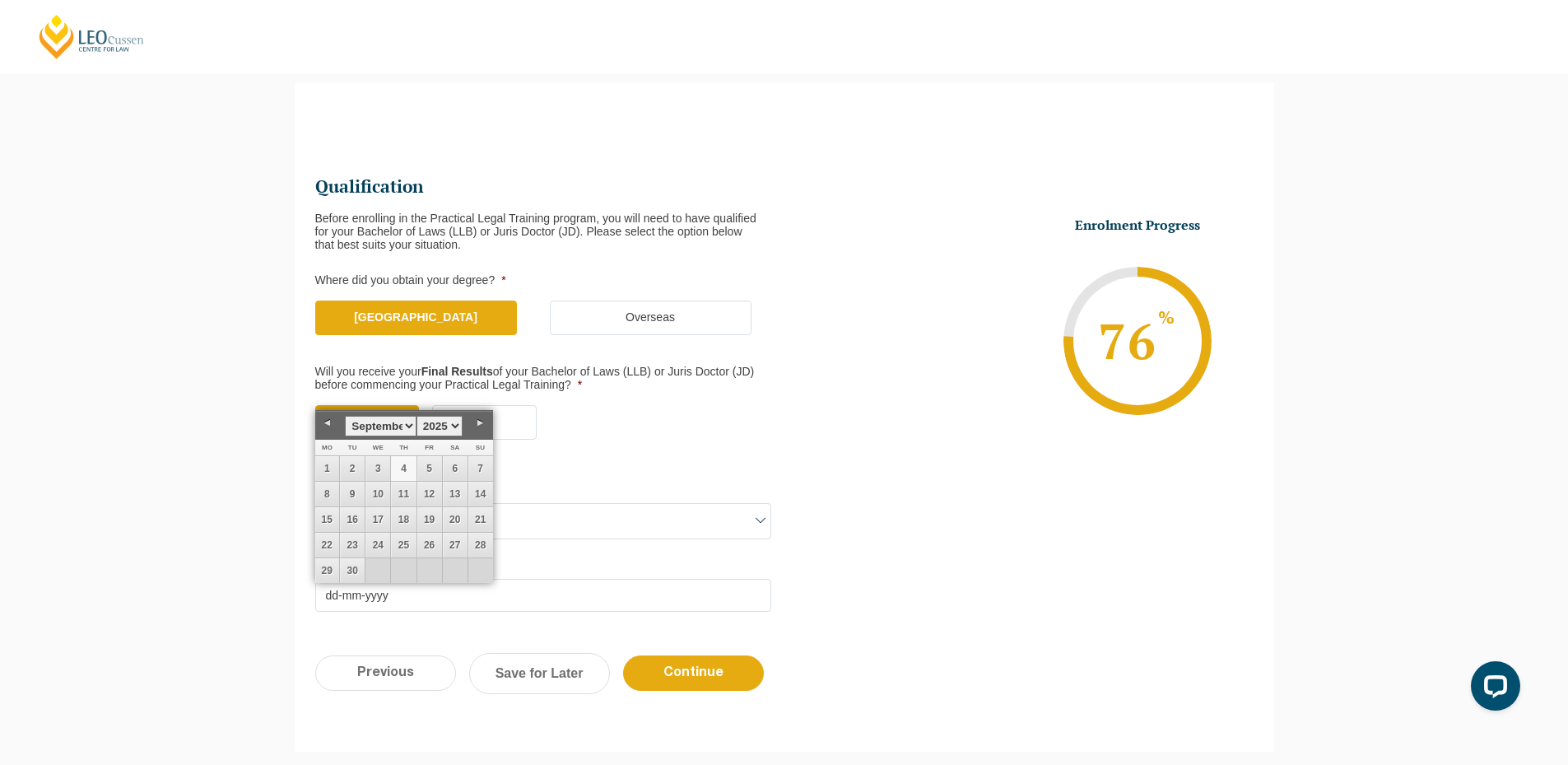
click at [405, 463] on link "4" at bounding box center [404, 469] width 25 height 25
type input "04-09-2025"
click at [417, 683] on input "Previous" at bounding box center [385, 674] width 140 height 36
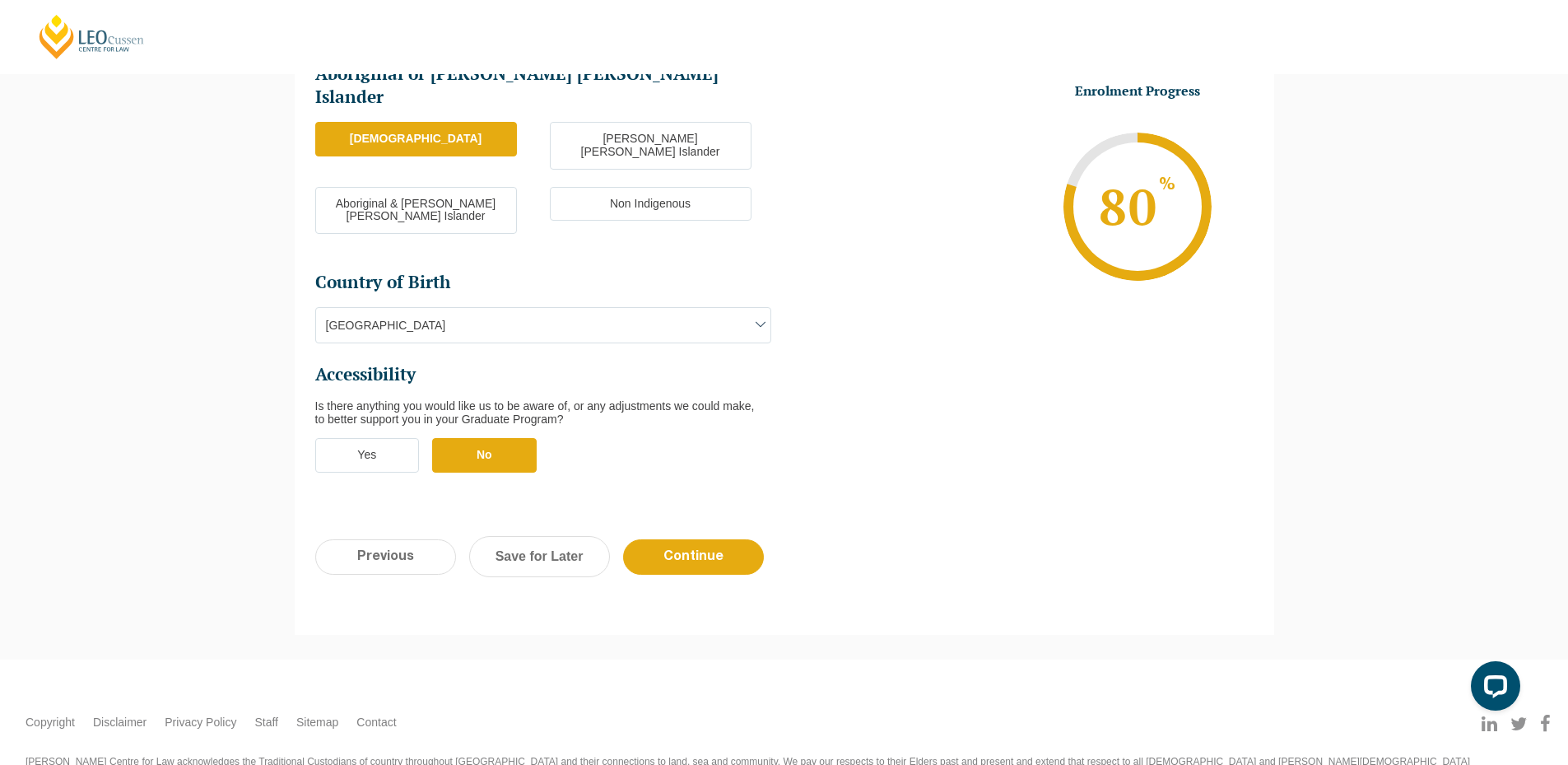
scroll to position [476, 0]
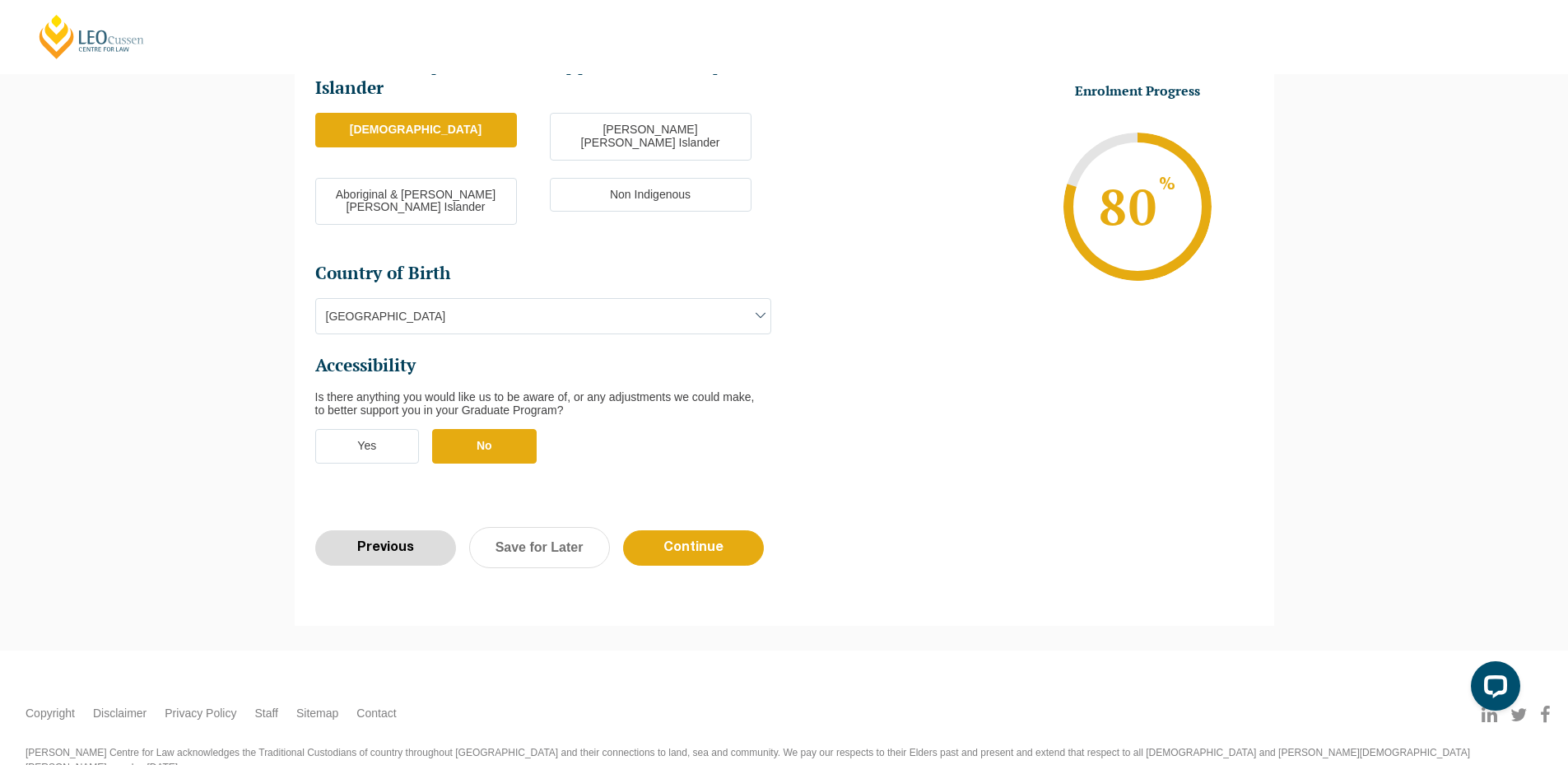
click at [392, 530] on input "Previous" at bounding box center [385, 548] width 140 height 36
select select "Online Full Time Learning"
select select "National (ACT/NSW, VIC, QLD, SA, WA)"
select select
select select "September 2025 (22-Sep-2025 to 20-Feb-2026)"
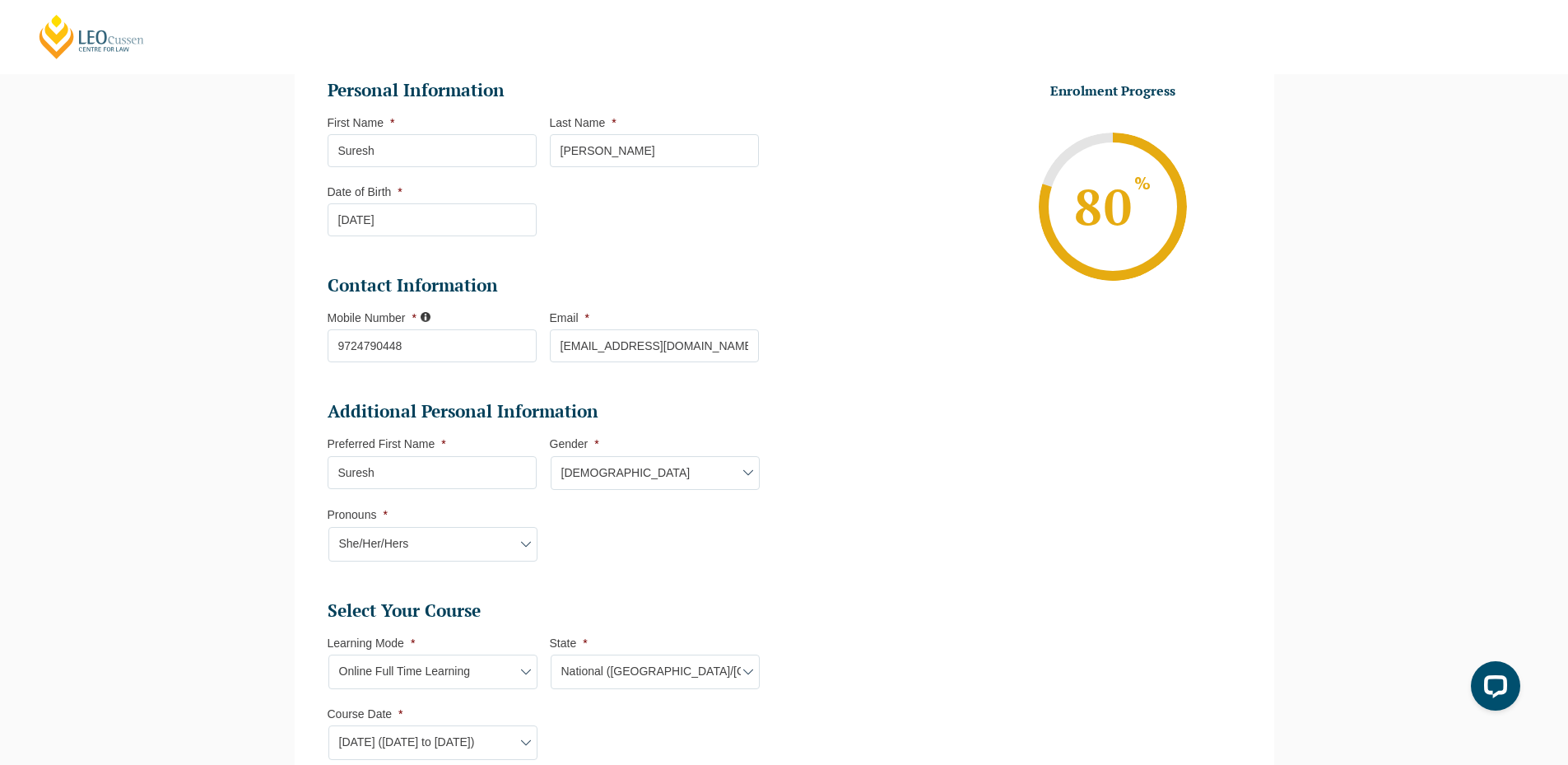
scroll to position [472, 0]
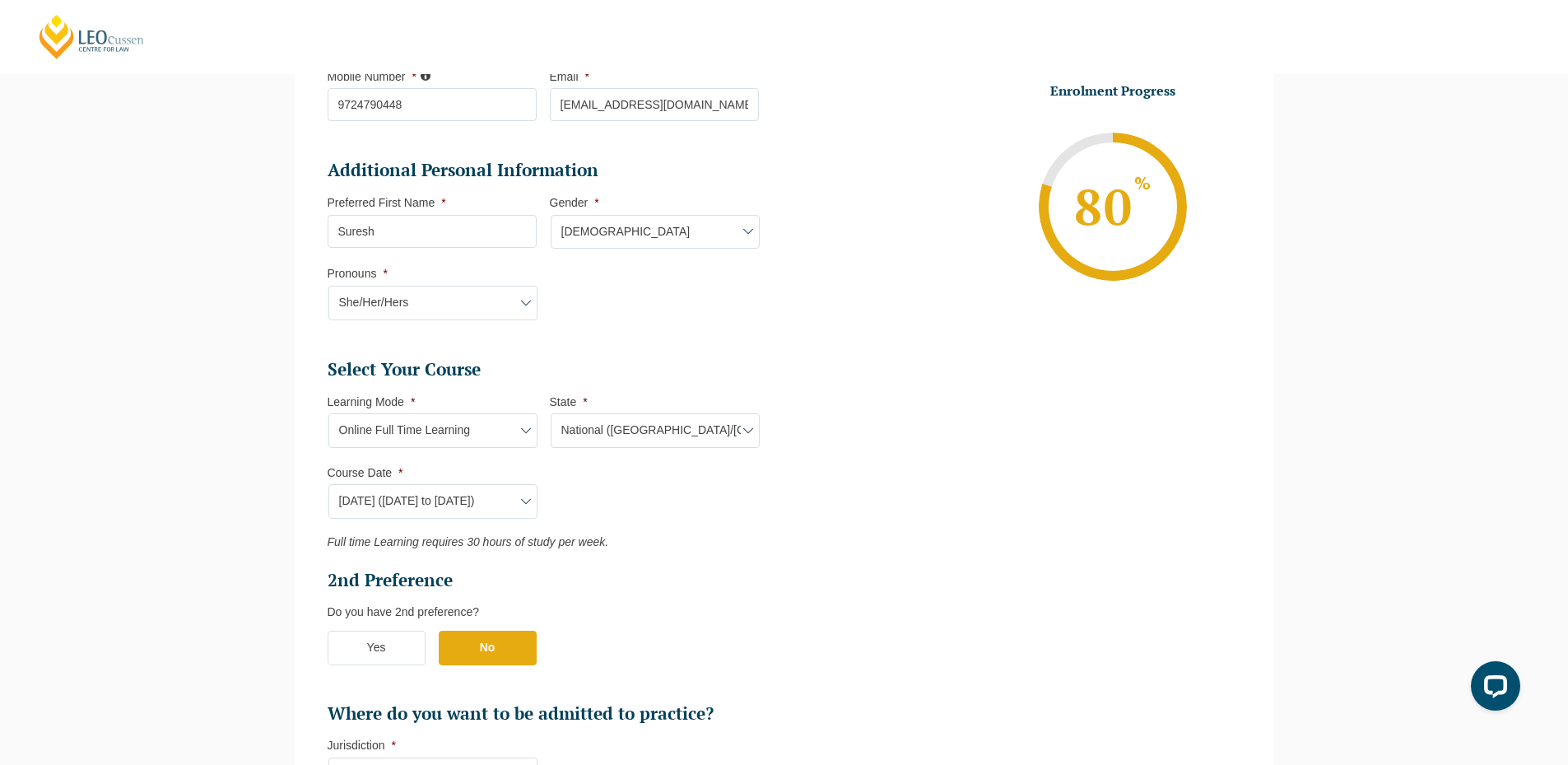
click at [483, 482] on li "Course Date * Course Date* September 2025 (22-Sep-2025 to 20-Feb-2026) December…" at bounding box center [438, 491] width 223 height 54
click at [493, 492] on select "Course Date* September 2025 (22-Sep-2025 to 20-Feb-2026) December 2025 (08-Dec-…" at bounding box center [433, 501] width 209 height 35
click at [494, 492] on select "Course Date* September 2025 (22-Sep-2025 to 20-Feb-2026) December 2025 (08-Dec-…" at bounding box center [433, 501] width 209 height 35
click at [460, 428] on select "Learning Mode* Online Full Time Learning Online Part Time Learning Blended Full…" at bounding box center [433, 430] width 209 height 35
select select "Online Part Time Learning"
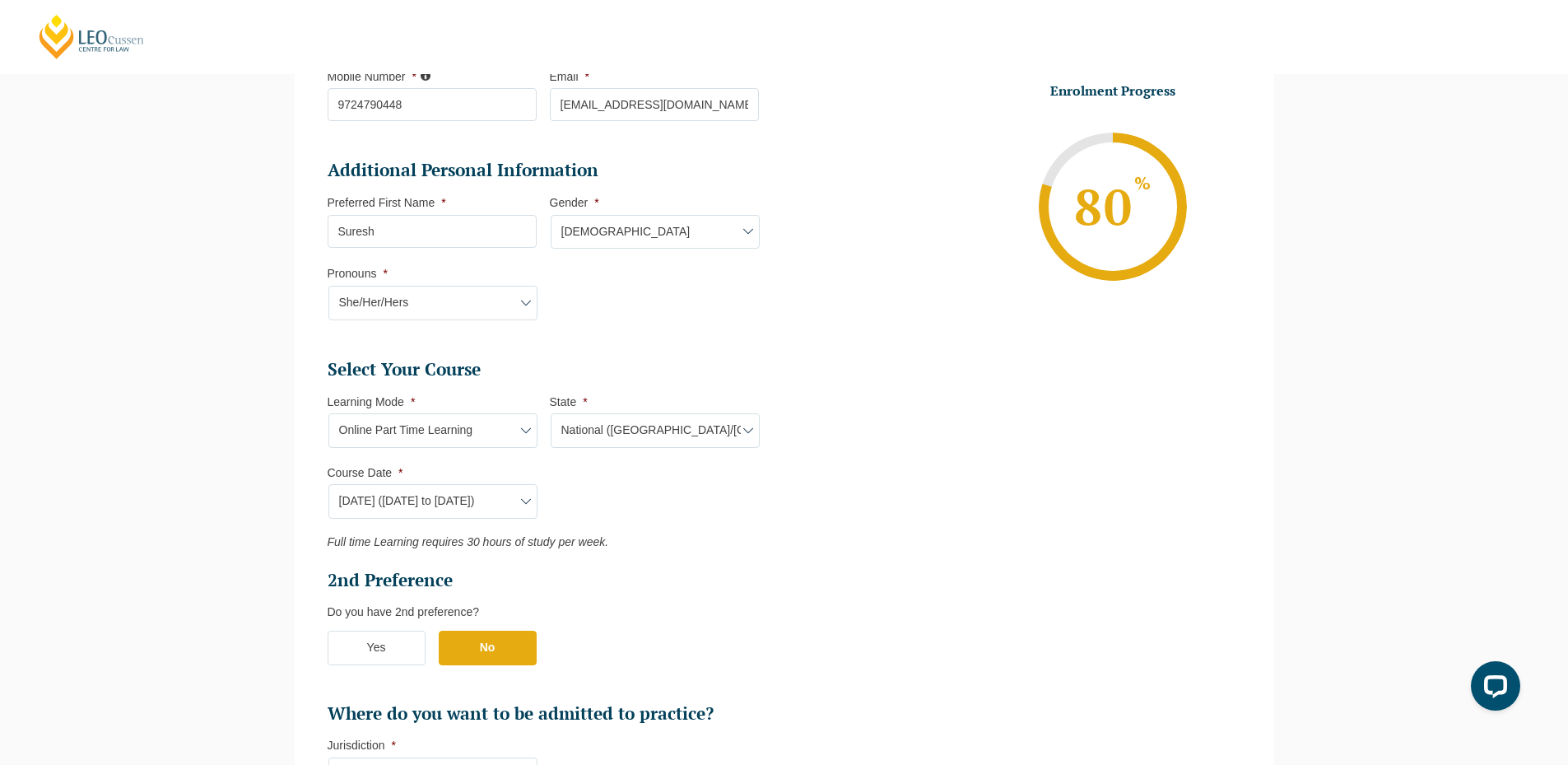
click at [328, 413] on select "Learning Mode* Online Full Time Learning Online Part Time Learning Blended Full…" at bounding box center [433, 430] width 209 height 35
select select
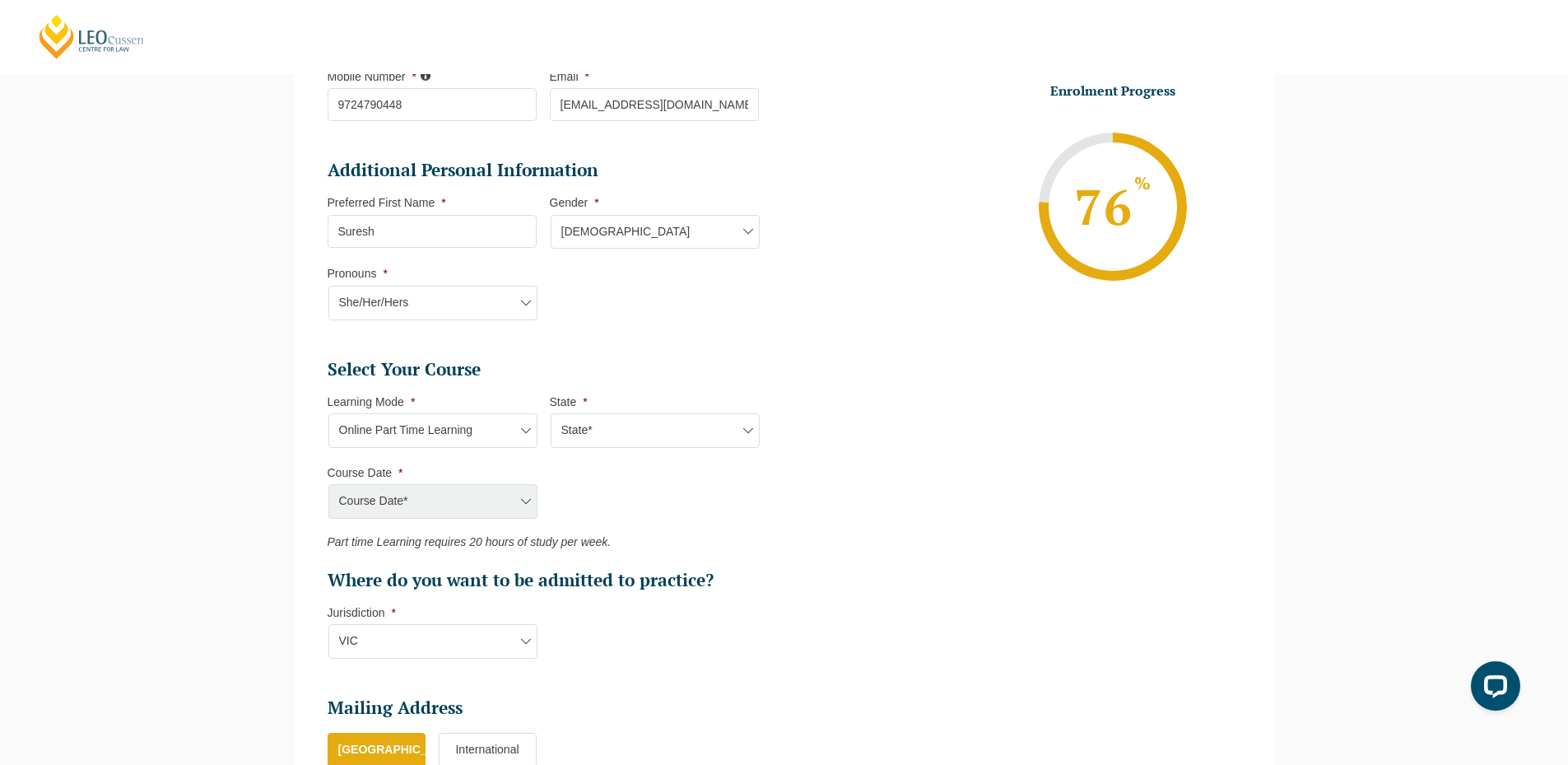
click at [613, 437] on select "State* National (ACT/NSW, VIC, QLD, SA, WA)" at bounding box center [655, 430] width 209 height 35
select select "National (ACT/NSW, VIC, QLD, SA, WA)"
click at [551, 413] on select "State* National (ACT/NSW, VIC, QLD, SA, WA)" at bounding box center [655, 430] width 209 height 35
click at [437, 490] on select "Course Date* January 2026 (27-Jan-2026 to 21-Aug-2026) March 2026 (30-Mar-2026 …" at bounding box center [433, 501] width 209 height 35
select select "January 2026 (27-Jan-2026 to 21-Aug-2026)"
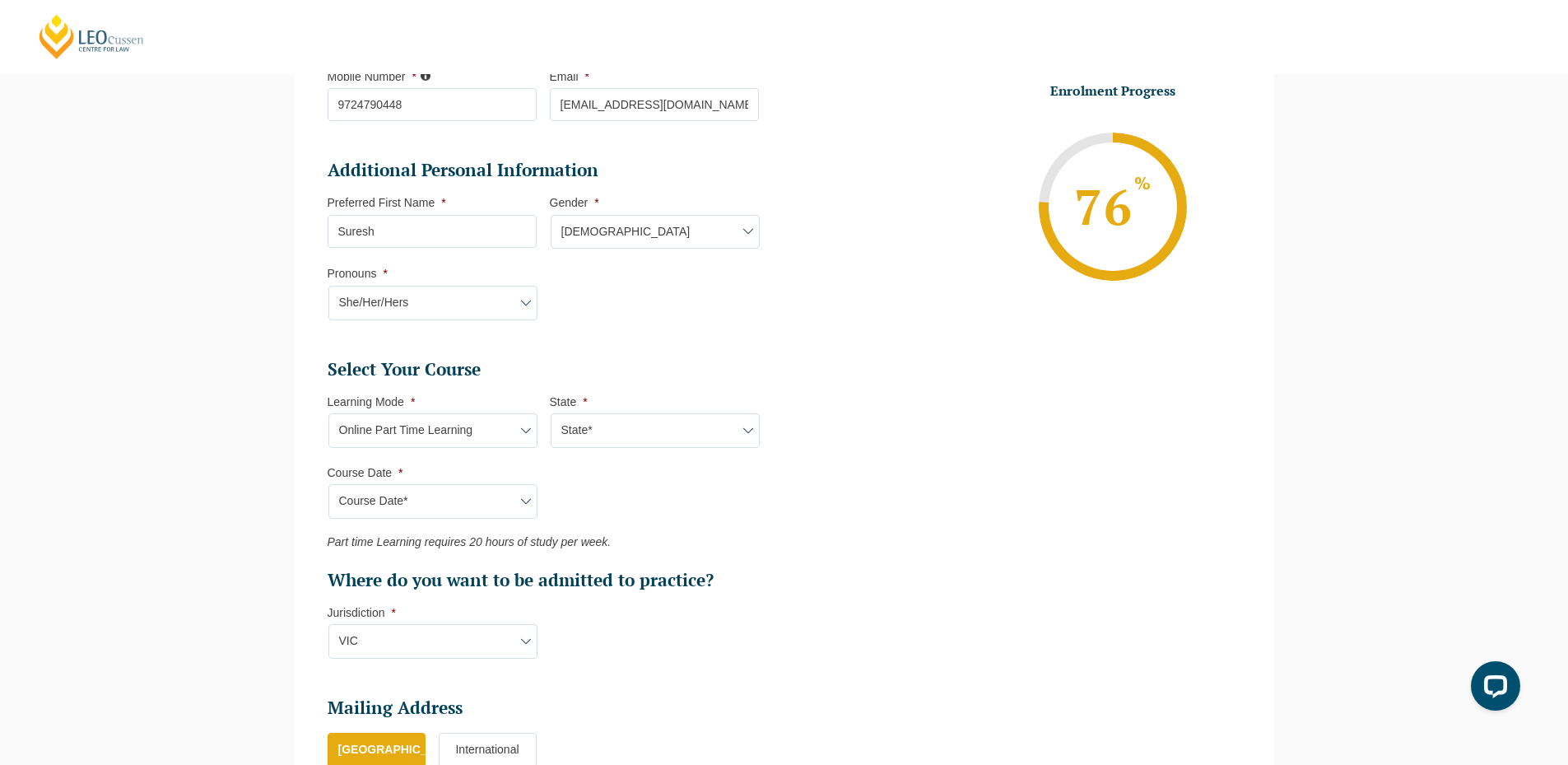
click at [328, 484] on select "Course Date* January 2026 (27-Jan-2026 to 21-Aug-2026) March 2026 (30-Mar-2026 …" at bounding box center [433, 501] width 209 height 35
type input "Intake 02 January 2026 PT"
type input "Practical Legal Training (NAT)"
select select "NAT PLT (JAN) 2026 Part Time Online"
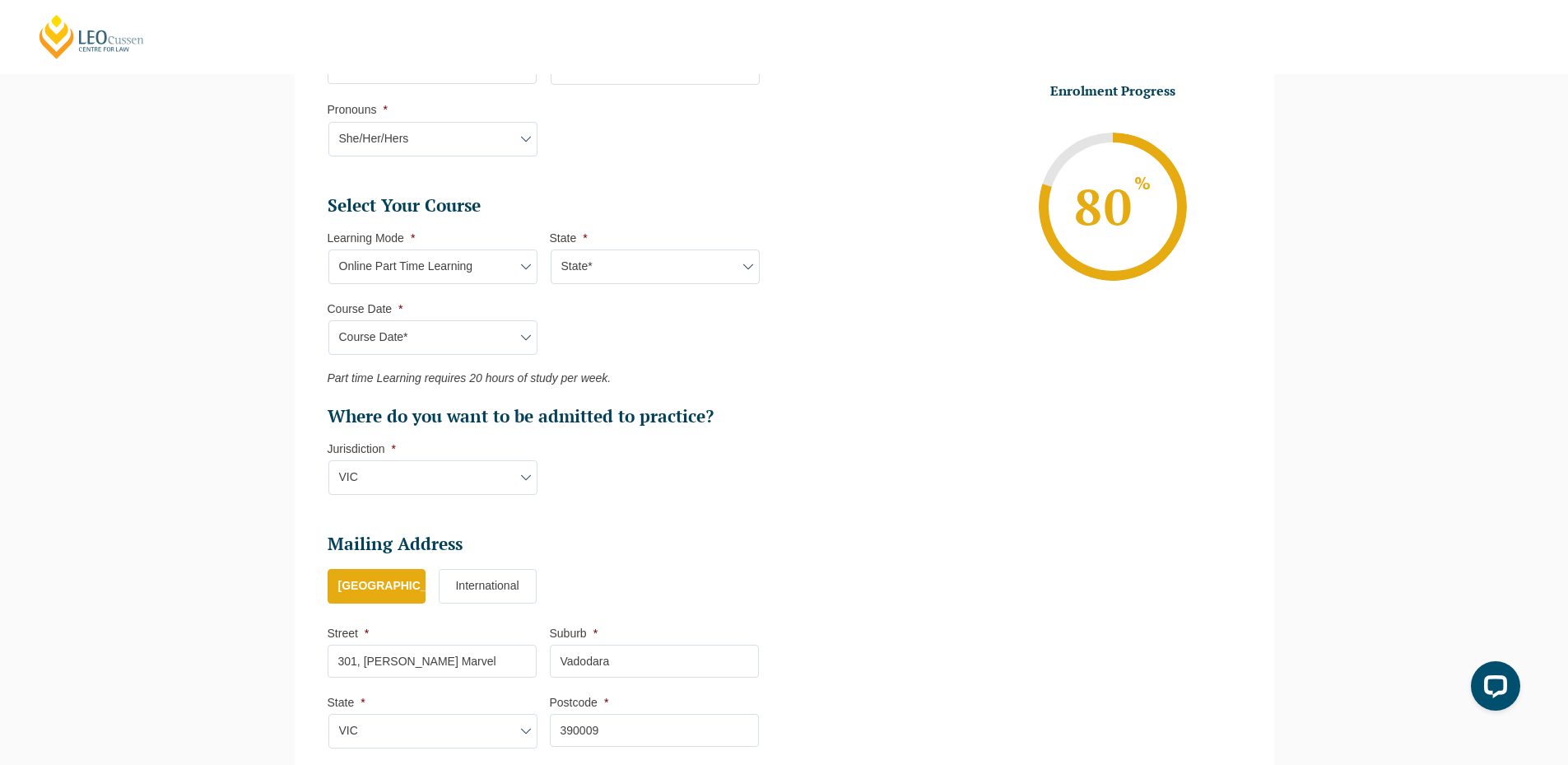
scroll to position [637, 0]
click at [445, 273] on select "Learning Mode* Online Full Time Learning Online Part Time Learning Blended Full…" at bounding box center [433, 266] width 209 height 35
select select "Blended Full Time Learning"
click at [328, 249] on select "Learning Mode* Online Full Time Learning Online Part Time Learning Blended Full…" at bounding box center [433, 266] width 209 height 35
select select
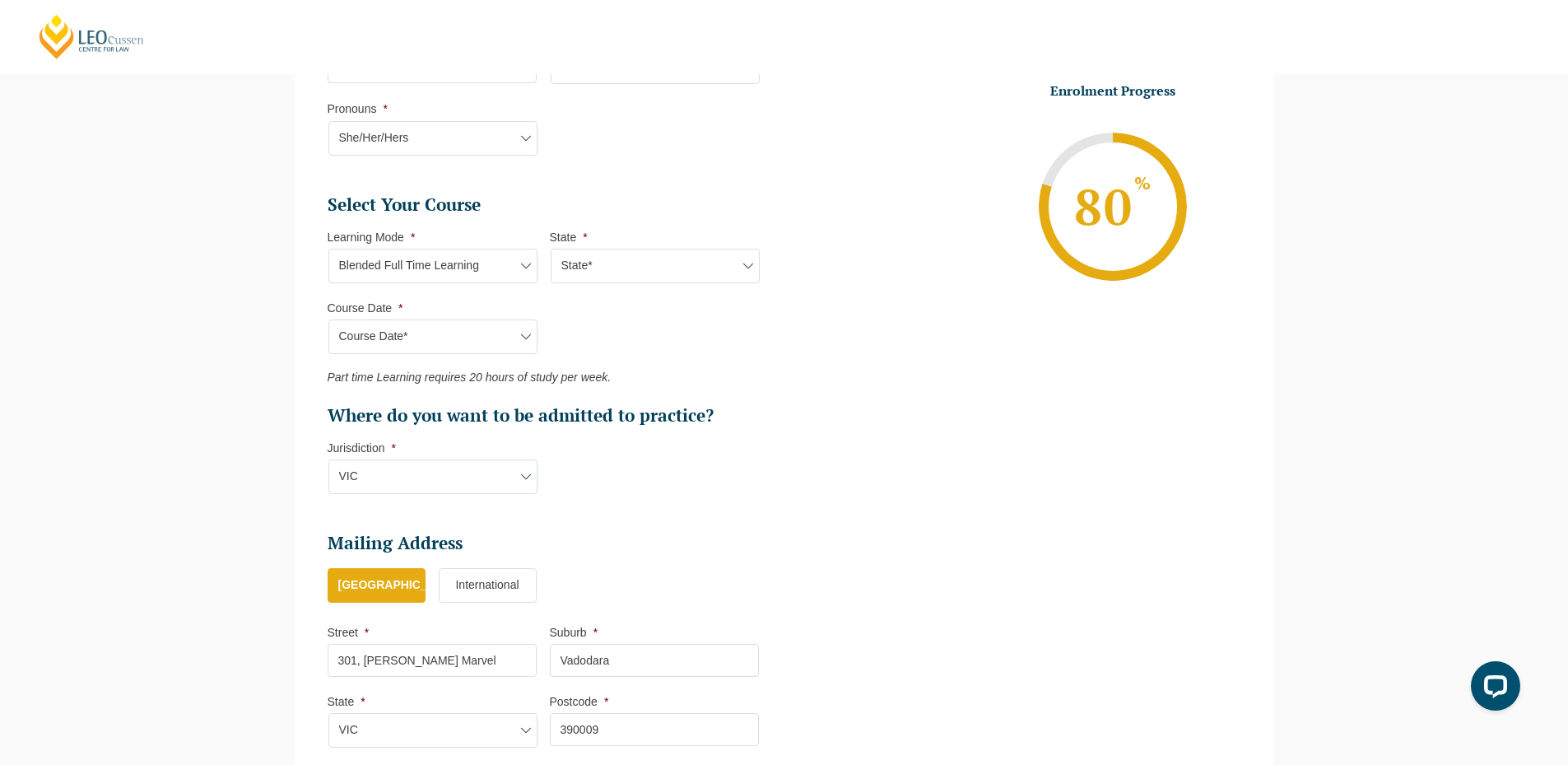
select select
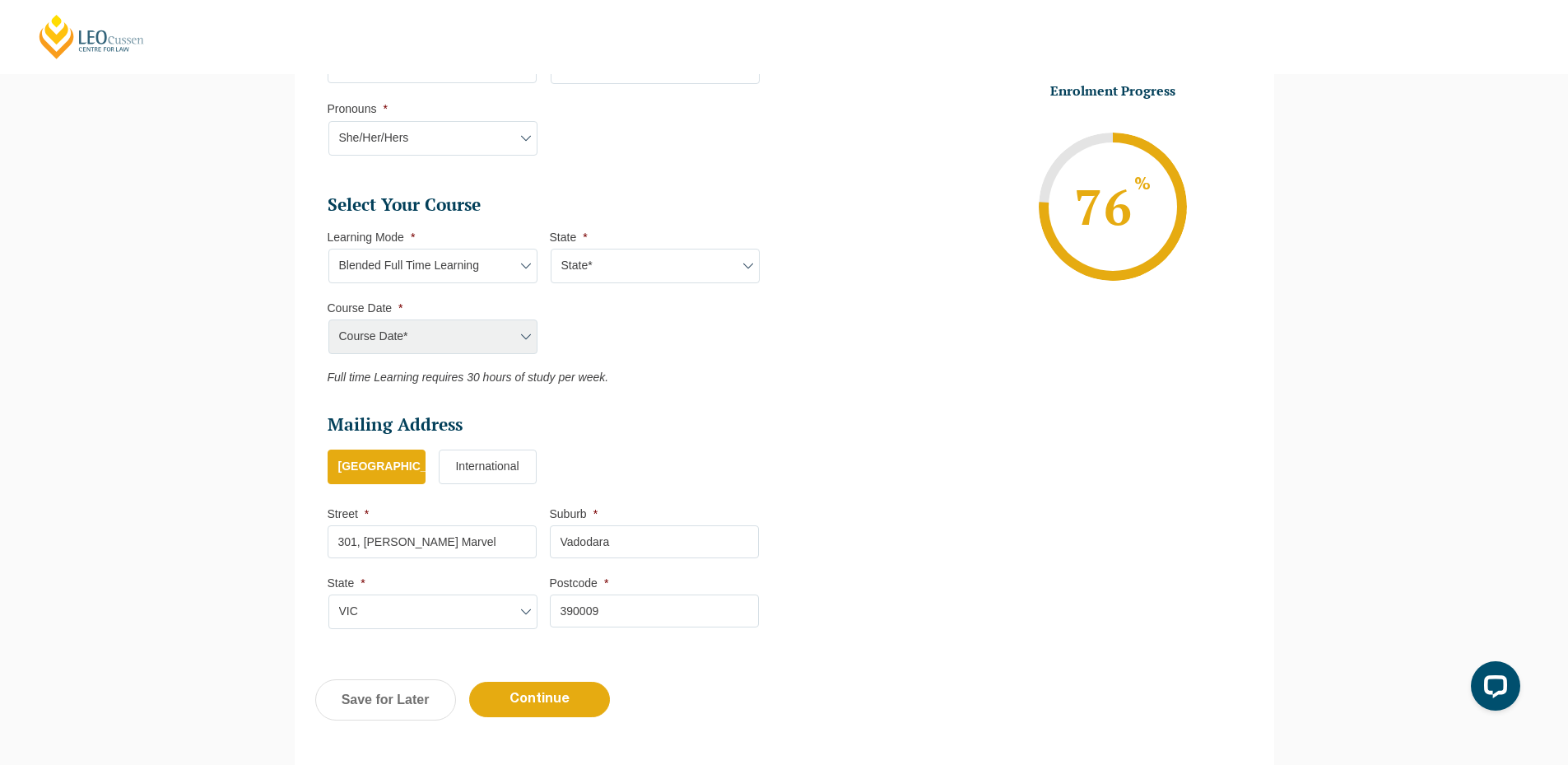
click at [619, 264] on select "State* ACT/NSW QLD SA VIC WA" at bounding box center [655, 266] width 209 height 35
select select "ACT/NSW"
click at [551, 249] on select "State* ACT/NSW QLD SA VIC WA" at bounding box center [655, 266] width 209 height 35
click at [470, 338] on select "Course Date* January 2026 (27-Jan-2026 to 12-Jun-2026) August 2026 (03-Aug-2026…" at bounding box center [433, 337] width 209 height 35
click at [587, 258] on select "State* ACT/NSW QLD SA VIC WA" at bounding box center [655, 266] width 209 height 35
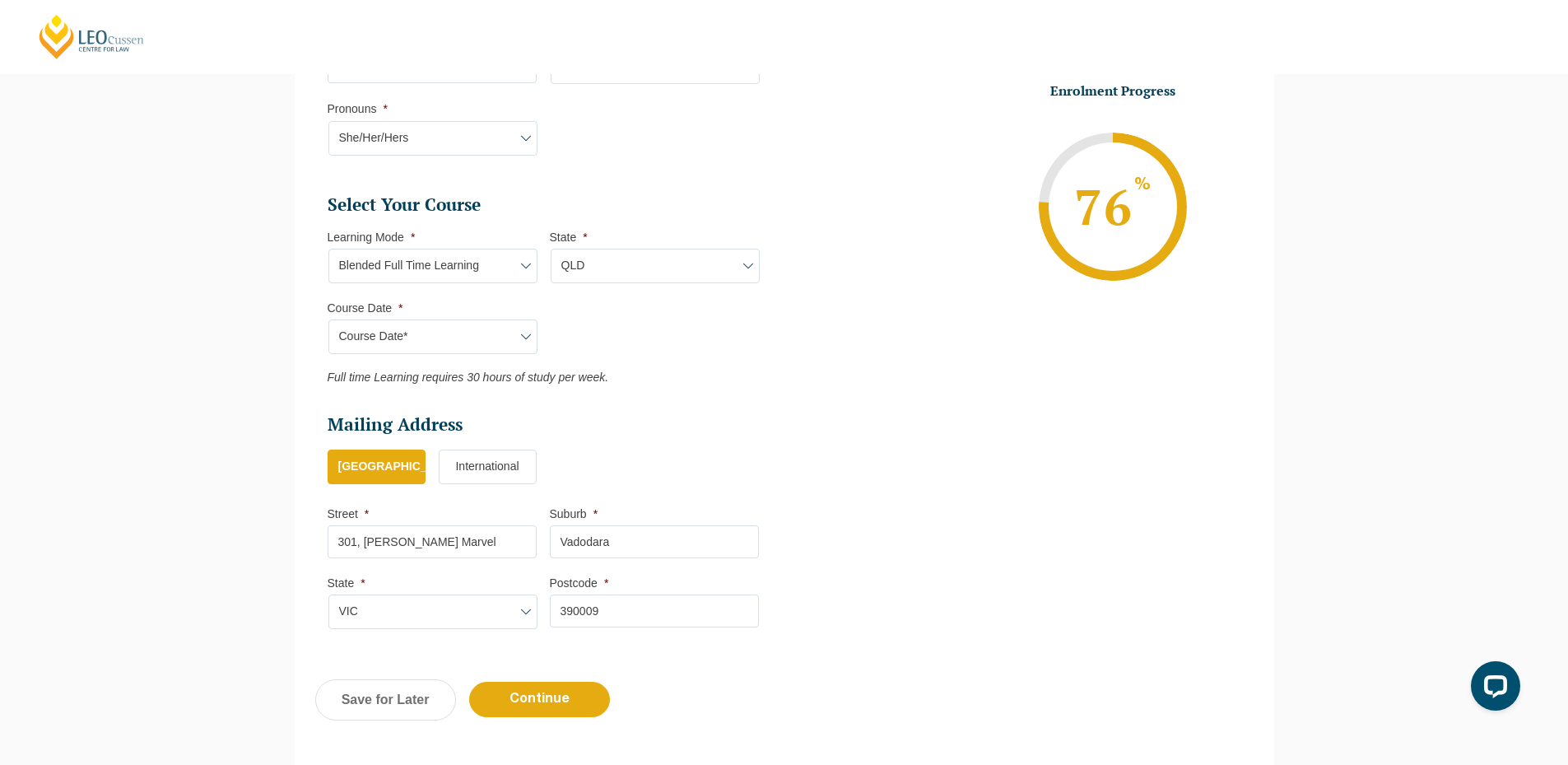
click at [551, 249] on select "State* ACT/NSW QLD SA VIC WA" at bounding box center [655, 266] width 209 height 35
click at [509, 335] on select "Course Date* January 2026 (27-Jan-2026 to 12-Jun-2026) August 2026 (03-Aug-2026…" at bounding box center [433, 337] width 209 height 35
click at [653, 263] on select "State* ACT/NSW QLD SA VIC WA" at bounding box center [655, 266] width 209 height 35
click at [551, 249] on select "State* ACT/NSW QLD SA VIC WA" at bounding box center [655, 266] width 209 height 35
click at [525, 327] on select "Course Date* December 2025 (08-Dec-2025 to 16-May-2026) February 2026 (16-Feb-2…" at bounding box center [433, 337] width 209 height 35
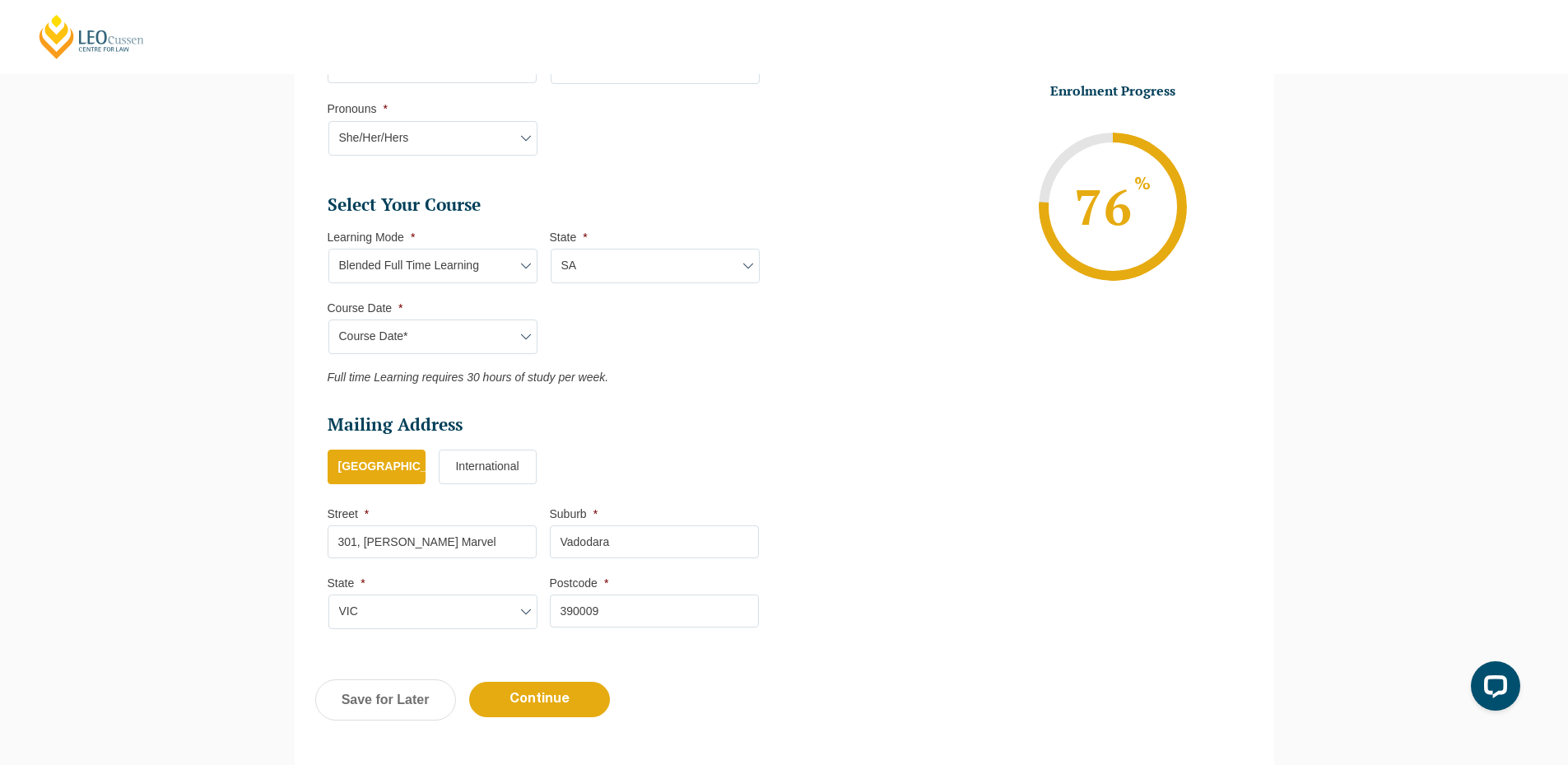
click at [619, 258] on select "State* ACT/NSW QLD SA VIC WA" at bounding box center [655, 266] width 209 height 35
select select "VIC"
click at [551, 249] on select "State* ACT/NSW QLD SA VIC WA" at bounding box center [655, 266] width 209 height 35
click at [473, 341] on select "Course Date* September 2025 (22-Sep-2025 to 20-Feb-2026) December 2025 (08-Dec-…" at bounding box center [433, 337] width 209 height 35
select select "September 2025 (22-Sep-2025 to 20-Feb-2026)"
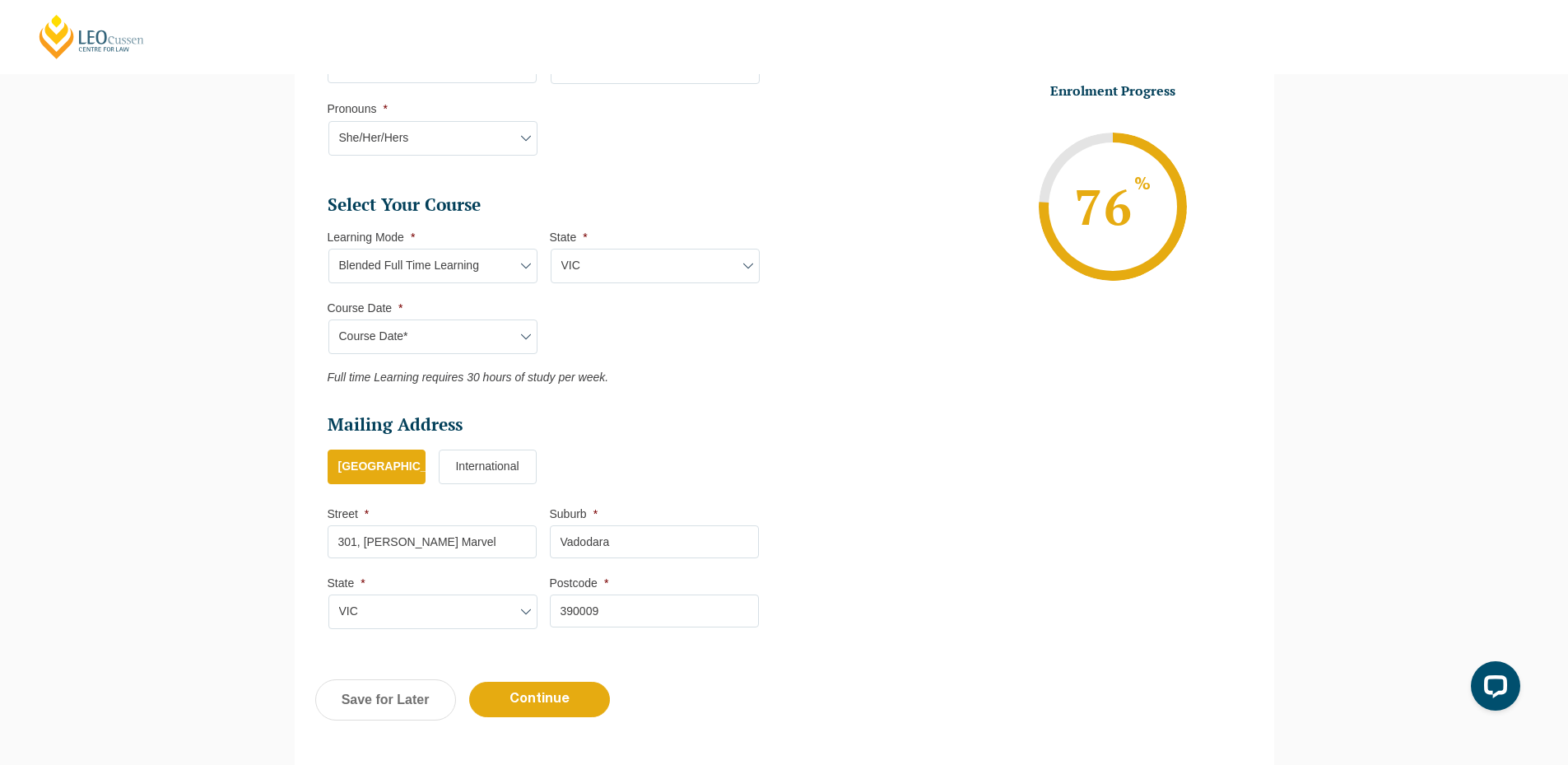
click at [328, 320] on select "Course Date* September 2025 (22-Sep-2025 to 20-Feb-2026) December 2025 (08-Dec-…" at bounding box center [433, 337] width 209 height 35
type input "Intake 10 September 2025 FT"
type input "Practical Legal Training (VIC)"
select select "VIC PLT (SEP) 2025 Full Time Blended"
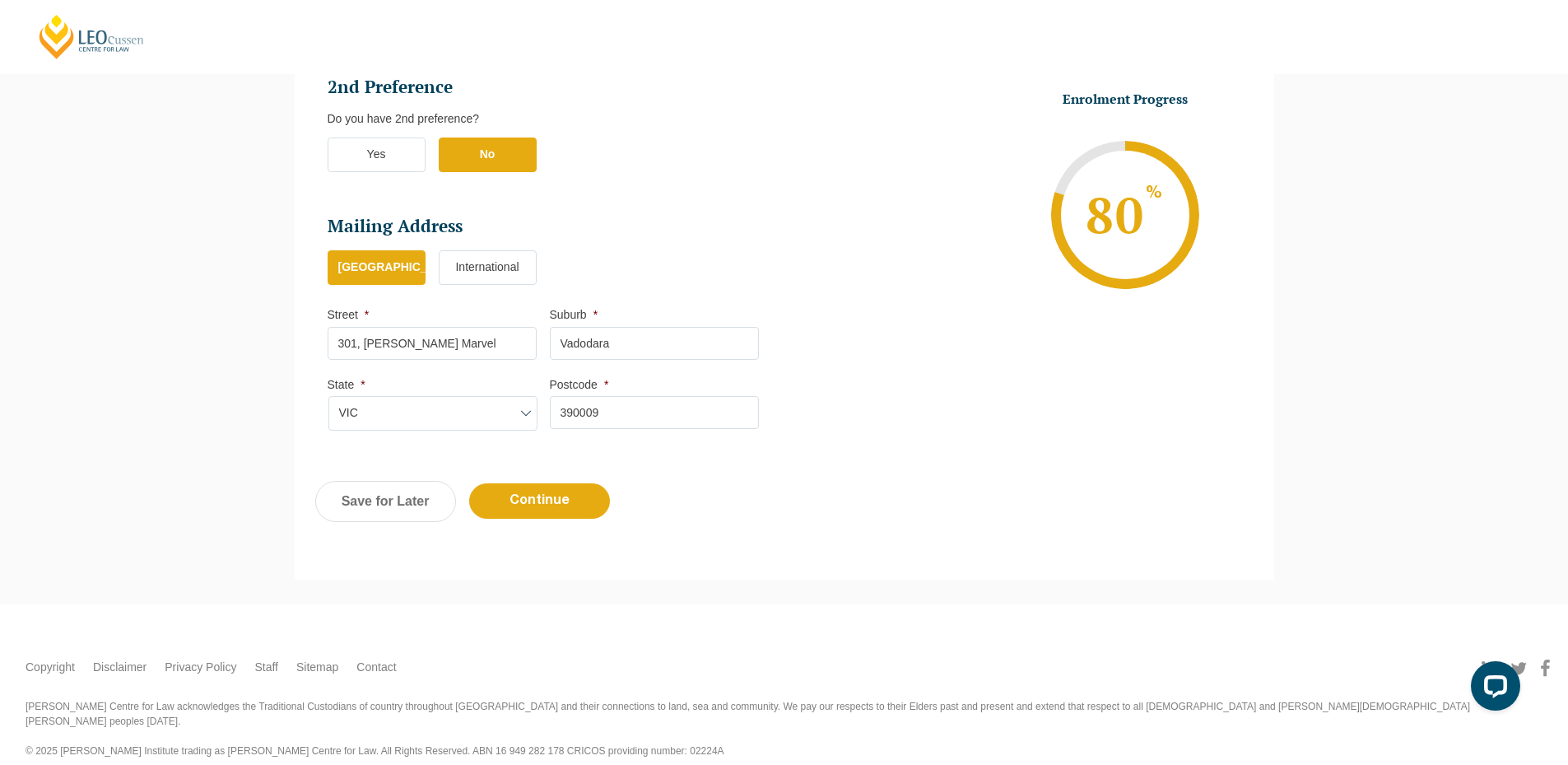
scroll to position [966, 0]
click at [540, 507] on input "Continue" at bounding box center [539, 501] width 140 height 36
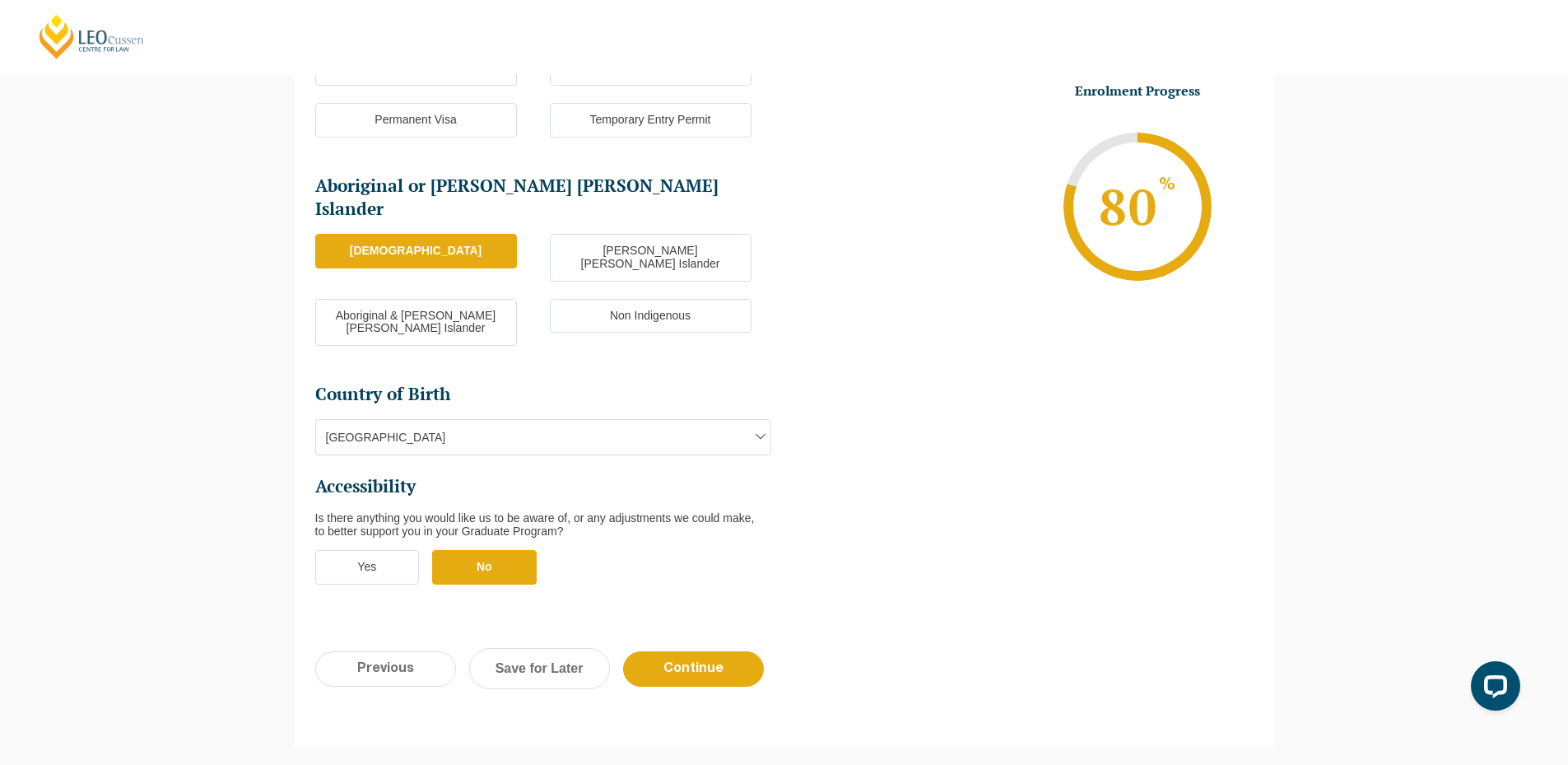
scroll to position [476, 0]
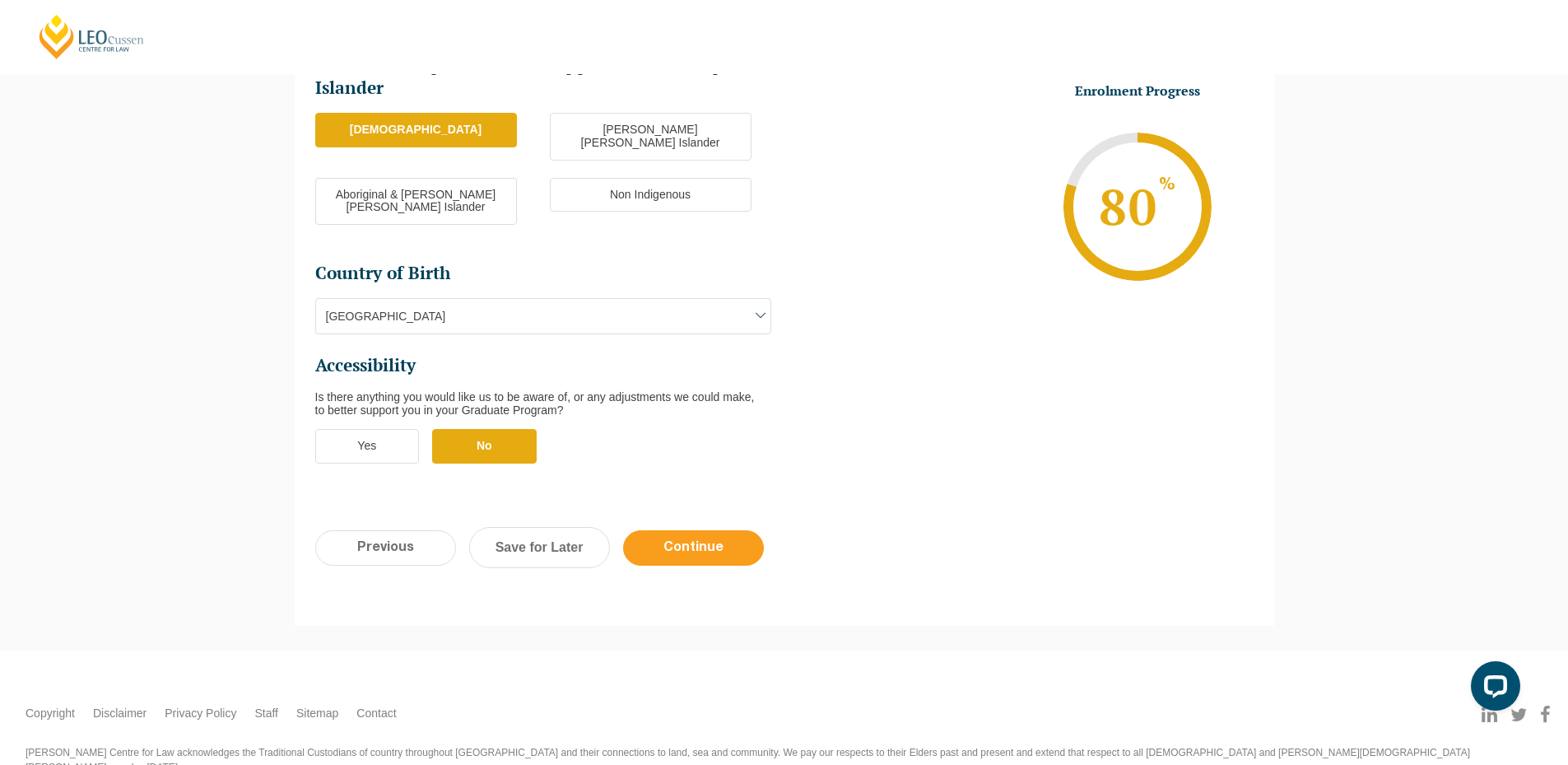
click at [721, 530] on input "Continue" at bounding box center [693, 548] width 140 height 36
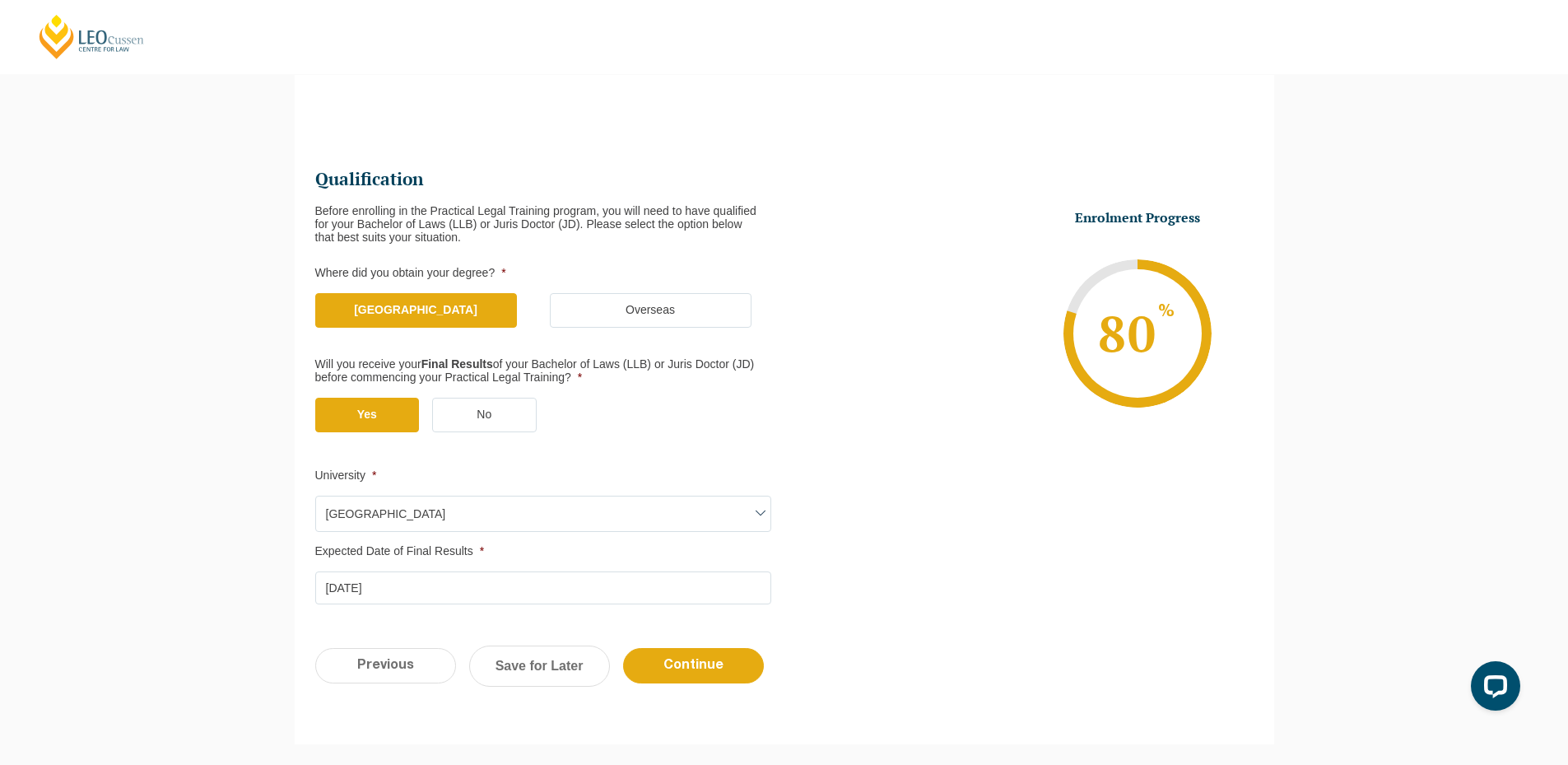
scroll to position [142, 0]
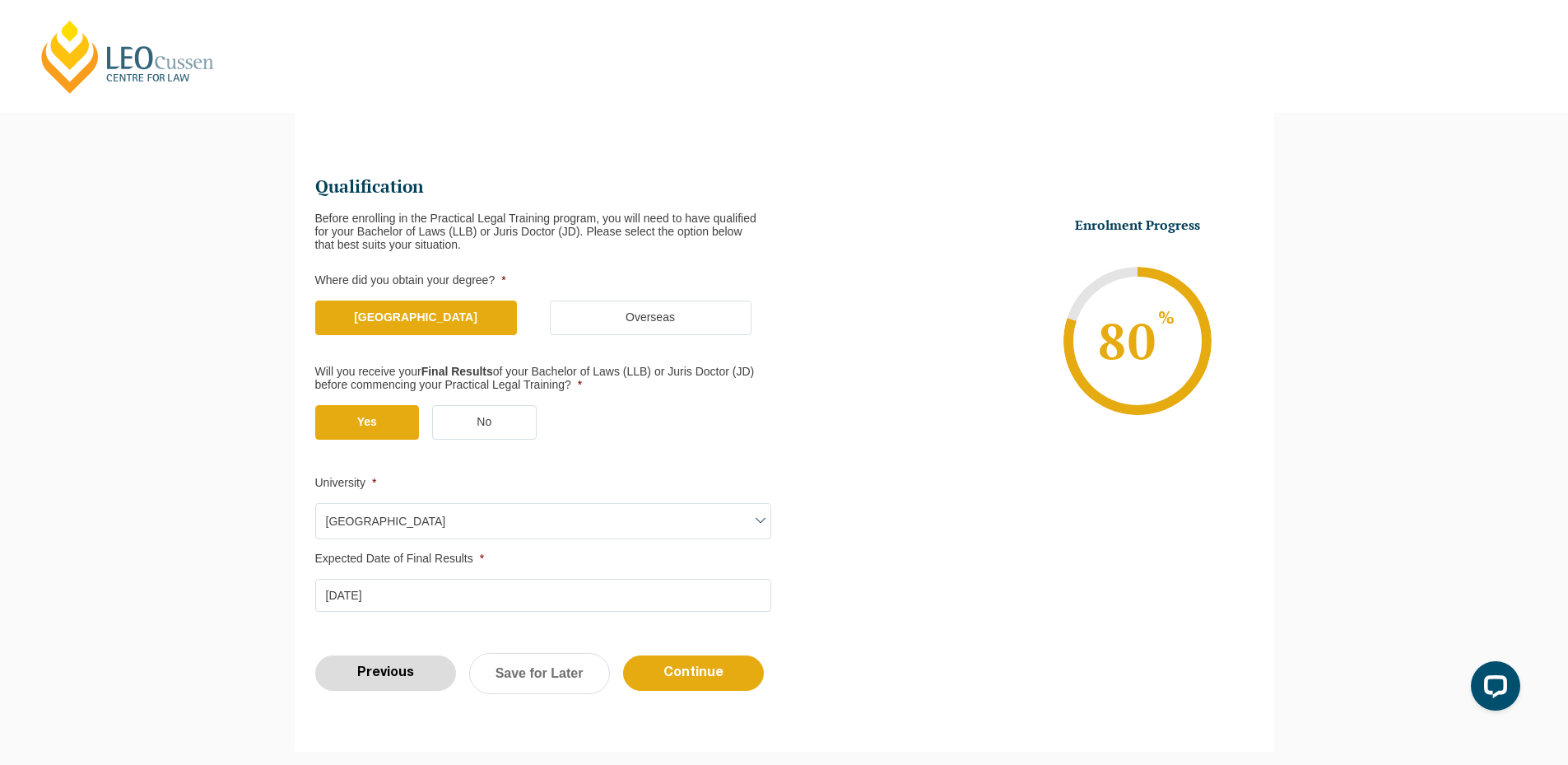
click at [370, 690] on input "Previous" at bounding box center [385, 674] width 140 height 36
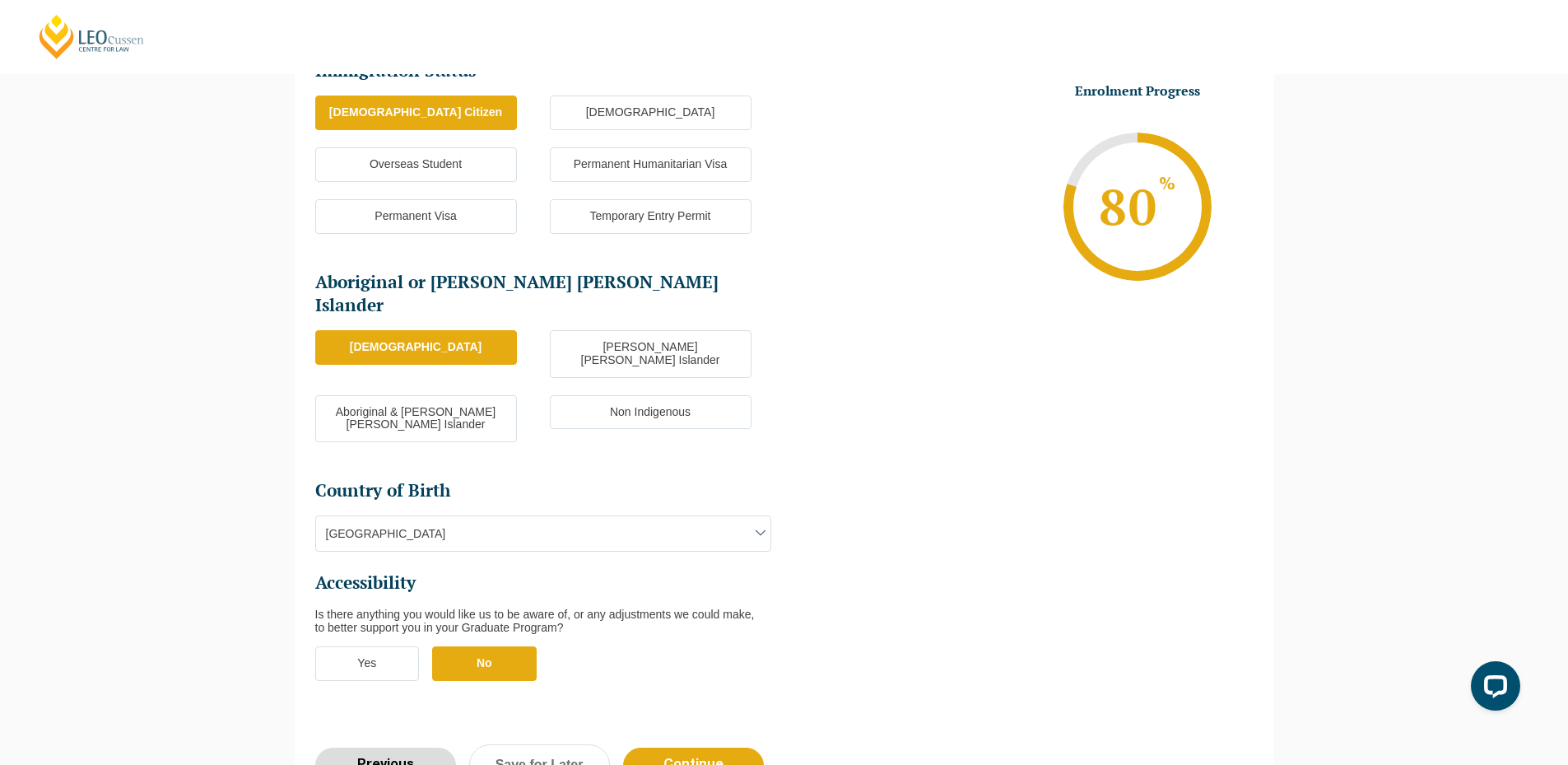
scroll to position [390, 0]
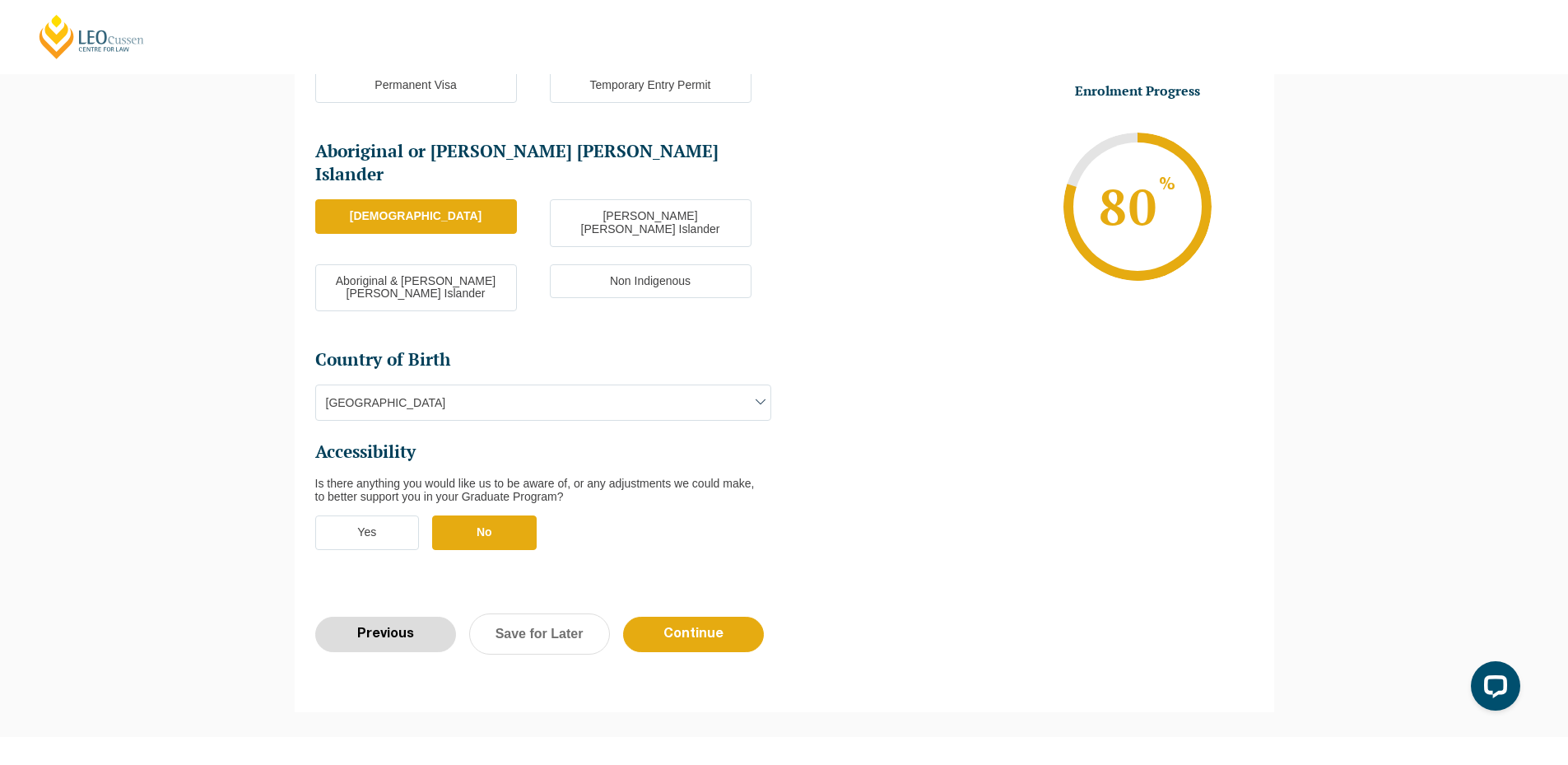
click at [384, 617] on input "Previous" at bounding box center [385, 635] width 140 height 36
select select "Blended Full Time Learning"
select select "VIC"
select select
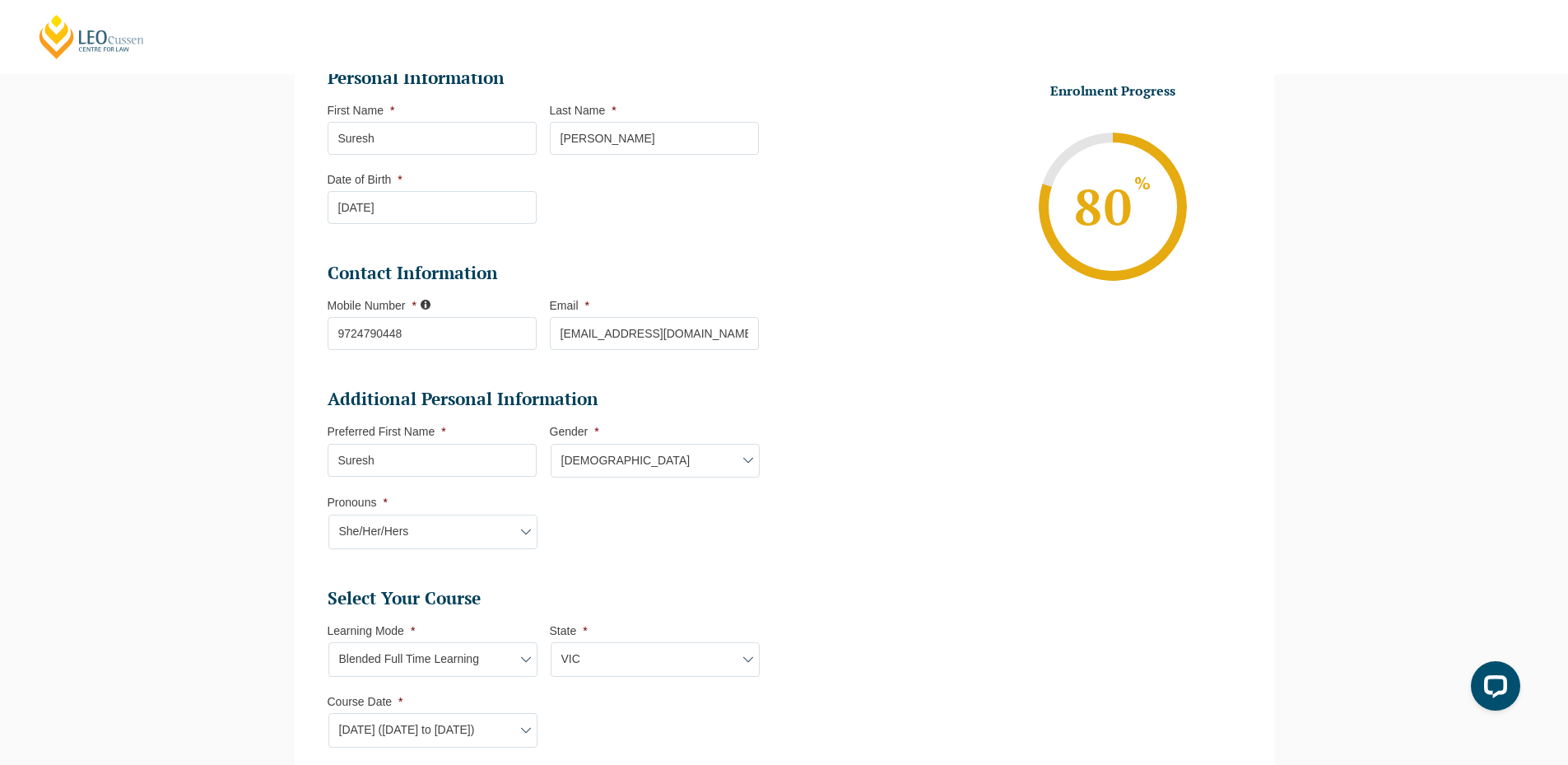
scroll to position [472, 0]
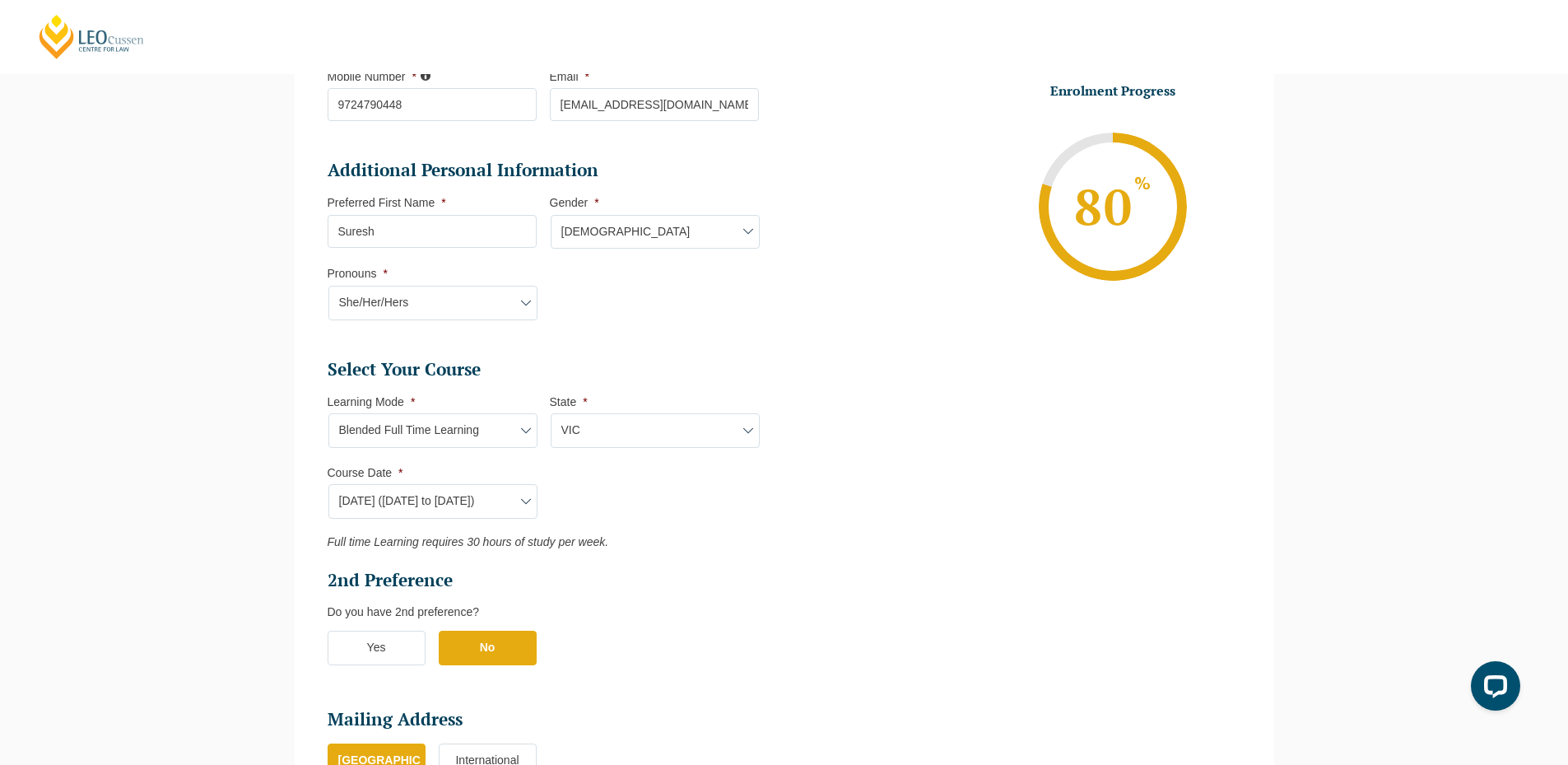
click at [487, 503] on select "Course Date* September 2025 (22-Sep-2025 to 20-Feb-2026) December 2025 (08-Dec-…" at bounding box center [433, 501] width 209 height 35
click at [511, 509] on select "Course Date* September 2025 (22-Sep-2025 to 20-Feb-2026) December 2025 (08-Dec-…" at bounding box center [433, 501] width 209 height 35
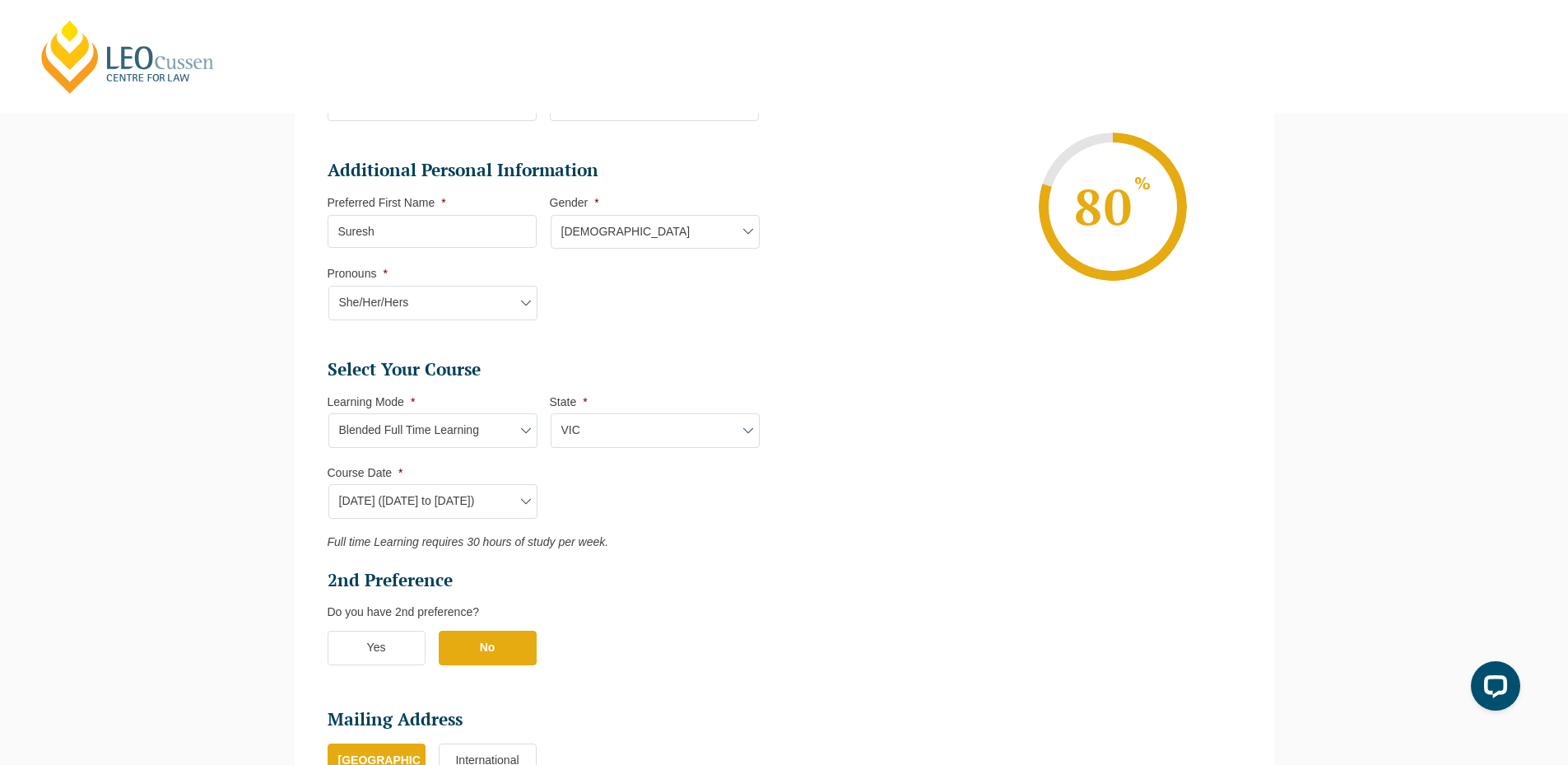
click at [450, 506] on select "Course Date* September 2025 (22-Sep-2025 to 20-Feb-2026) December 2025 (08-Dec-…" at bounding box center [433, 501] width 209 height 35
select select "December 2025 (08-Dec-2025 to 16-May-2026)"
click at [328, 484] on select "Course Date* September 2025 (22-Sep-2025 to 20-Feb-2026) December 2025 (08-Dec-…" at bounding box center [433, 501] width 209 height 35
type input "Intake 11 December 2025 FT"
select select "VIC PLT (DEC) 2025 Full Time Blended"
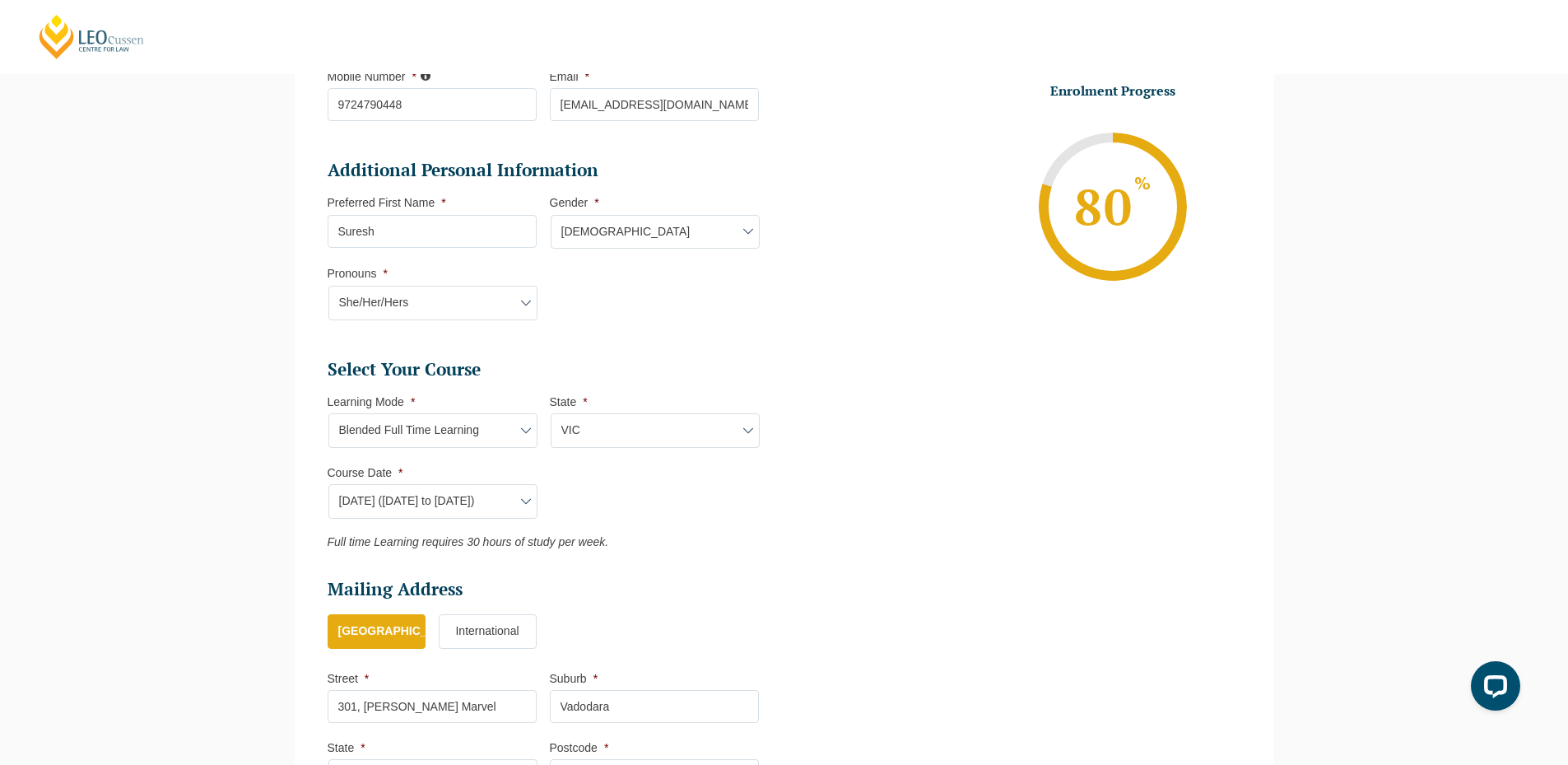
scroll to position [839, 0]
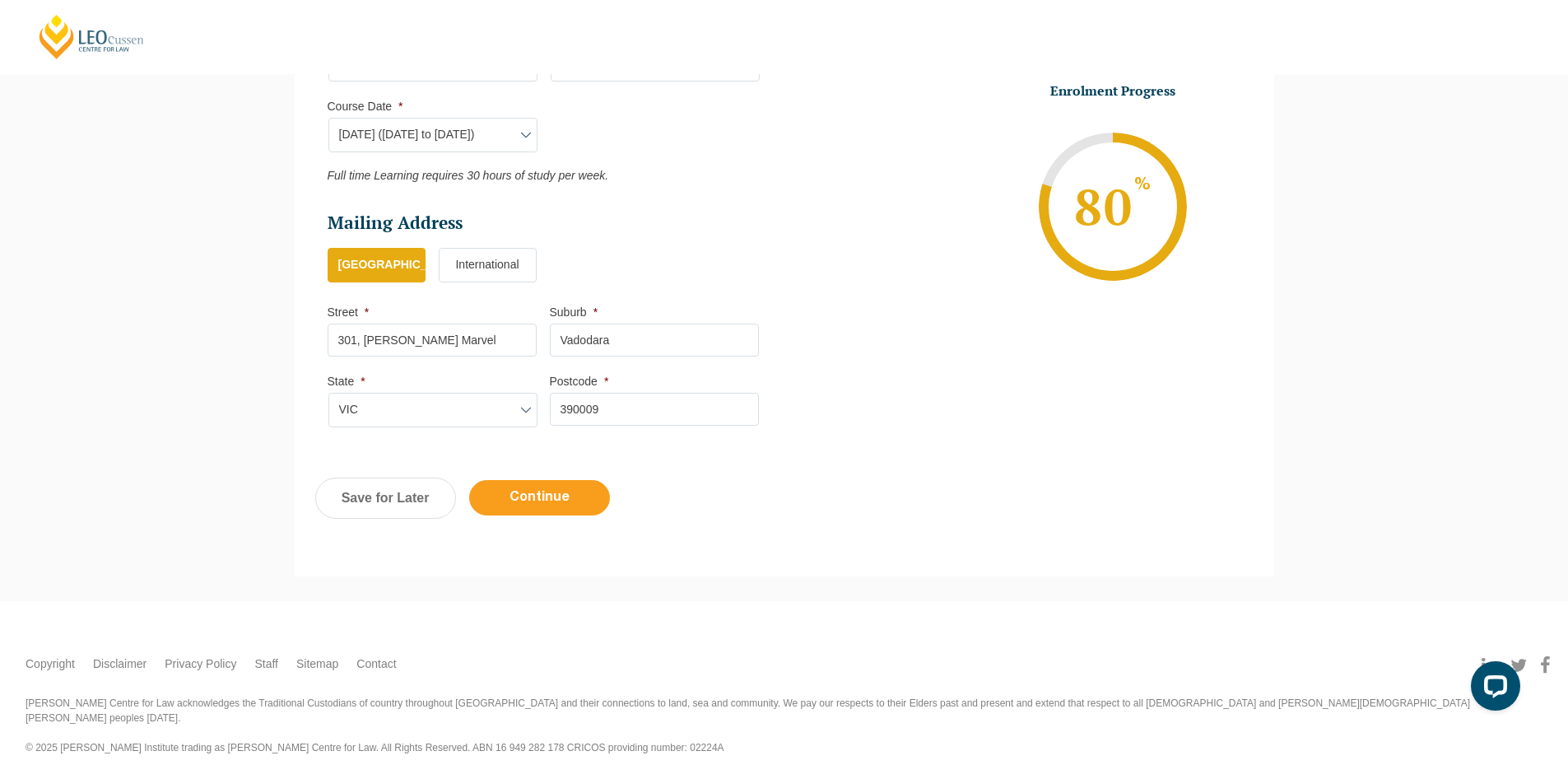
click at [554, 506] on input "Continue" at bounding box center [539, 498] width 140 height 36
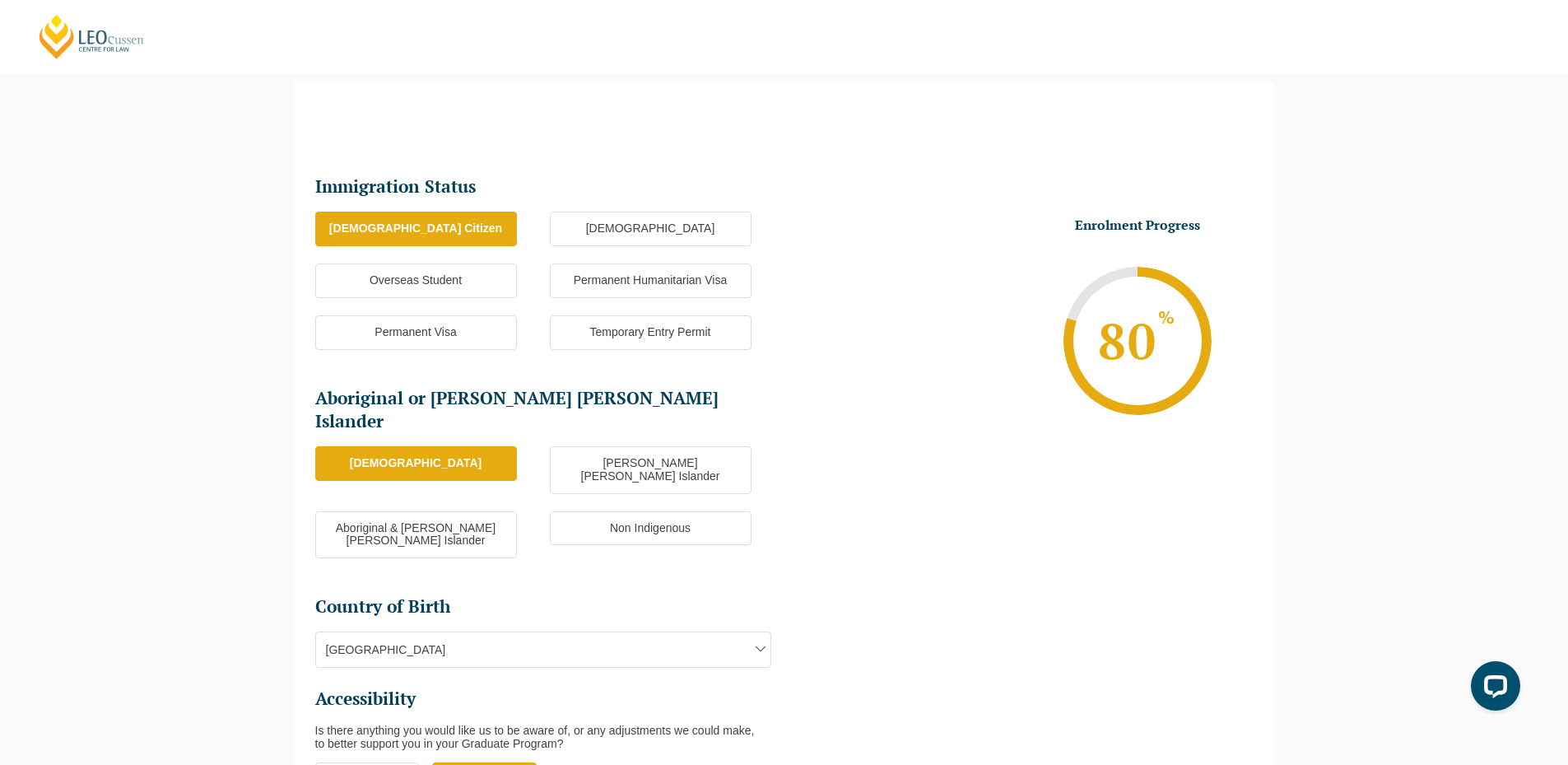
scroll to position [0, 0]
click at [78, 291] on div "Please note that your information is saved on our server as you enter it. Congr…" at bounding box center [784, 521] width 1568 height 926
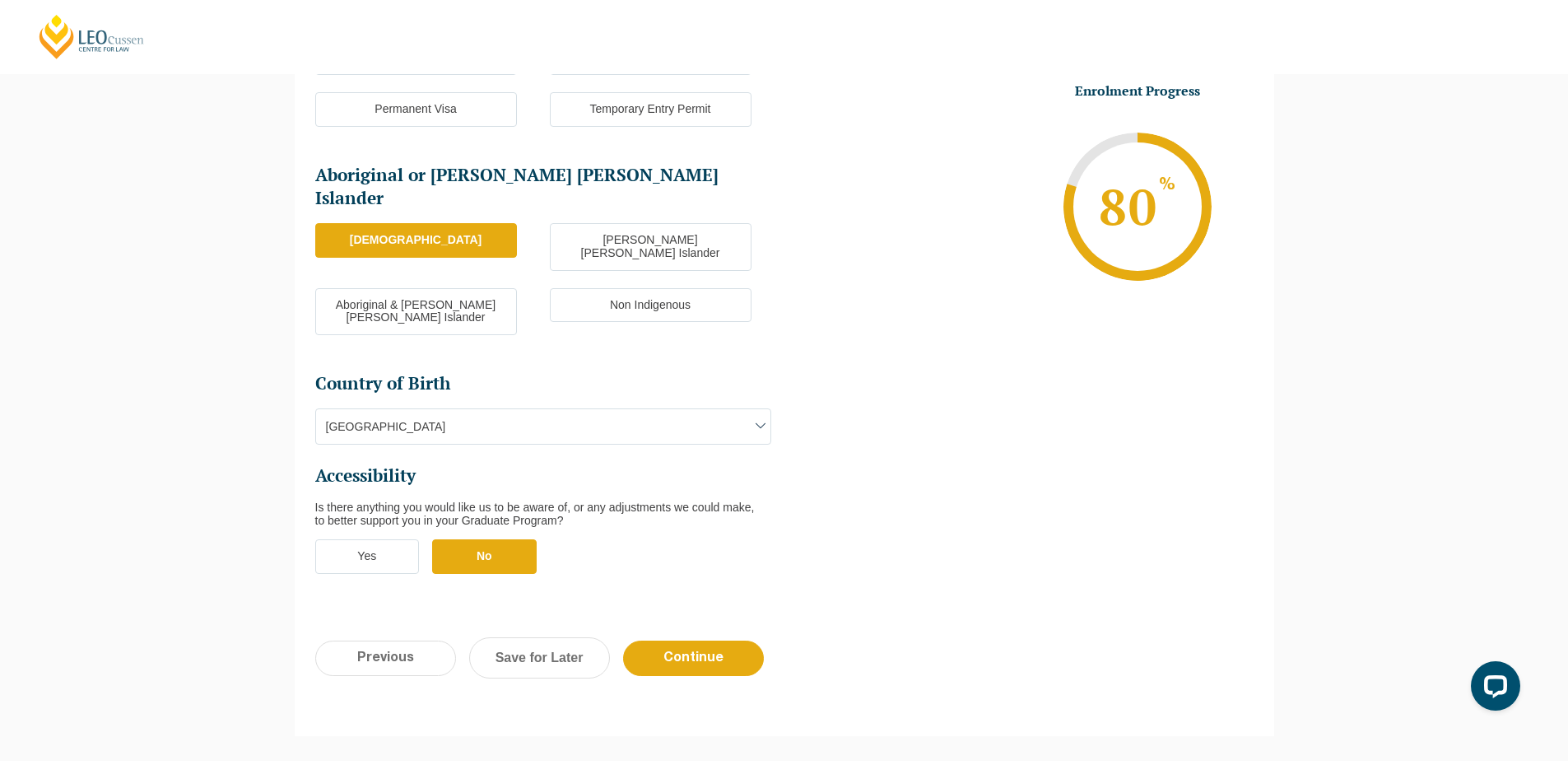
scroll to position [476, 0]
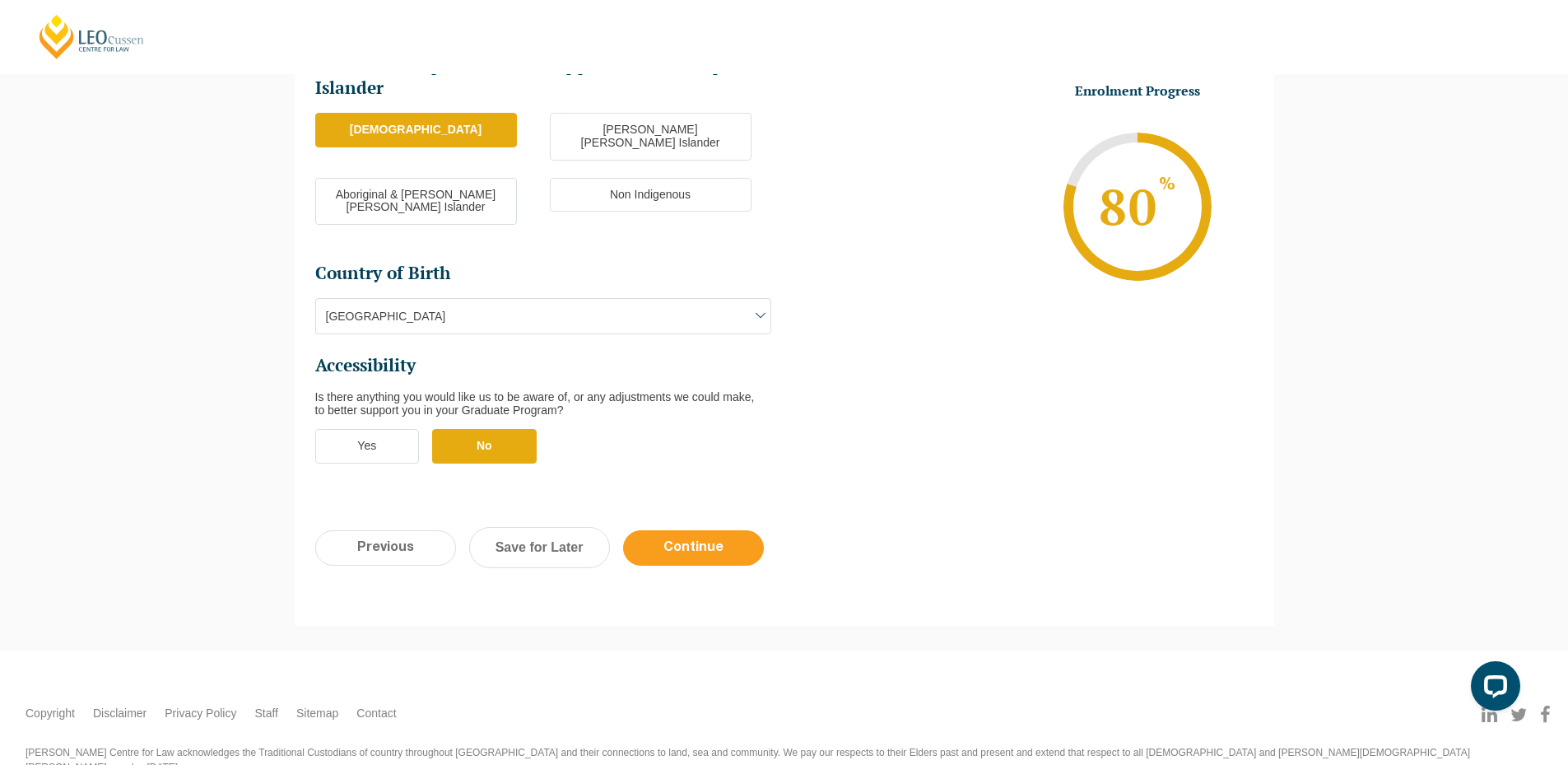
click at [651, 530] on input "Continue" at bounding box center [693, 548] width 140 height 36
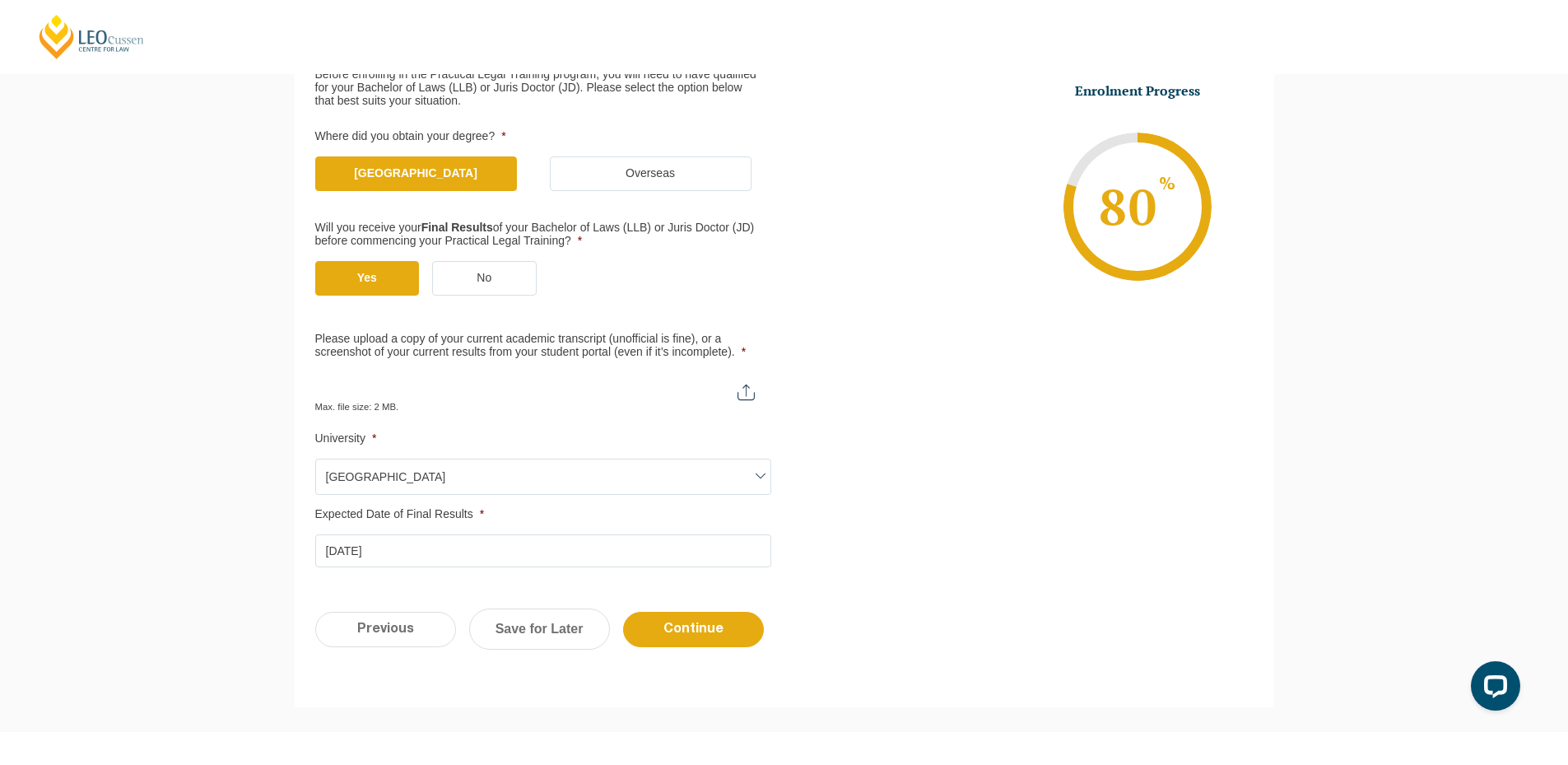
scroll to position [390, 0]
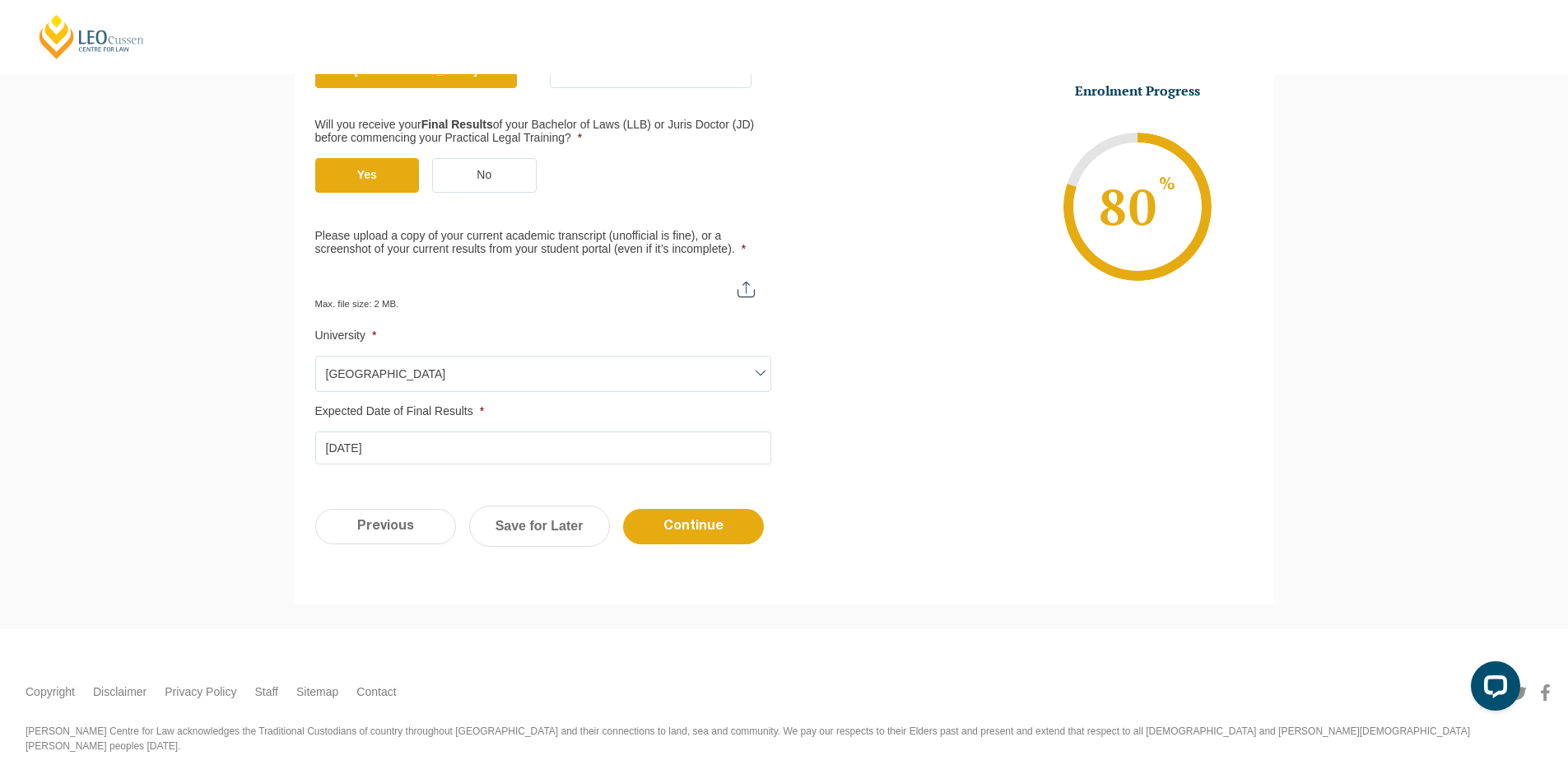
click at [710, 266] on ul "Qualification Before enrolling in the Practical Legal Training program, you wil…" at bounding box center [550, 196] width 470 height 536
click at [726, 289] on input "Please upload a copy of your current academic transcript (unofficial is fine), …" at bounding box center [543, 283] width 456 height 28
type input "C:\fakepath\Monash University Transcript Samuel Collins.pdf"
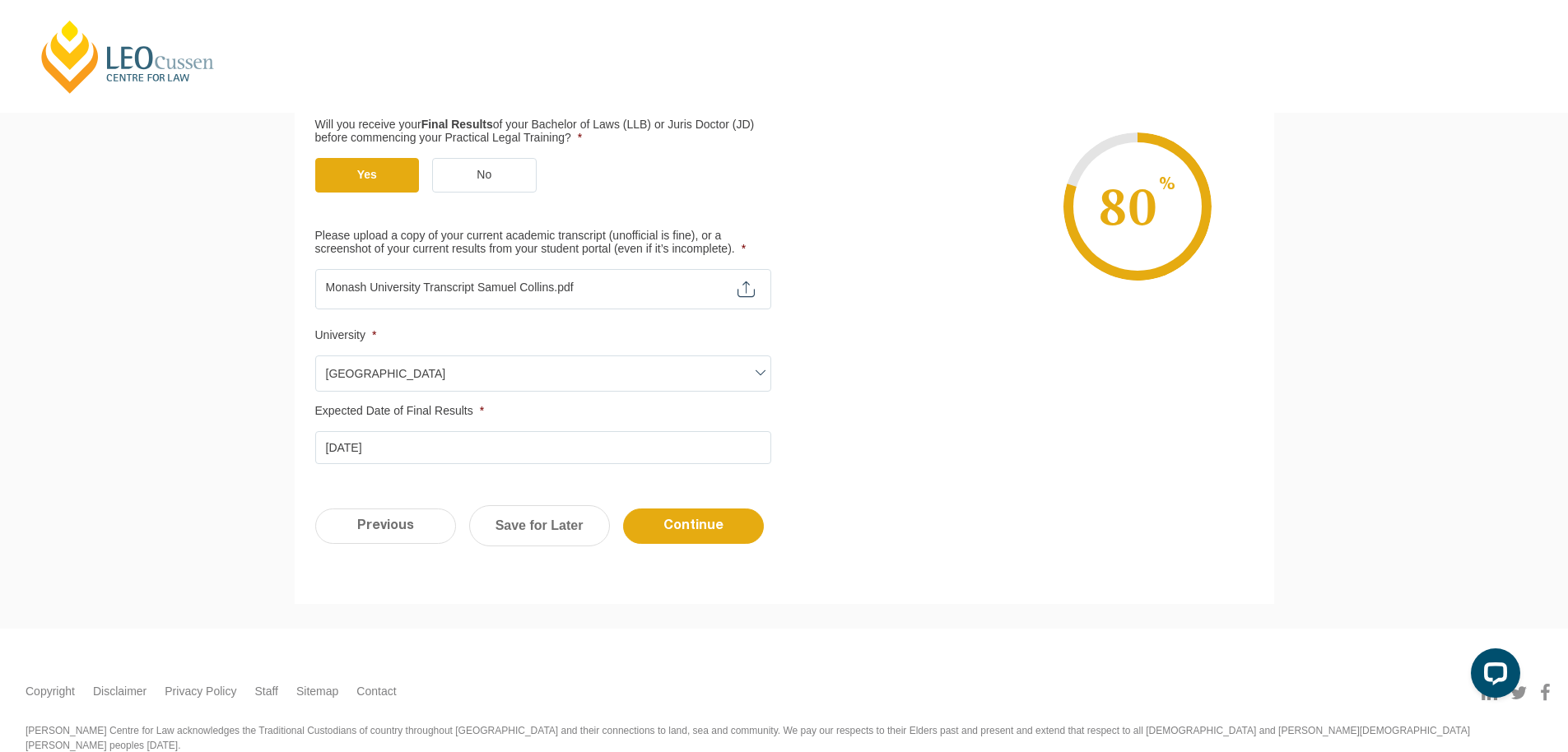
click at [445, 379] on span "Monash University" at bounding box center [543, 373] width 454 height 35
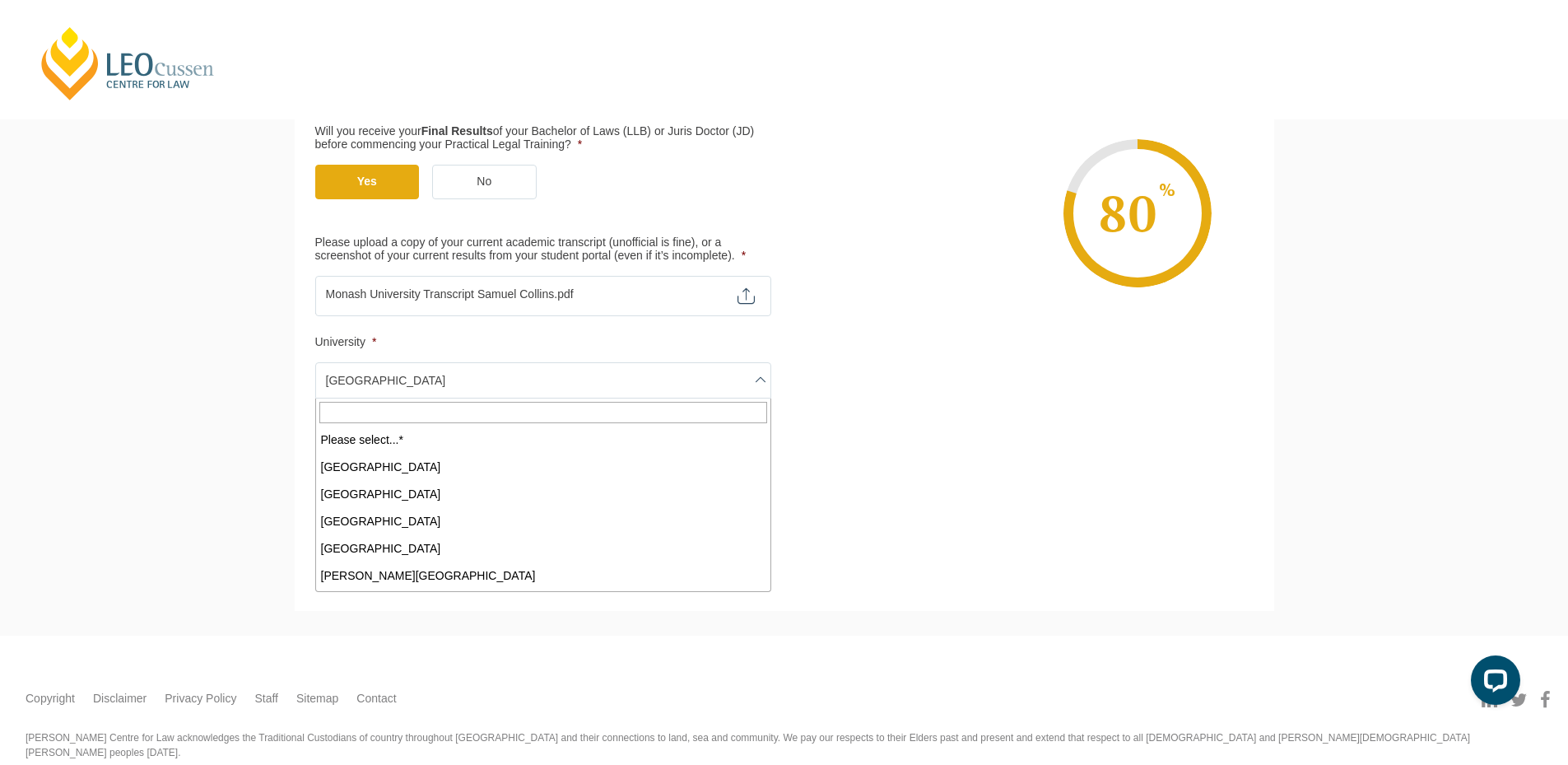
scroll to position [380, 0]
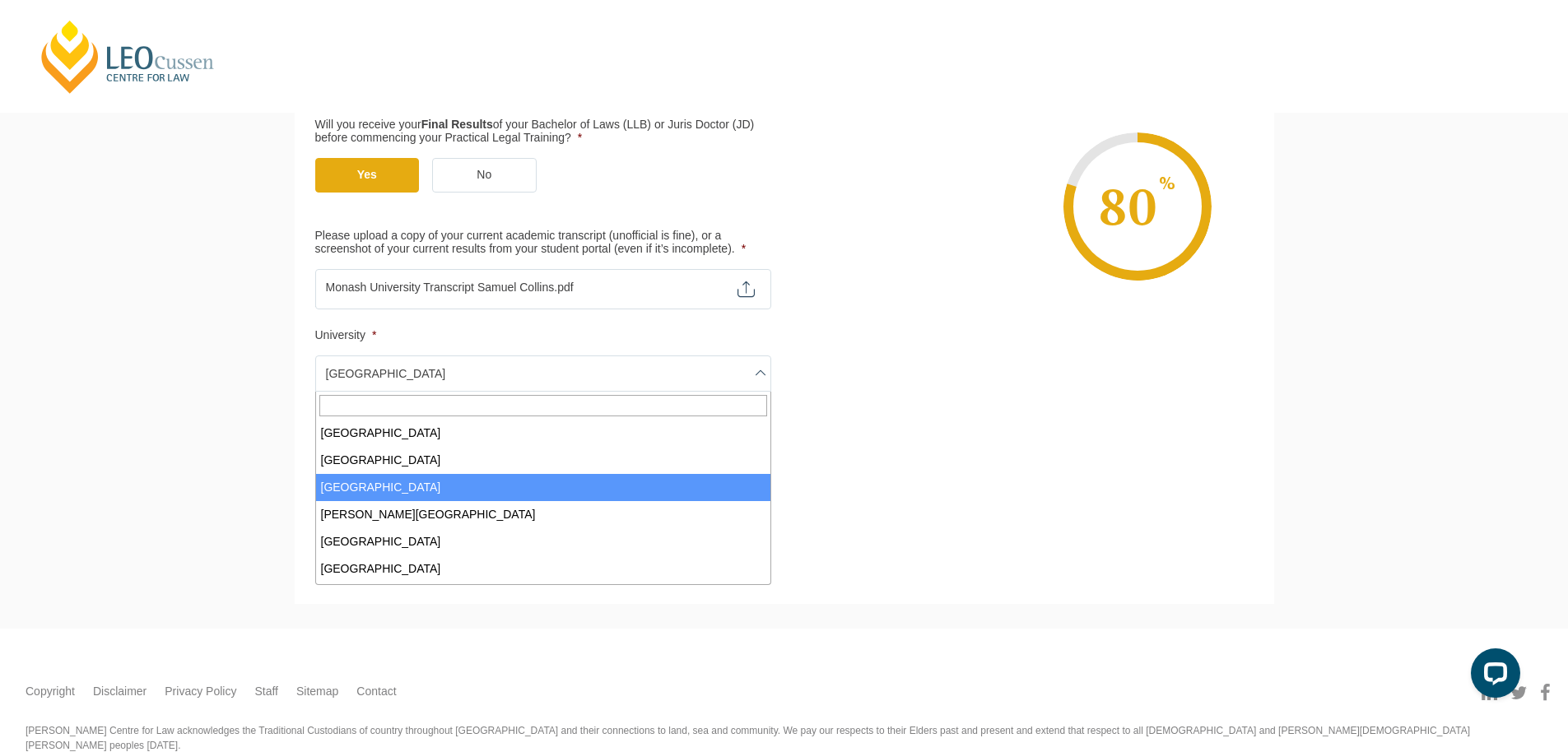
click at [445, 379] on span "Monash University" at bounding box center [543, 373] width 454 height 35
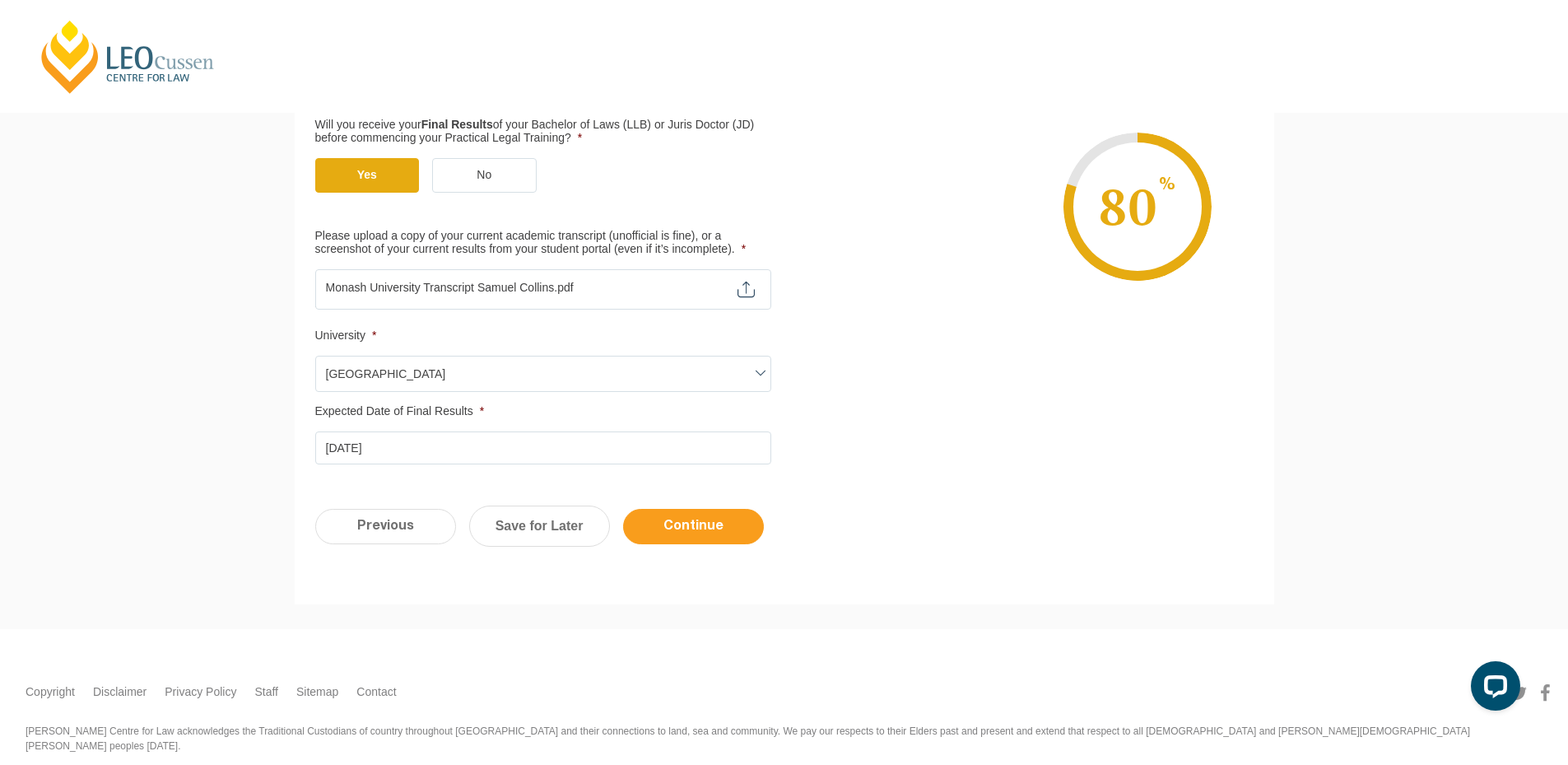
click at [696, 536] on input "Continue" at bounding box center [693, 527] width 140 height 36
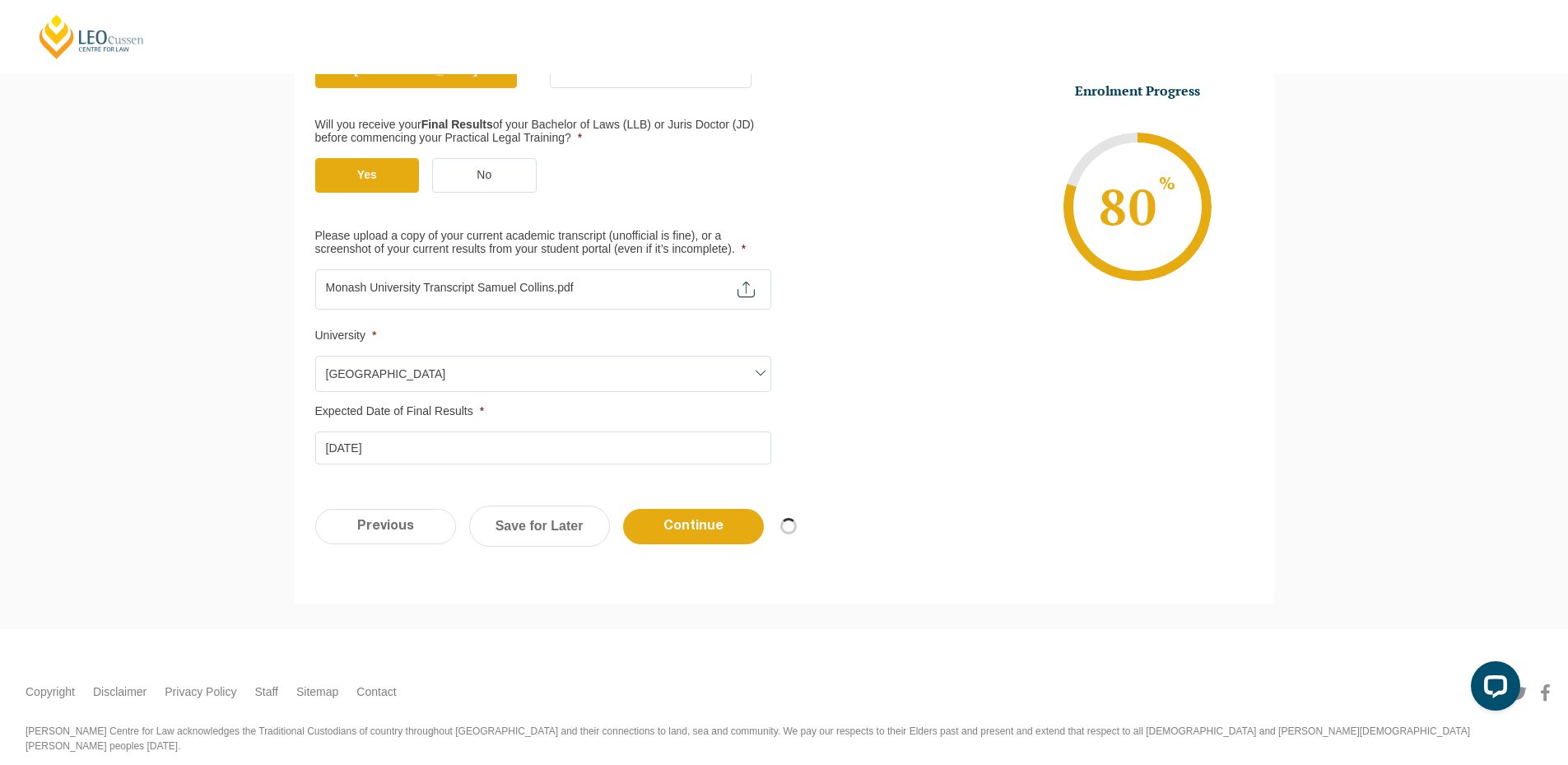
scroll to position [0, 0]
